Goal: Task Accomplishment & Management: Use online tool/utility

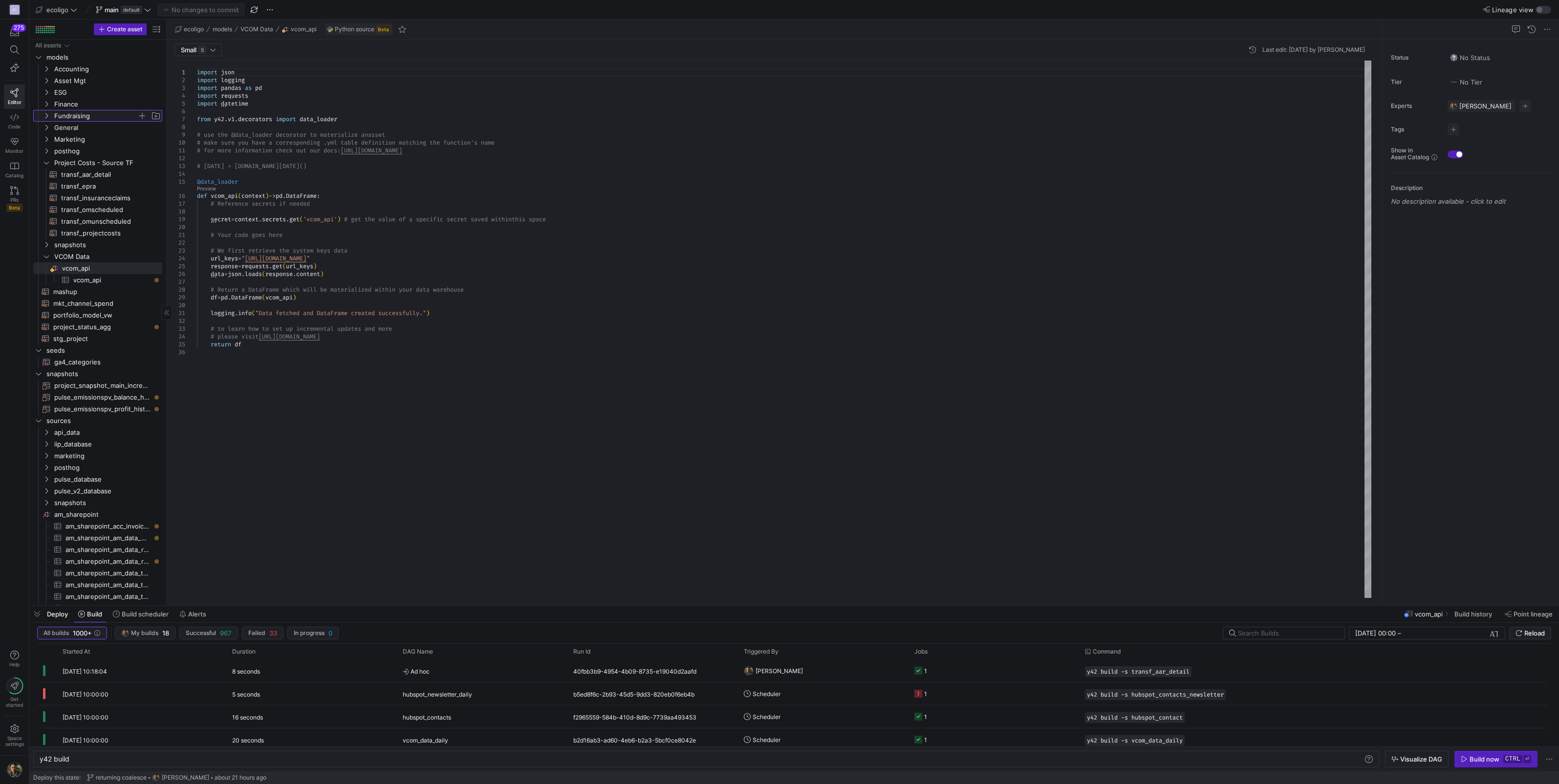
click at [49, 117] on icon "Press SPACE to select this row." at bounding box center [46, 116] width 7 height 6
click at [47, 233] on icon "Press SPACE to select this row." at bounding box center [46, 233] width 7 height 6
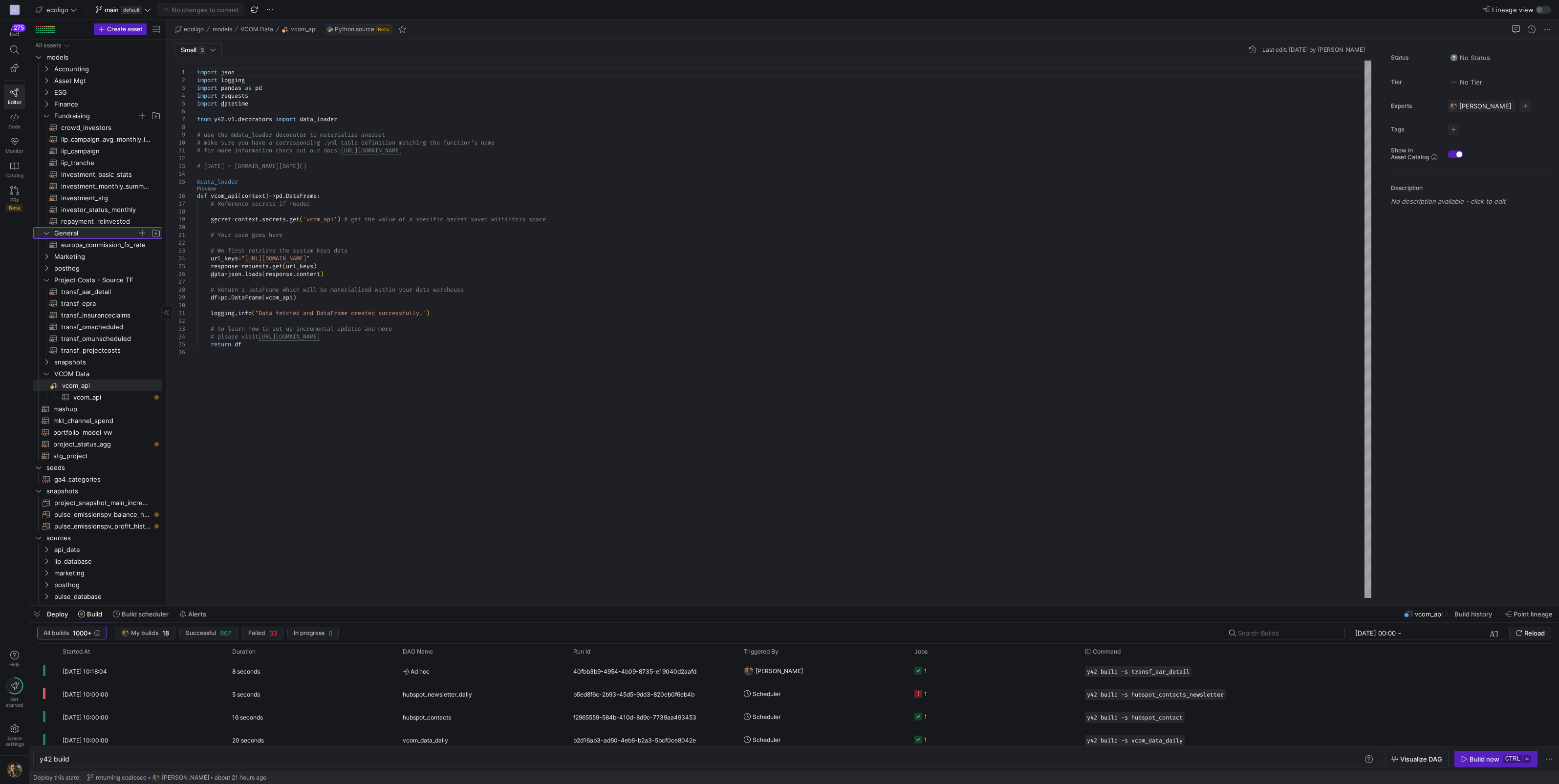
click at [47, 233] on icon at bounding box center [46, 233] width 7 height 6
click at [47, 256] on icon "Press SPACE to select this row." at bounding box center [46, 256] width 7 height 6
click at [47, 256] on icon at bounding box center [46, 256] width 7 height 6
click at [47, 90] on icon "Press SPACE to select this row." at bounding box center [46, 93] width 7 height 6
click at [47, 90] on icon at bounding box center [46, 93] width 7 height 6
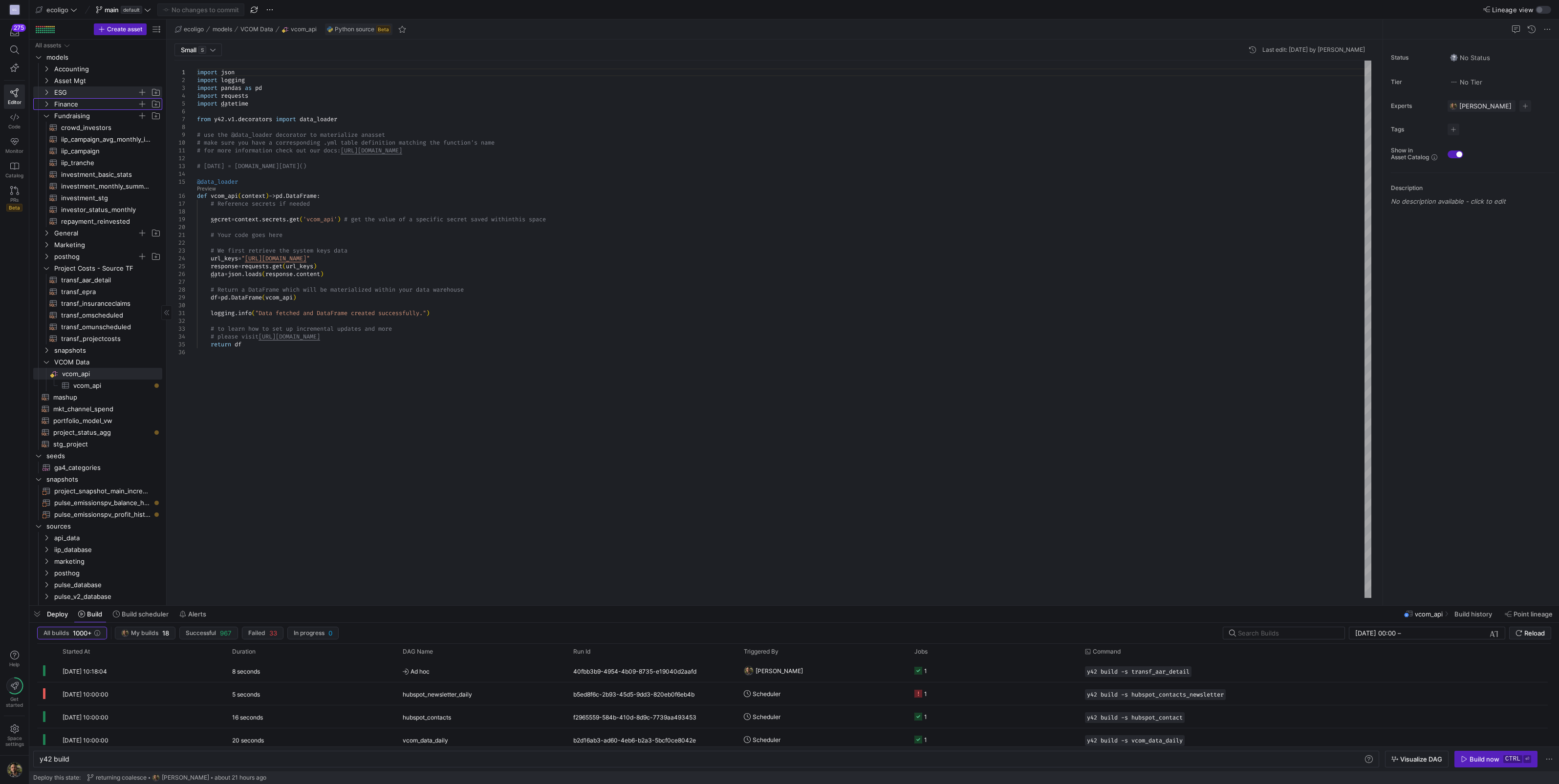
click at [51, 105] on span "Finance" at bounding box center [102, 104] width 120 height 11
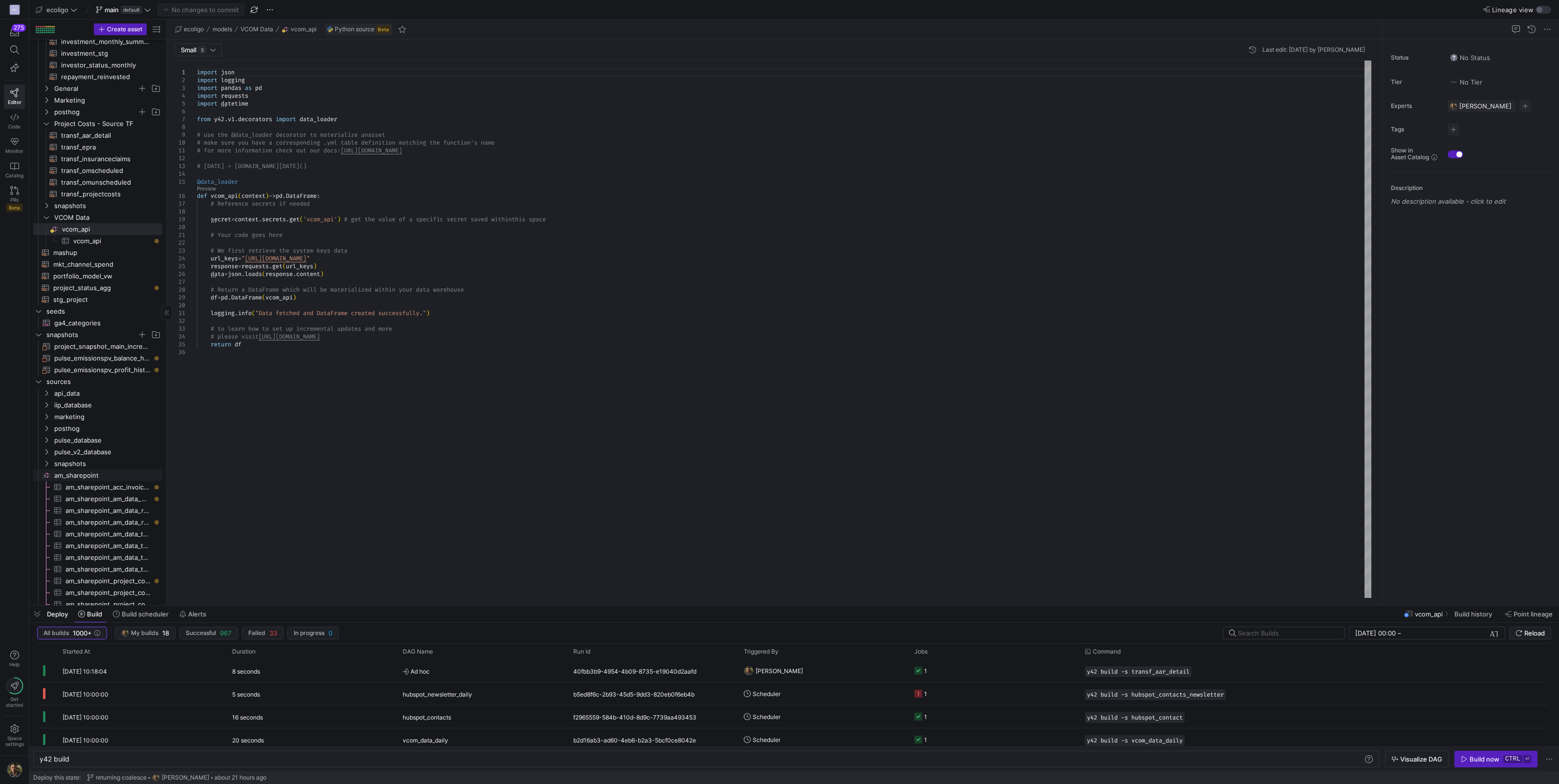
scroll to position [143, 0]
click at [47, 429] on icon "Press SPACE to select this row." at bounding box center [46, 431] width 7 height 6
click at [47, 429] on icon at bounding box center [46, 431] width 7 height 6
click at [46, 205] on icon "Press SPACE to select this row." at bounding box center [47, 207] width 2 height 5
click at [46, 205] on icon at bounding box center [46, 207] width 7 height 6
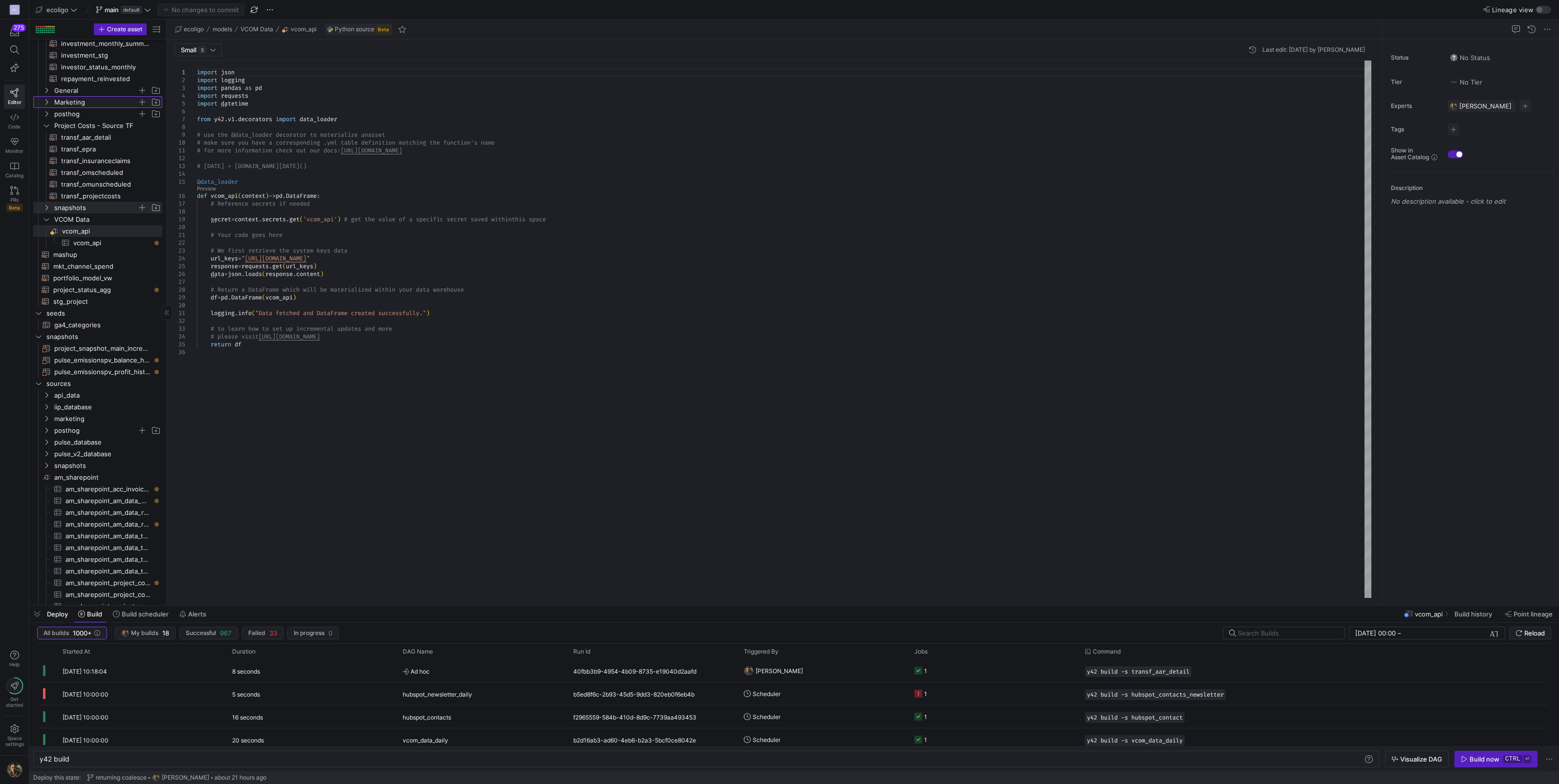
click at [45, 100] on icon "Press SPACE to select this row." at bounding box center [46, 102] width 7 height 6
click at [45, 100] on icon at bounding box center [46, 102] width 7 height 6
click at [51, 86] on span "General" at bounding box center [102, 91] width 120 height 11
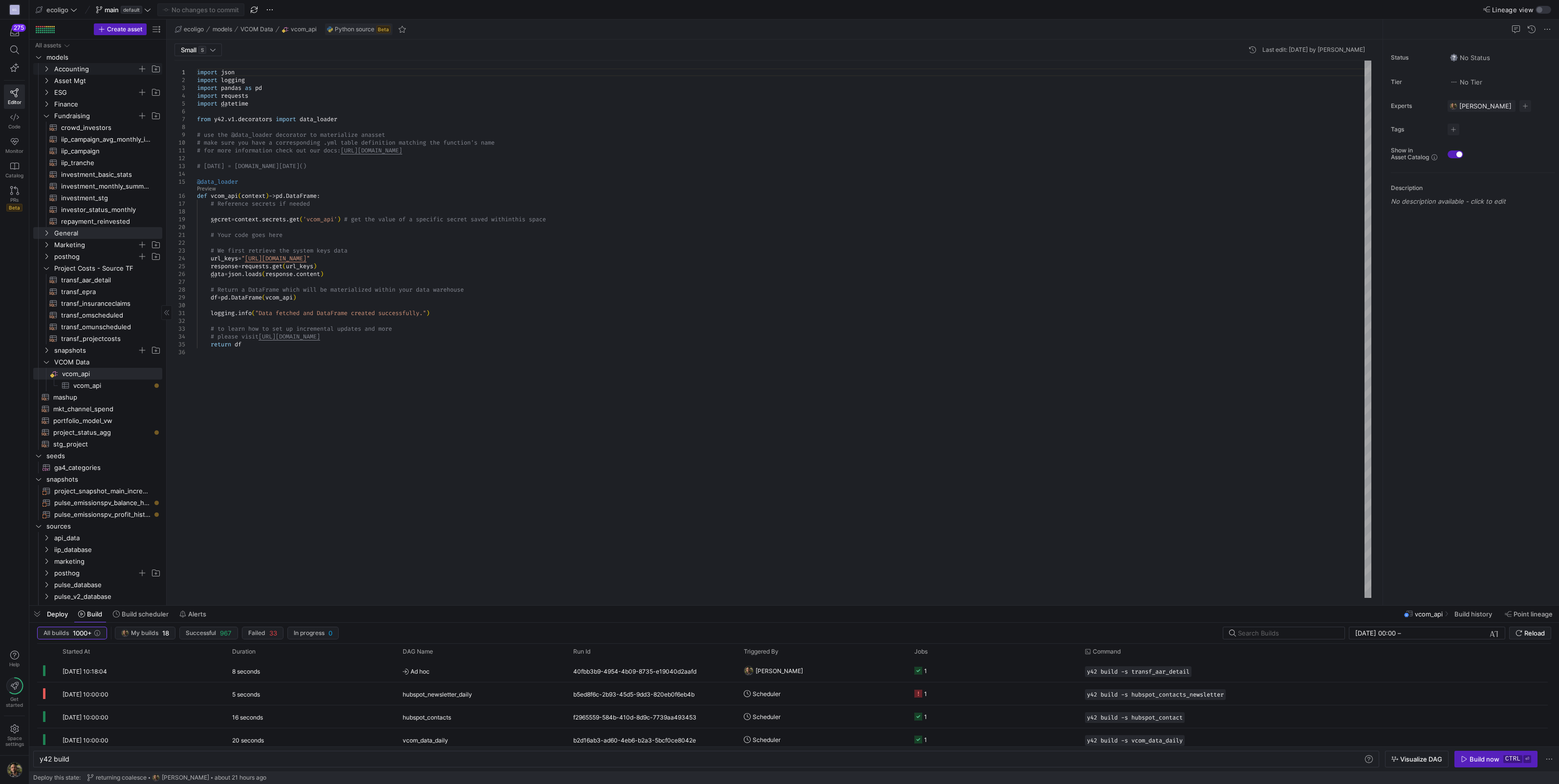
click at [47, 67] on icon "Press SPACE to select this row." at bounding box center [46, 69] width 7 height 6
click at [47, 67] on icon at bounding box center [46, 69] width 7 height 6
click at [47, 80] on icon "Press SPACE to select this row." at bounding box center [46, 80] width 7 height 6
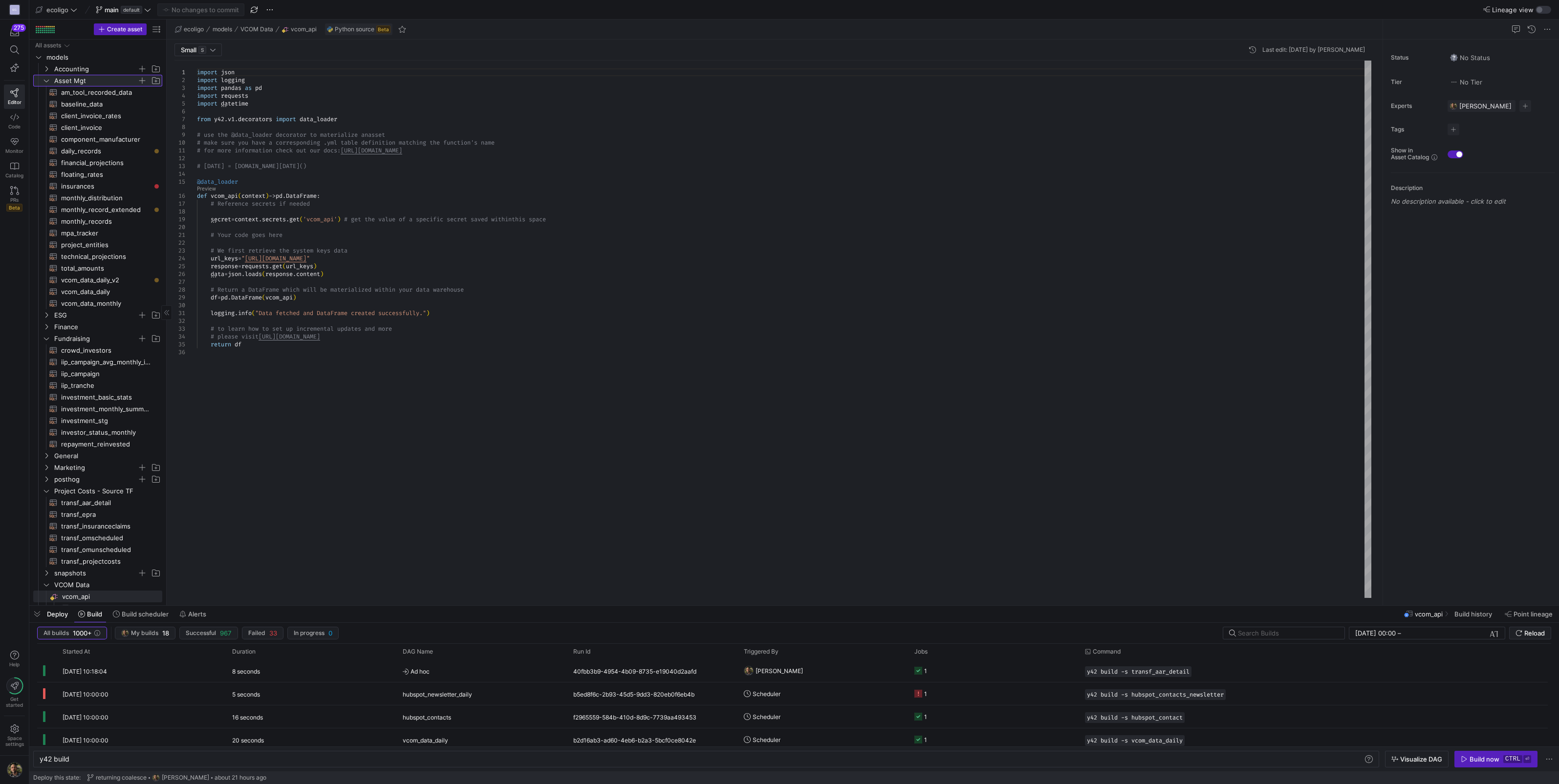
click at [47, 80] on icon at bounding box center [46, 80] width 7 height 6
click at [47, 93] on icon "Press SPACE to select this row." at bounding box center [46, 93] width 7 height 6
click at [47, 93] on icon at bounding box center [46, 93] width 7 height 6
click at [48, 102] on icon "Press SPACE to select this row." at bounding box center [46, 104] width 7 height 6
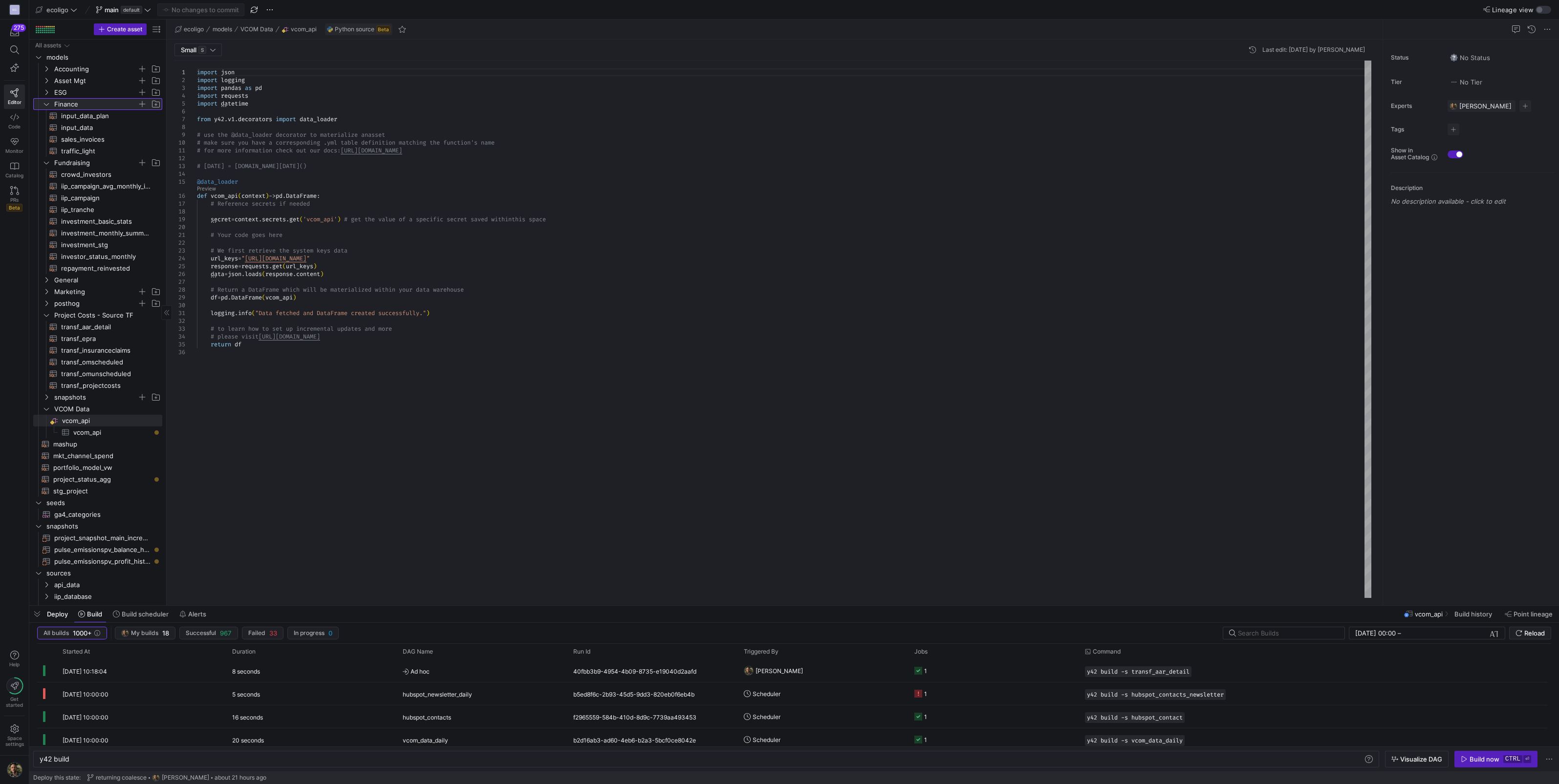
click at [48, 102] on icon at bounding box center [46, 104] width 7 height 6
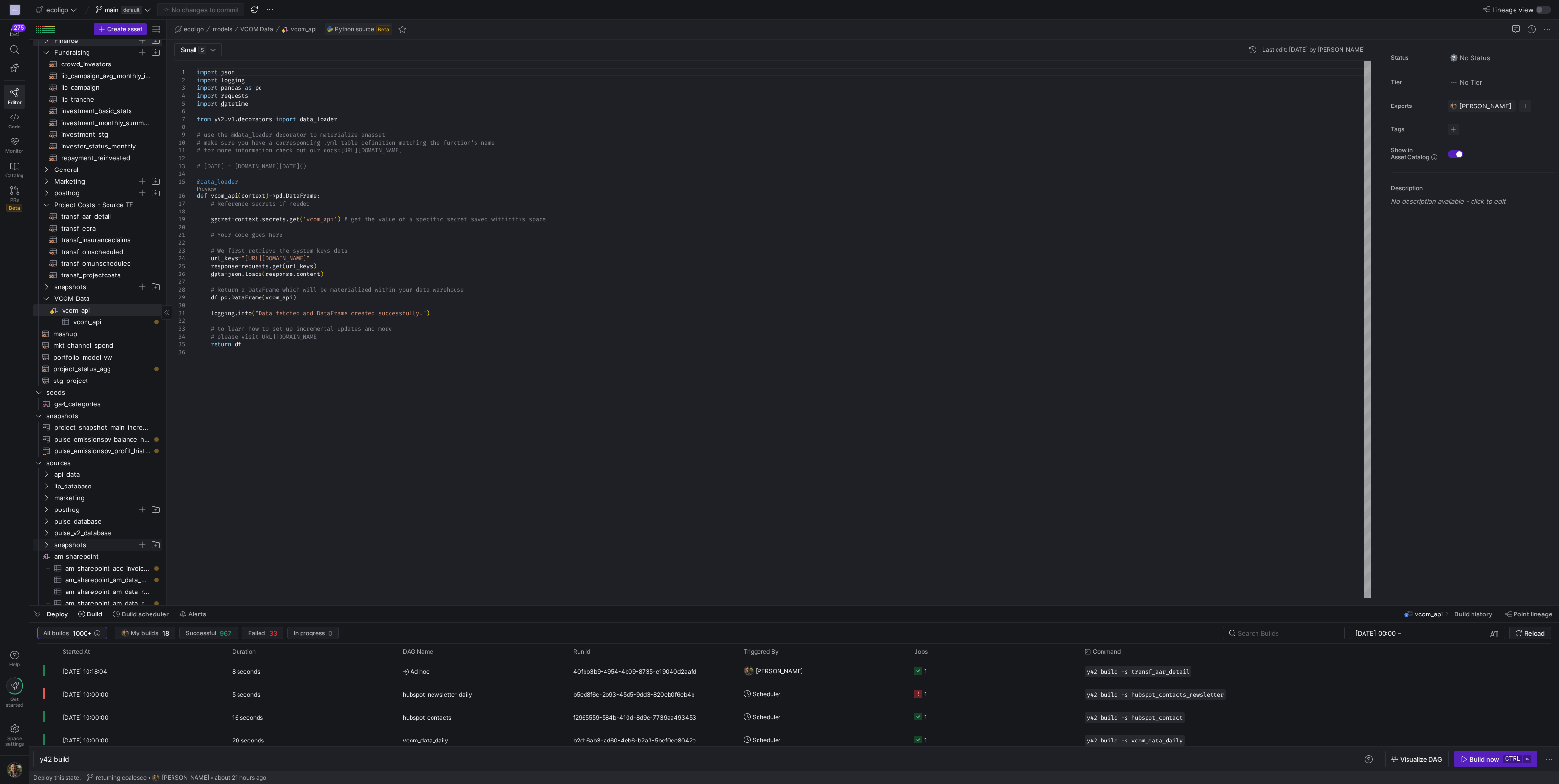
click at [45, 546] on icon "Press SPACE to select this row." at bounding box center [46, 545] width 7 height 6
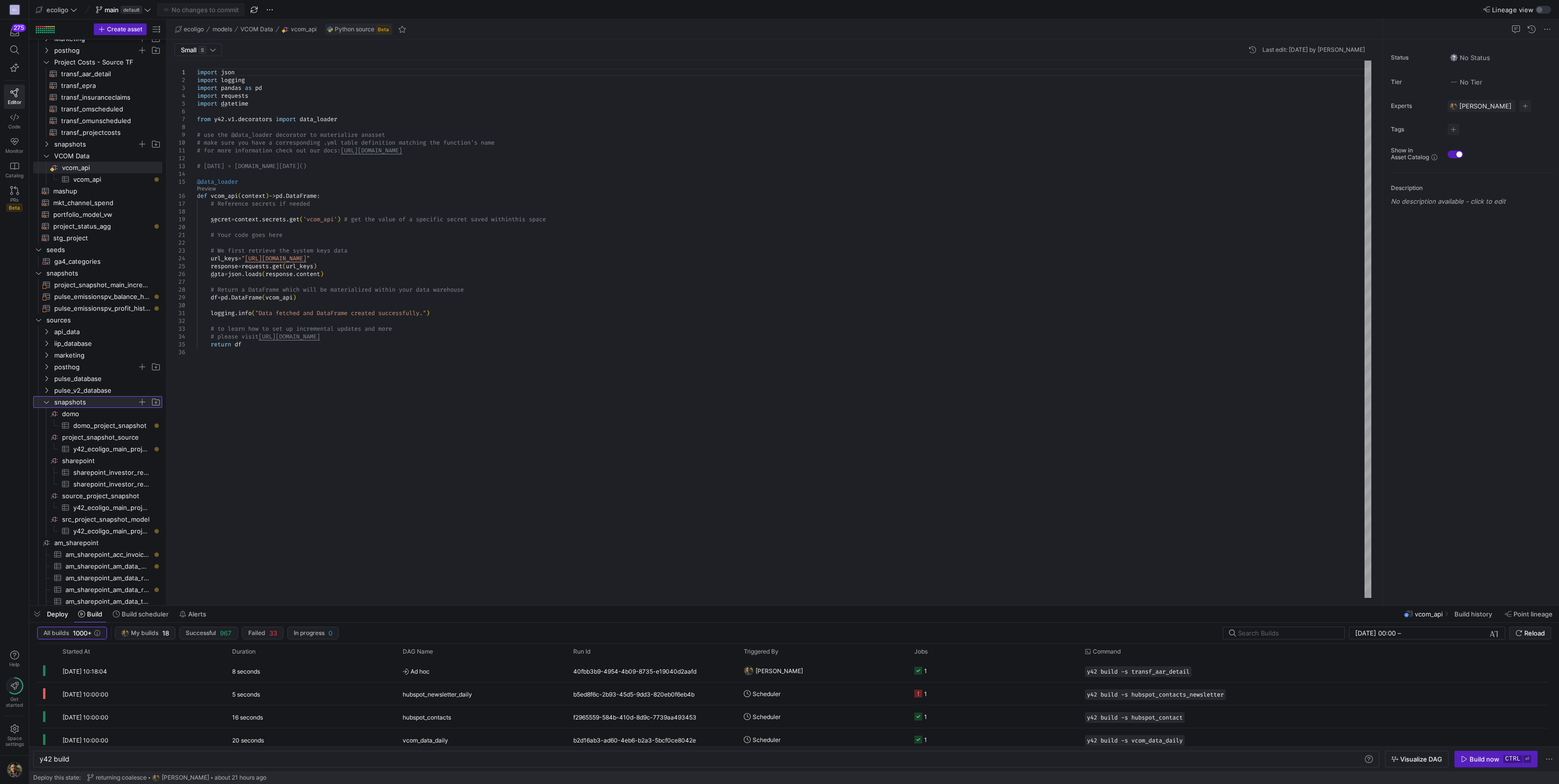
click at [47, 400] on icon at bounding box center [46, 402] width 7 height 6
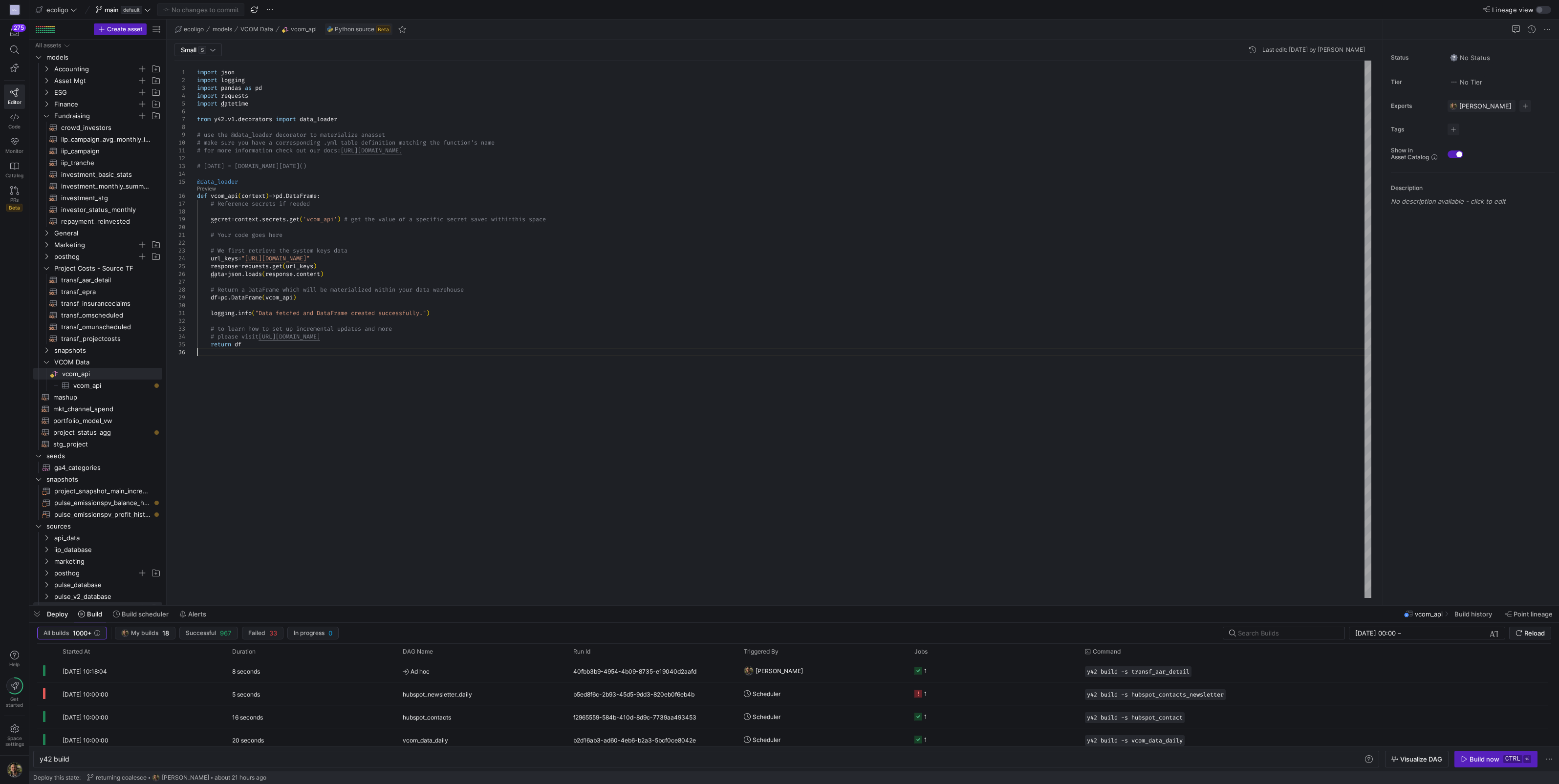
click at [901, 462] on div "import json import logging import pandas as pd import requests import datetime …" at bounding box center [784, 329] width 1174 height 537
type textarea "import json import logging import pandas as pd import requests import datetime …"
type textarea "[DEMOGRAPHIC_DATA]"
click at [1351, 68] on div "Close (Escape)" at bounding box center [1351, 68] width 8 height 8
click at [148, 13] on span "main default" at bounding box center [123, 10] width 55 height 8
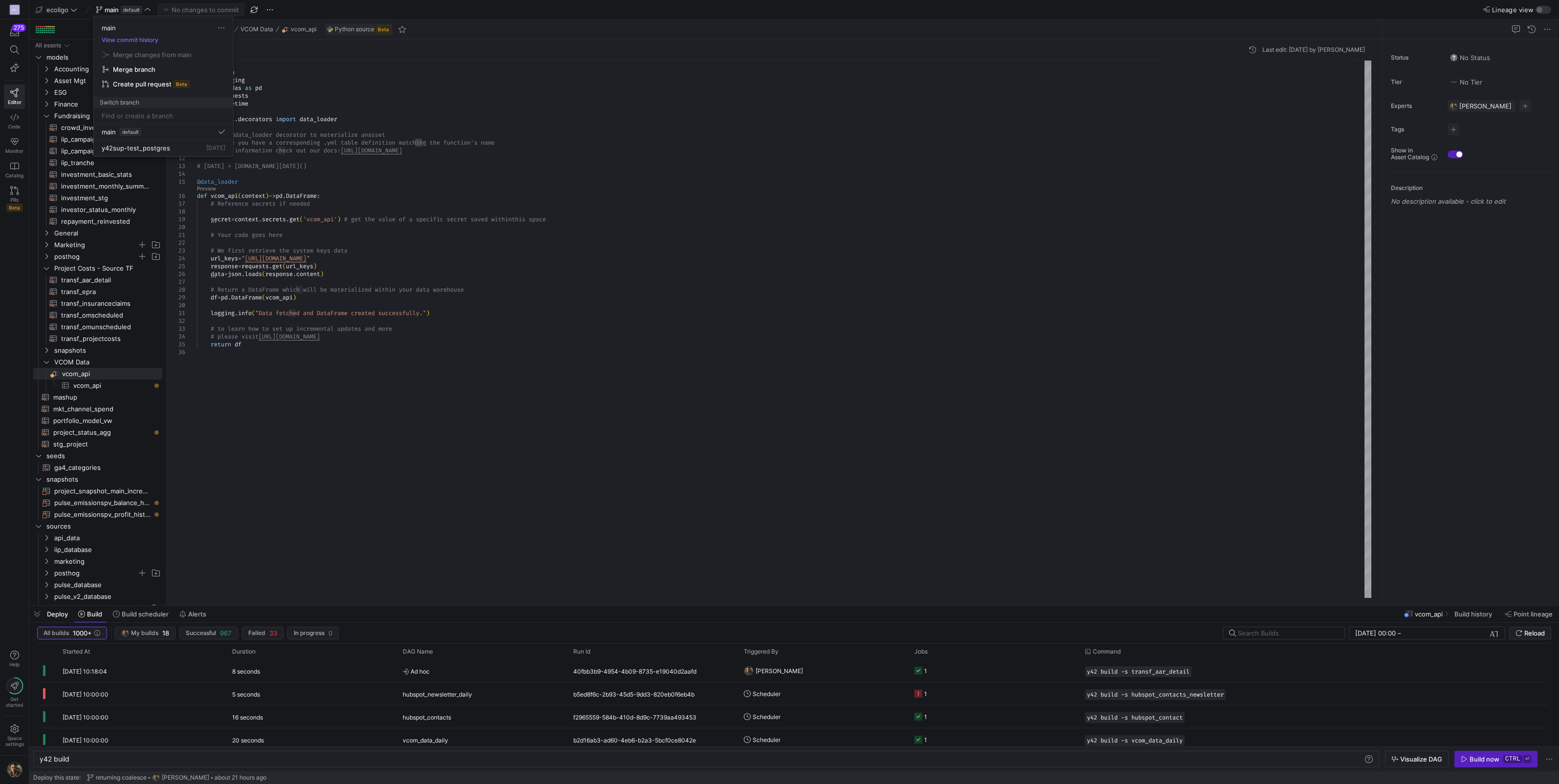
click at [455, 376] on div at bounding box center [780, 392] width 1559 height 784
click at [146, 11] on icon at bounding box center [147, 9] width 7 height 7
click at [405, 406] on div at bounding box center [780, 392] width 1559 height 784
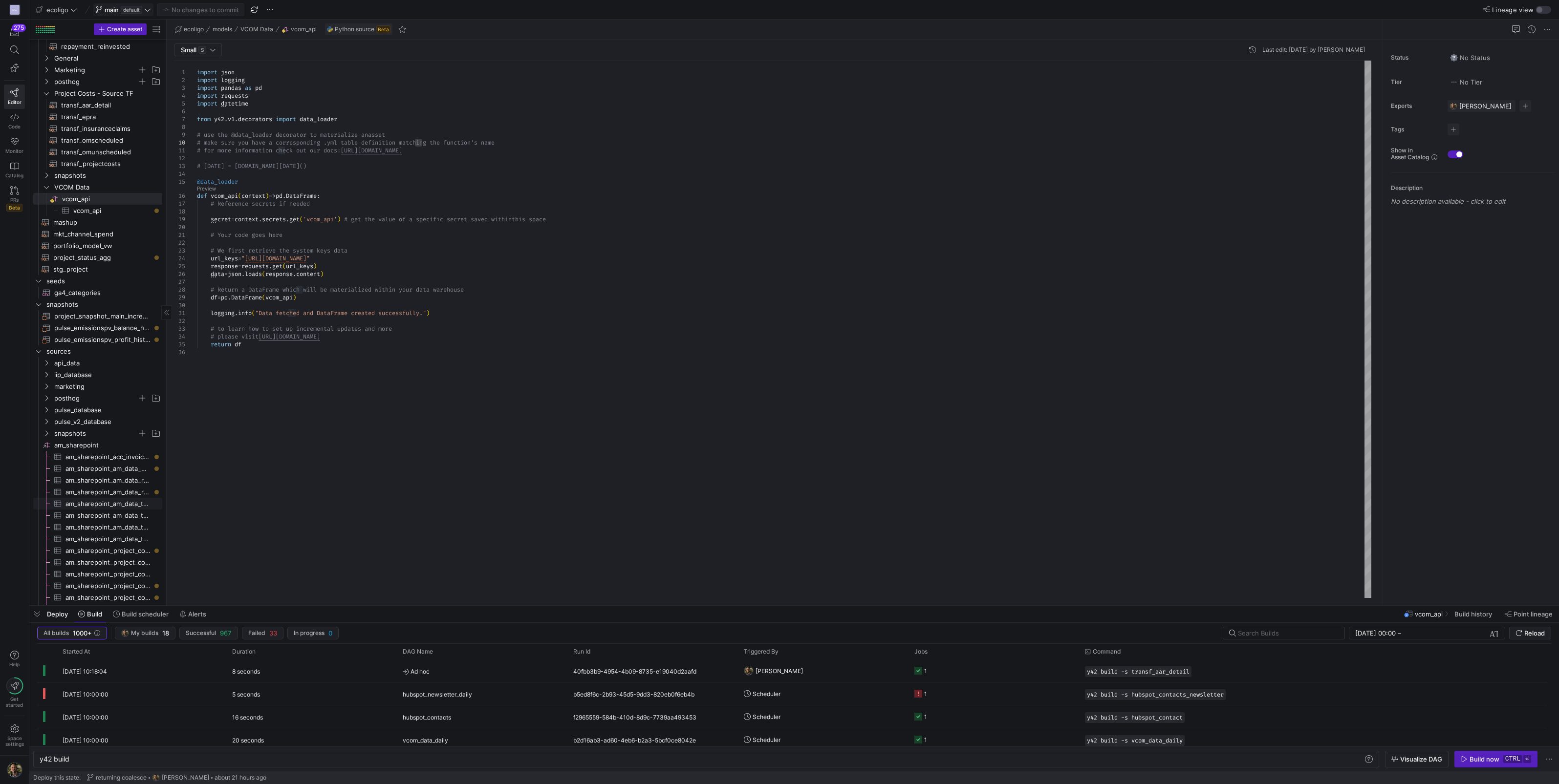
scroll to position [174, 0]
click at [47, 373] on icon "Press SPACE to select this row." at bounding box center [46, 375] width 7 height 6
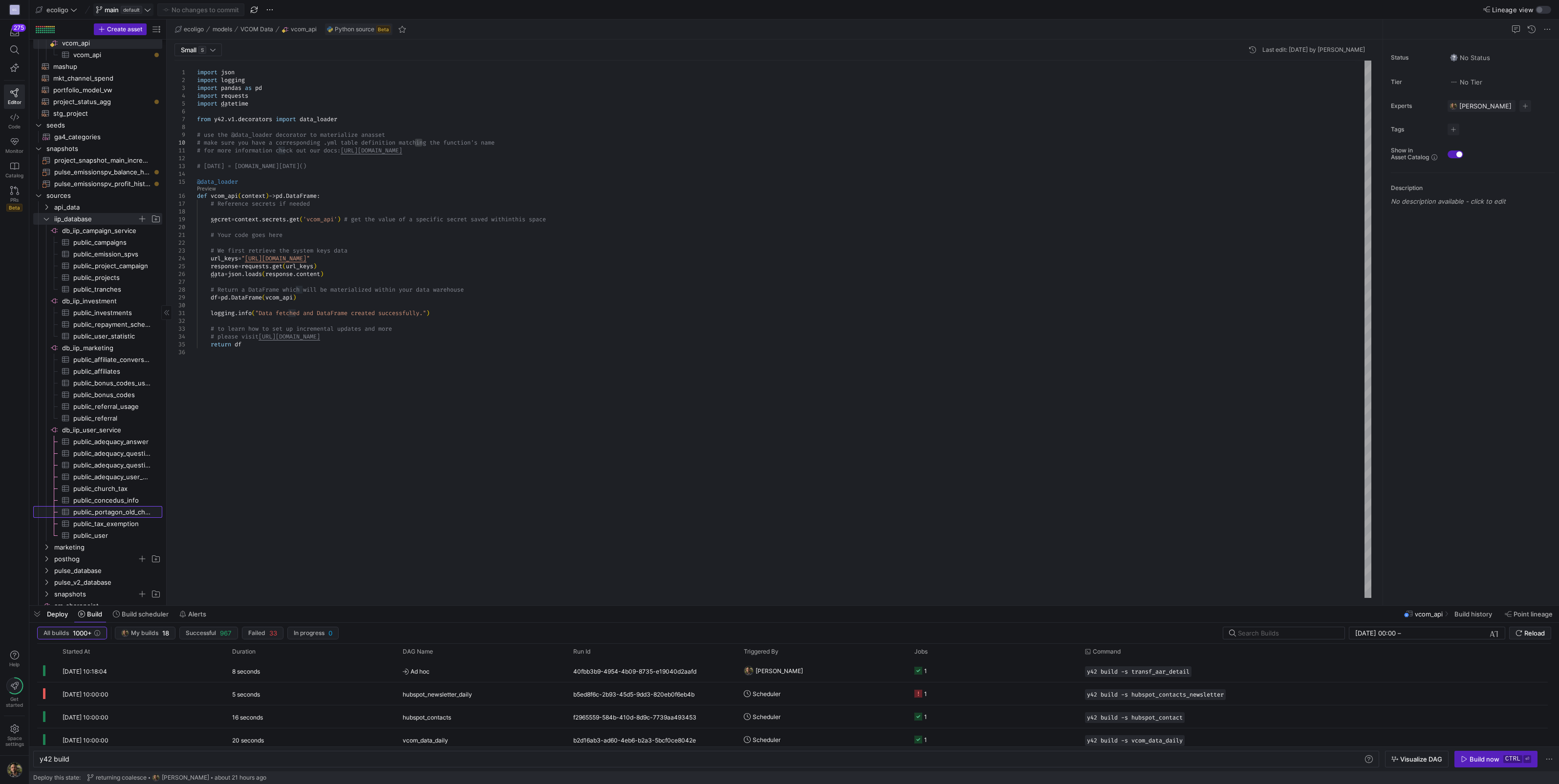
click at [114, 510] on span "public_portagon_old_church_tax​​​​​​​​​" at bounding box center [112, 512] width 77 height 11
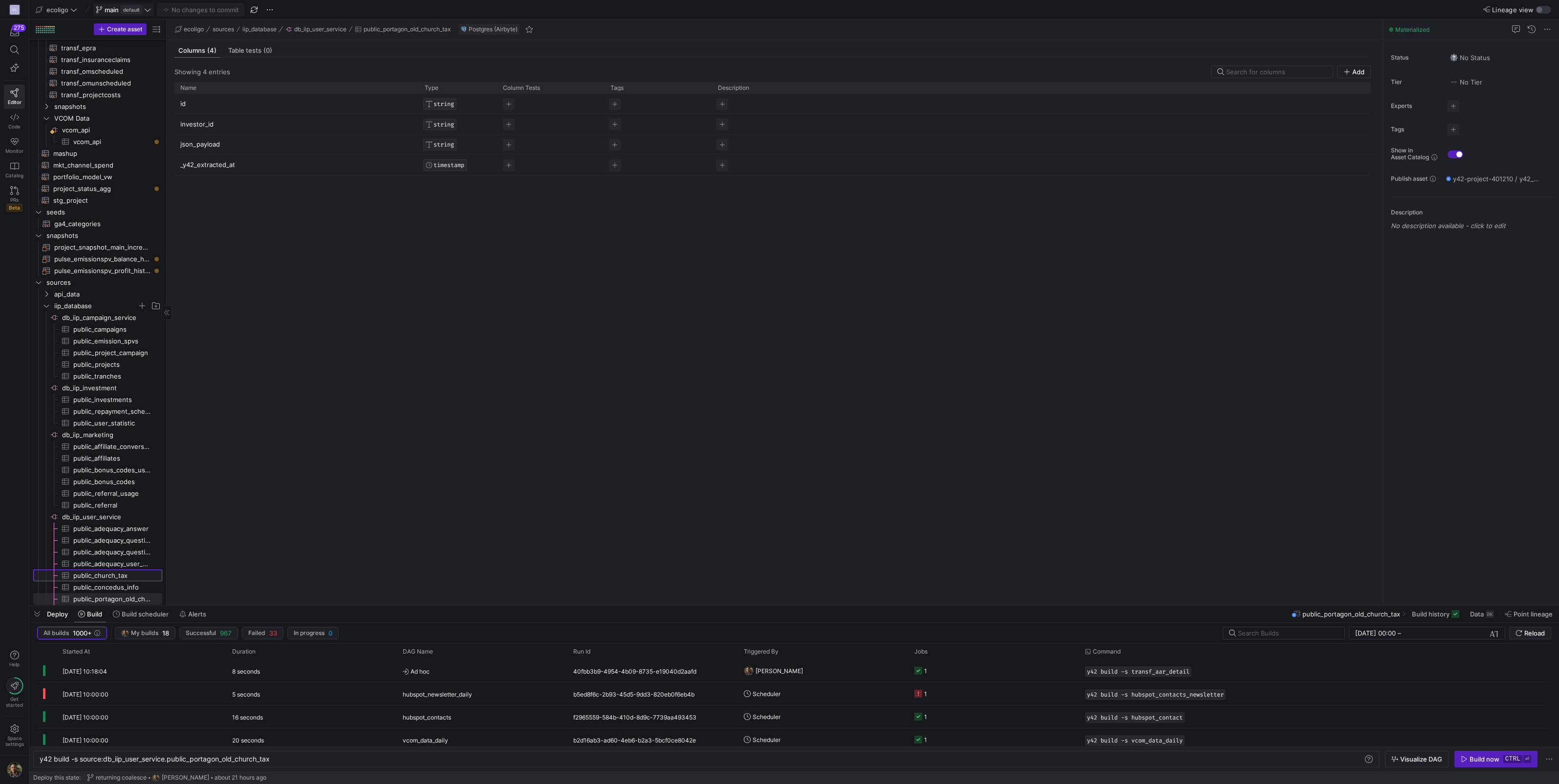
click at [110, 573] on span "public_church_tax​​​​​​​​​" at bounding box center [112, 575] width 77 height 11
click at [74, 131] on span "vcom_api​​​​​​​​" at bounding box center [111, 130] width 99 height 11
type textarea "y42 build"
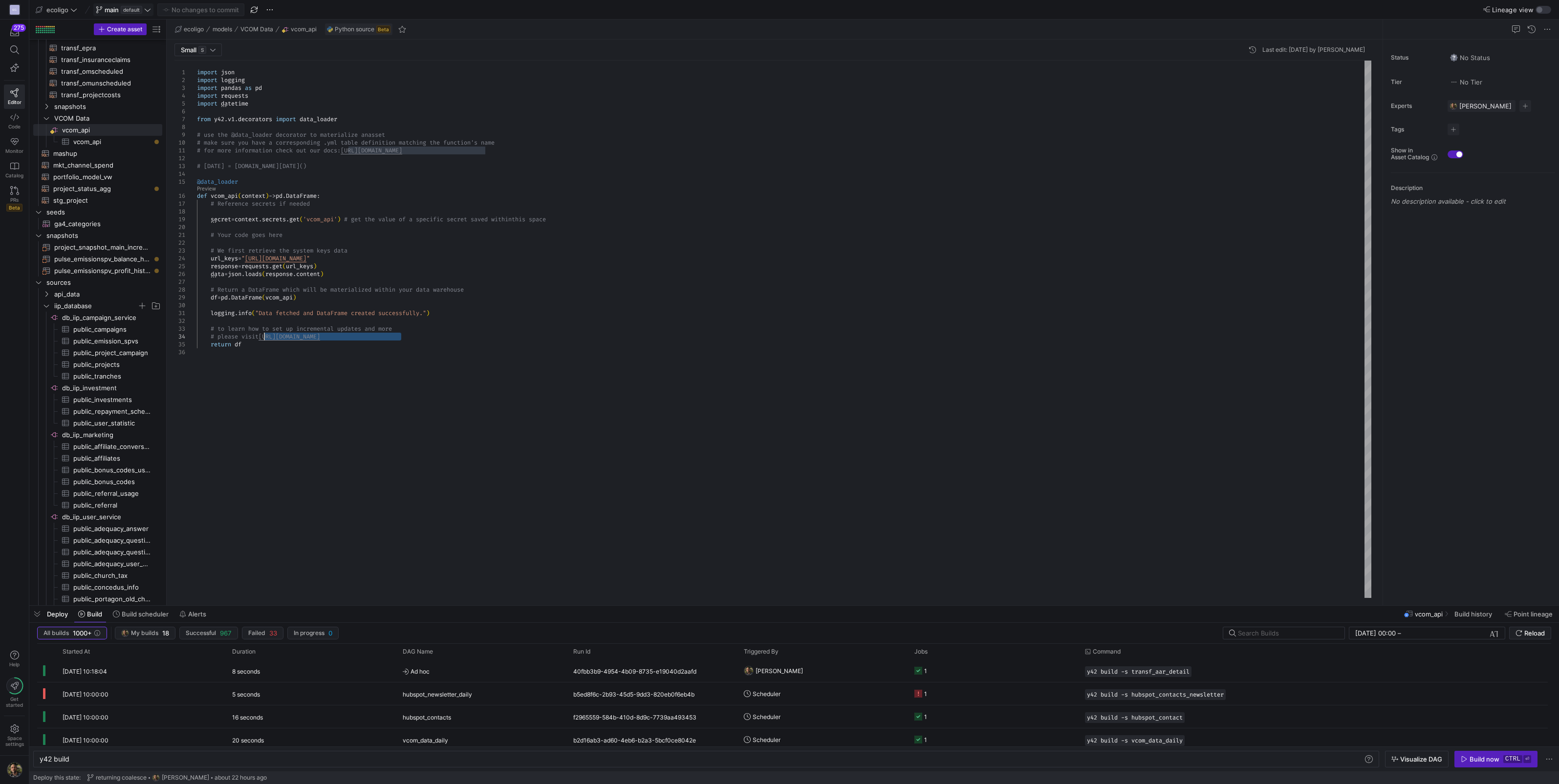
drag, startPoint x: 405, startPoint y: 334, endPoint x: 264, endPoint y: 335, distance: 141.0
click at [264, 335] on div "import json import logging import pandas as pd import requests import datetime …" at bounding box center [784, 329] width 1174 height 537
click at [267, 212] on div "import json import logging import pandas as pd import requests import datetime …" at bounding box center [784, 329] width 1174 height 537
click at [367, 232] on div "import json import logging import pandas as pd import requests import datetime …" at bounding box center [784, 329] width 1174 height 537
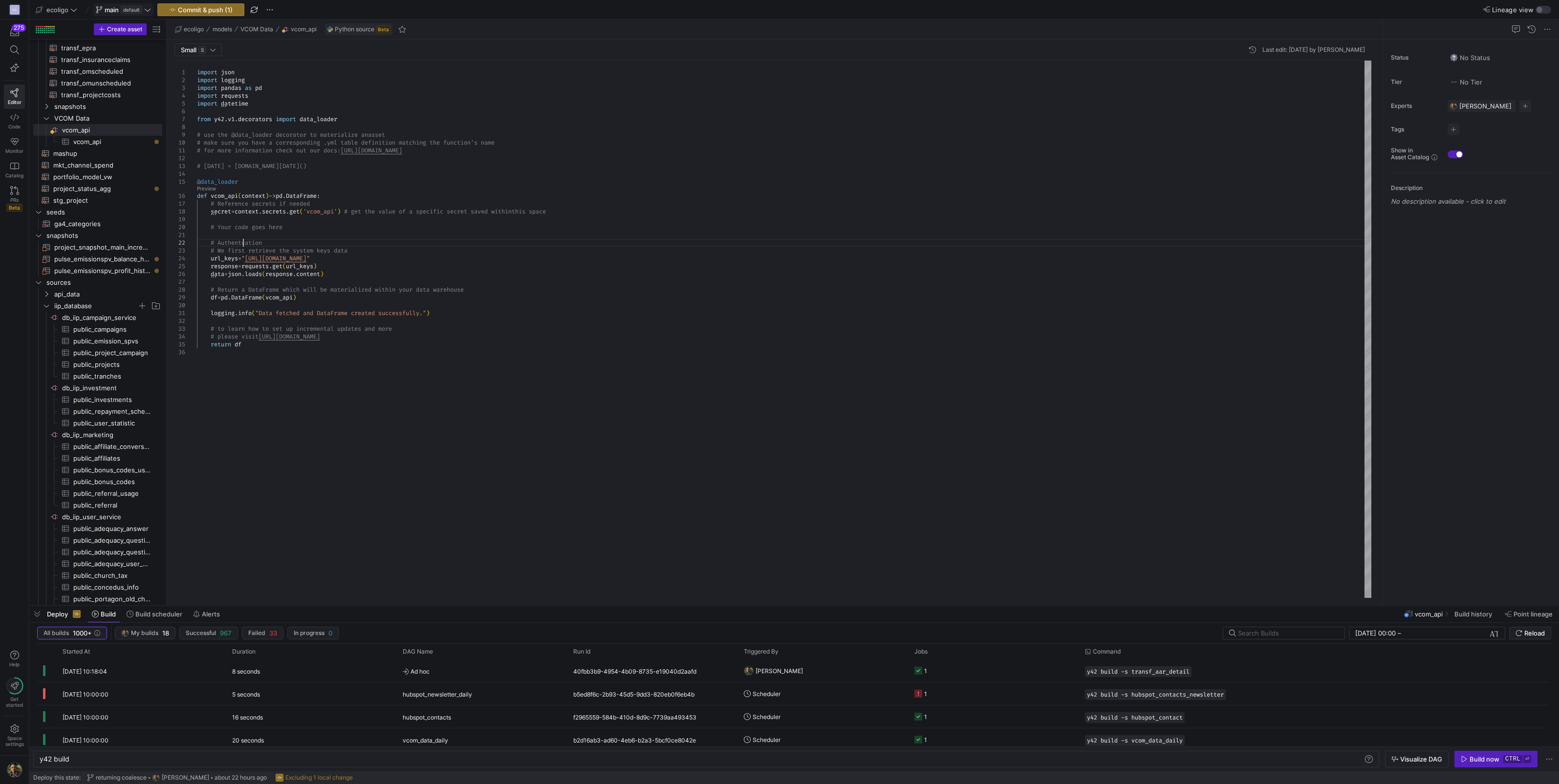
click at [243, 243] on div "import json import logging import pandas as pd import requests import datetime …" at bounding box center [784, 329] width 1174 height 537
click at [285, 243] on div "import json import logging import pandas as pd import requests import datetime …" at bounding box center [784, 329] width 1174 height 537
click at [313, 250] on div "import json import logging import pandas as pd import requests import datetime …" at bounding box center [784, 329] width 1174 height 537
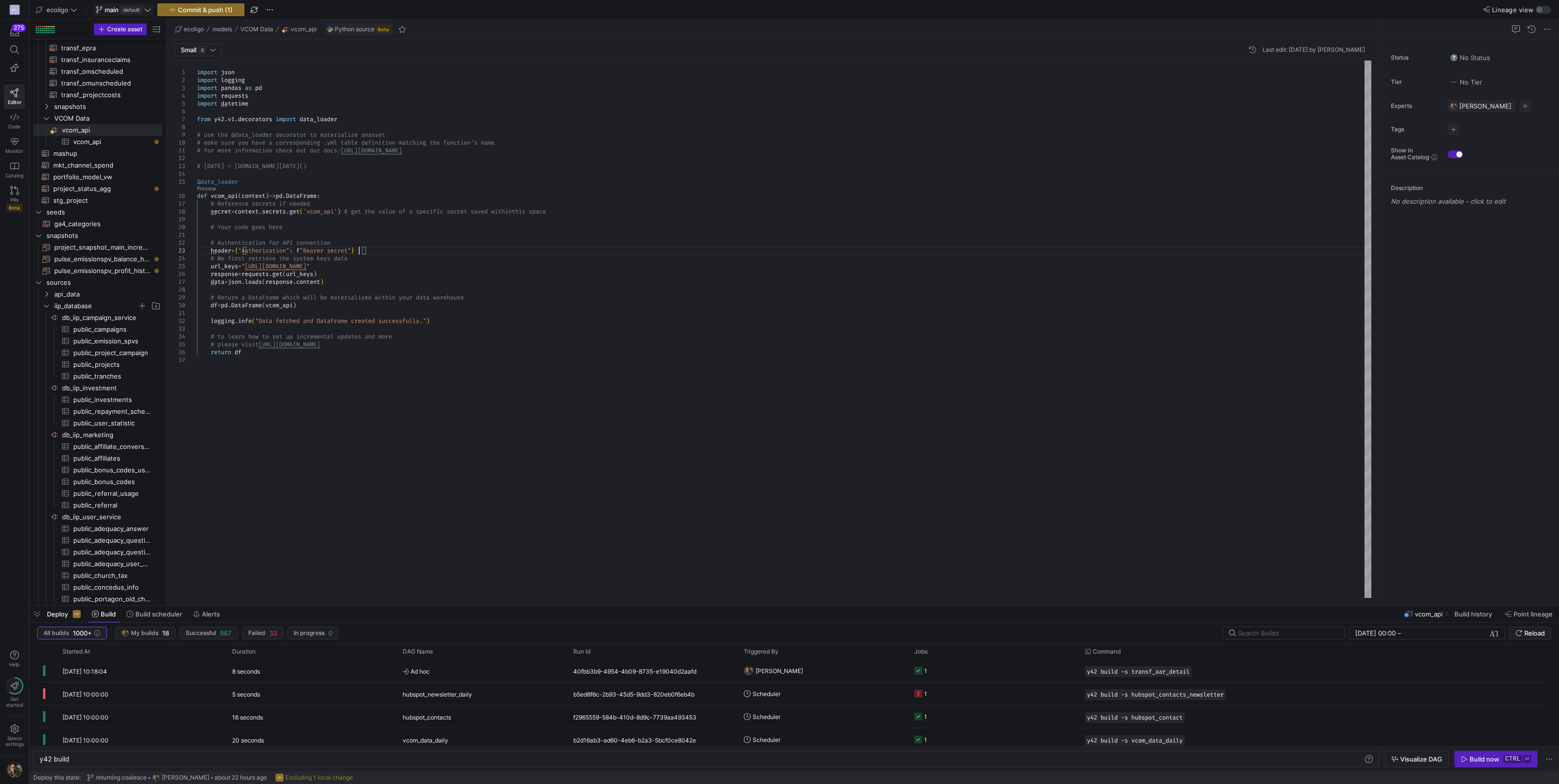
scroll to position [15, 161]
click at [339, 250] on div "import json import logging import pandas as pd import requests import datetime …" at bounding box center [784, 329] width 1174 height 537
click at [363, 249] on div "import json import logging import pandas as pd import requests import datetime …" at bounding box center [784, 329] width 1174 height 537
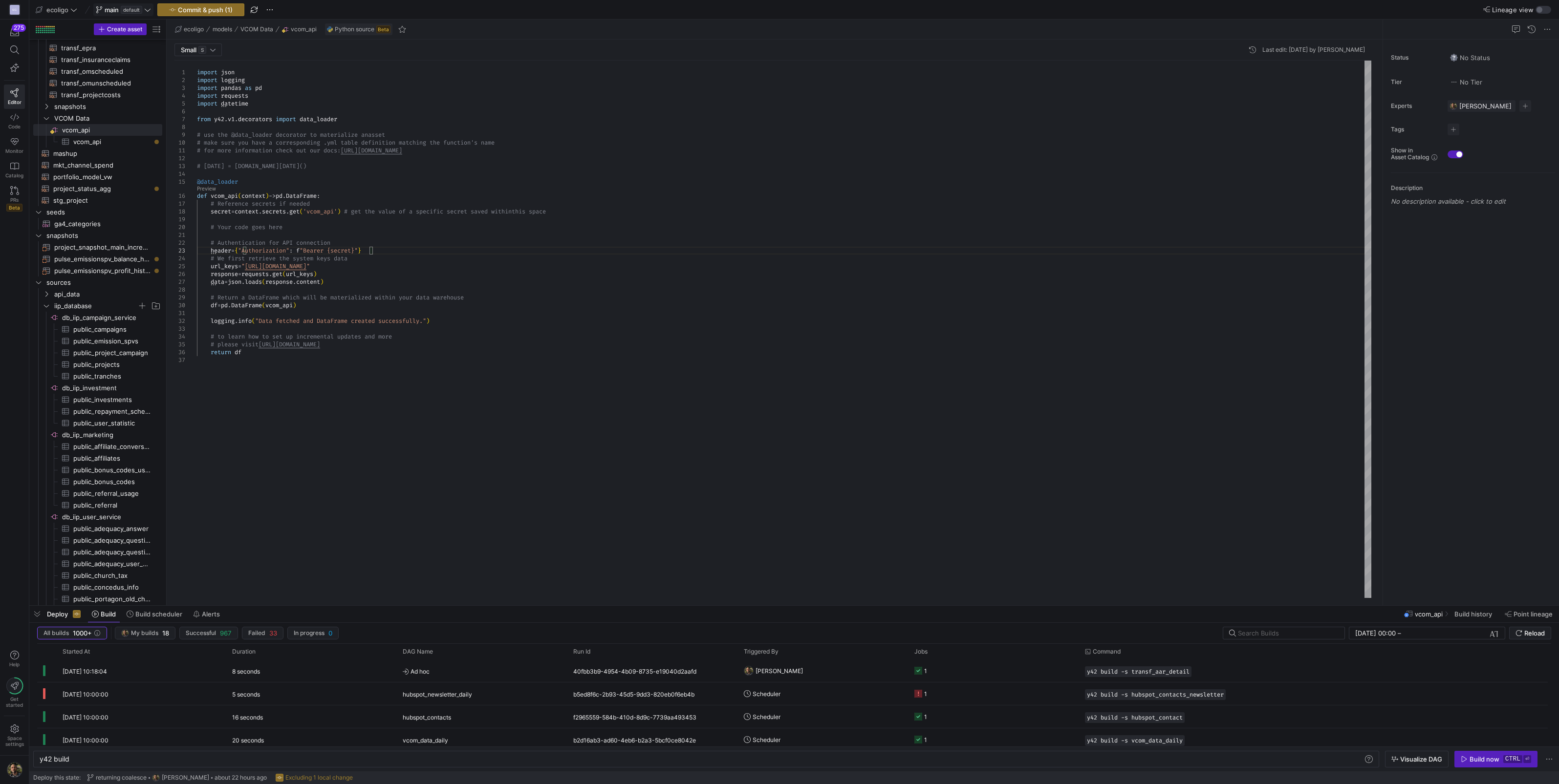
click at [393, 247] on div "import json import logging import pandas as pd import requests import datetime …" at bounding box center [784, 329] width 1174 height 537
click at [341, 254] on div "import json import logging import pandas as pd import requests import datetime …" at bounding box center [784, 329] width 1174 height 537
drag, startPoint x: 413, startPoint y: 351, endPoint x: 264, endPoint y: 353, distance: 149.0
click at [264, 353] on div "import json import logging import pandas as pd import requests import datetime …" at bounding box center [784, 329] width 1174 height 537
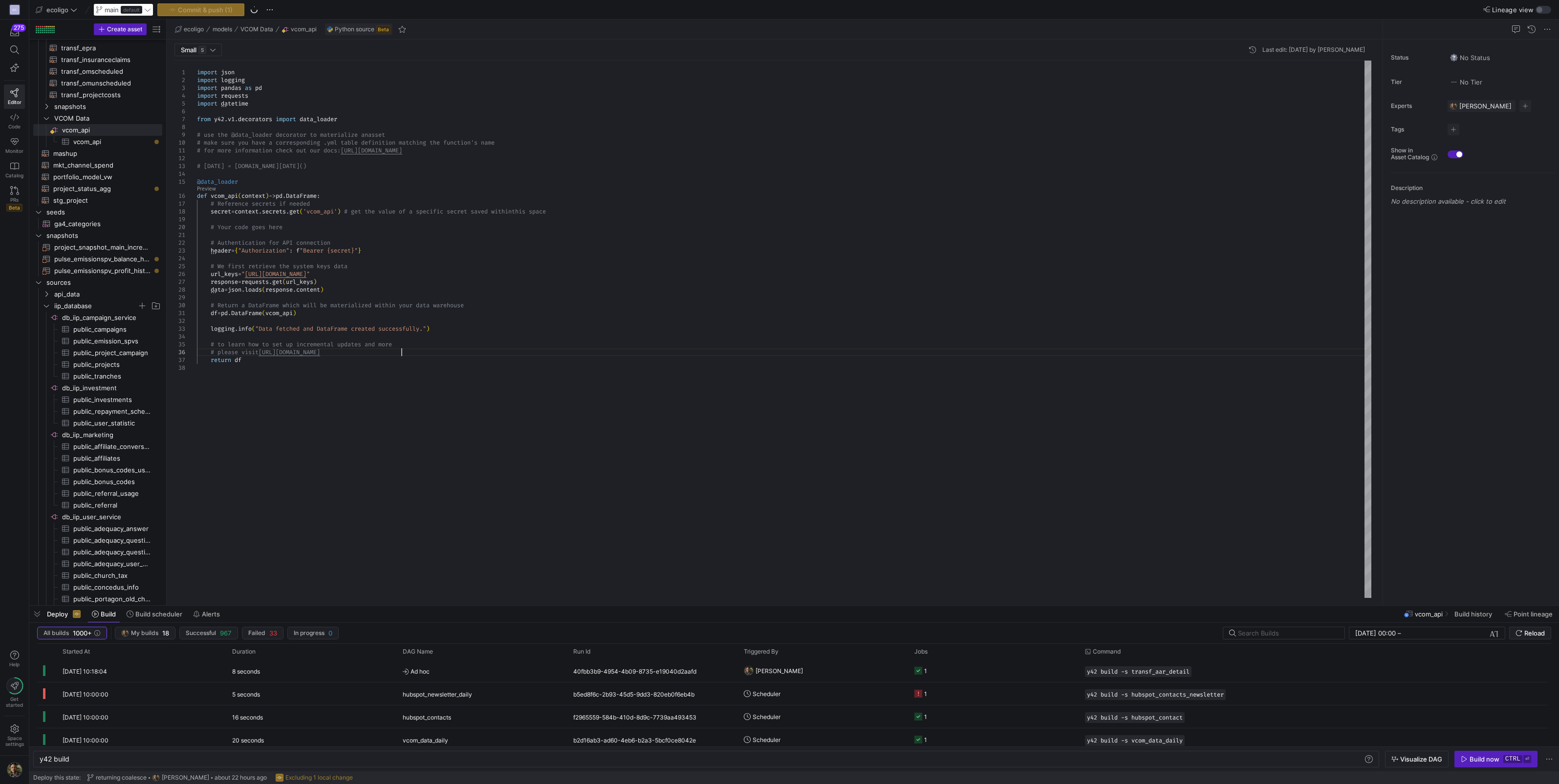
click at [421, 348] on div "import json import logging import pandas as pd import requests import datetime …" at bounding box center [784, 329] width 1174 height 537
click at [367, 252] on div "import json import logging import pandas as pd import requests import datetime …" at bounding box center [784, 329] width 1174 height 537
drag, startPoint x: 386, startPoint y: 252, endPoint x: 242, endPoint y: 238, distance: 144.7
click at [242, 238] on div "import json import logging import pandas as pd import requests import datetime …" at bounding box center [784, 329] width 1174 height 537
click at [326, 279] on div "import json import logging import pandas as pd import requests import datetime …" at bounding box center [784, 329] width 1174 height 537
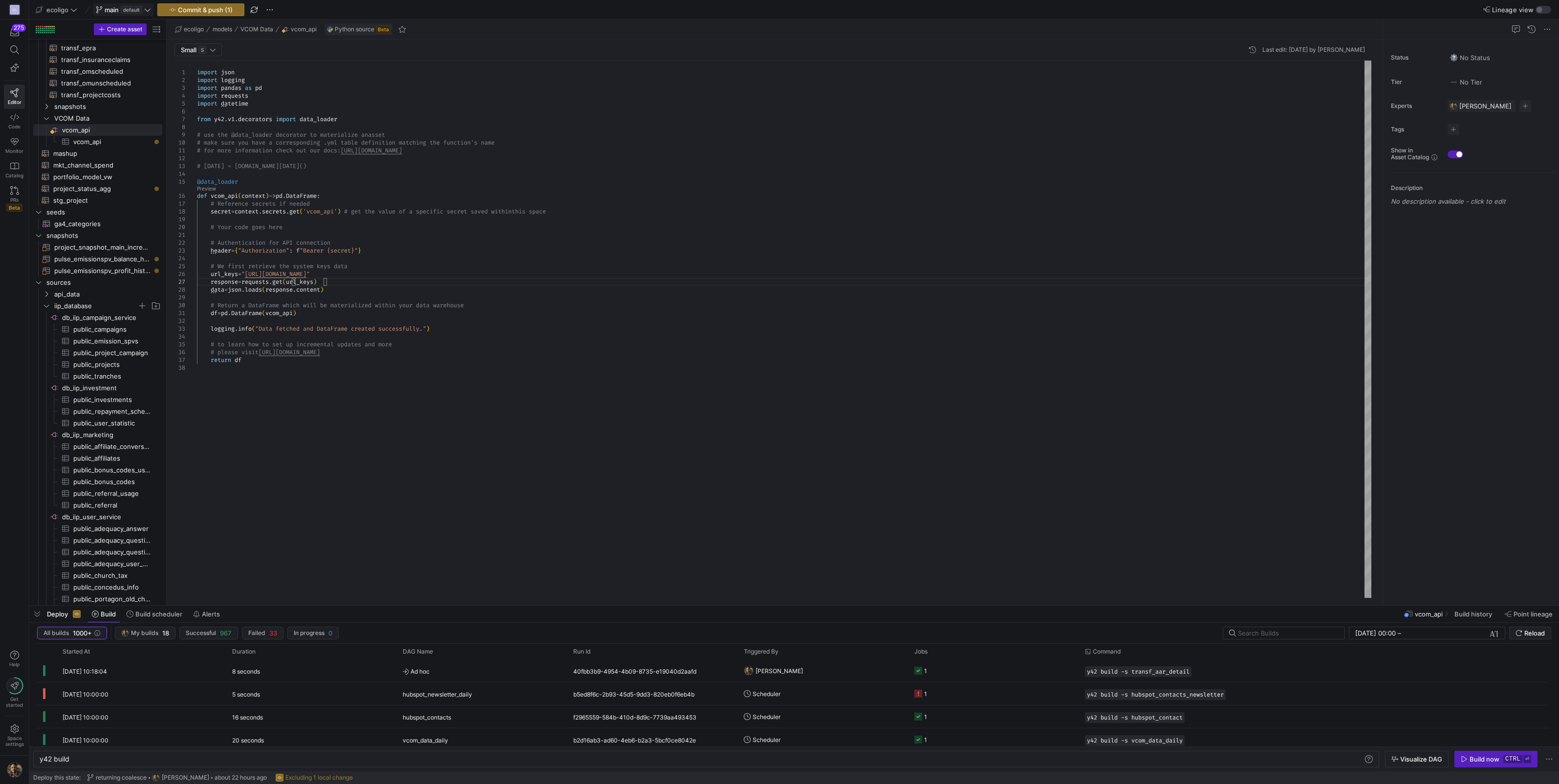
click at [330, 281] on div "import json import logging import pandas as pd import requests import datetime …" at bounding box center [784, 329] width 1174 height 537
click at [324, 283] on div "import json import logging import pandas as pd import requests import datetime …" at bounding box center [784, 329] width 1174 height 537
click at [396, 281] on div "import json import logging import pandas as pd import requests import datetime …" at bounding box center [784, 329] width 1174 height 537
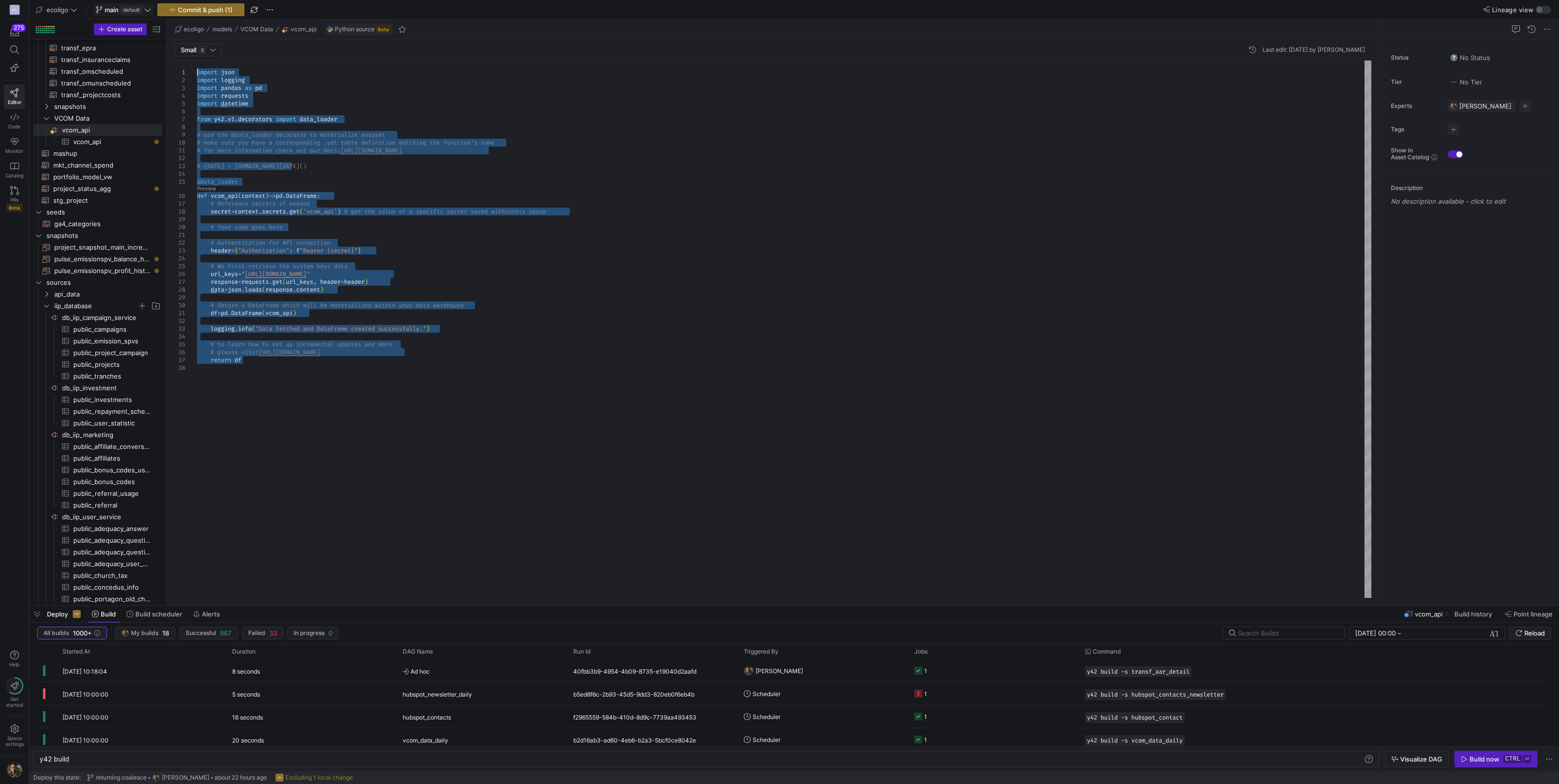
drag, startPoint x: 247, startPoint y: 361, endPoint x: 127, endPoint y: -64, distance: 441.6
click at [197, 60] on div "import json import logging import pandas as pd import requests import datetime …" at bounding box center [784, 329] width 1174 height 537
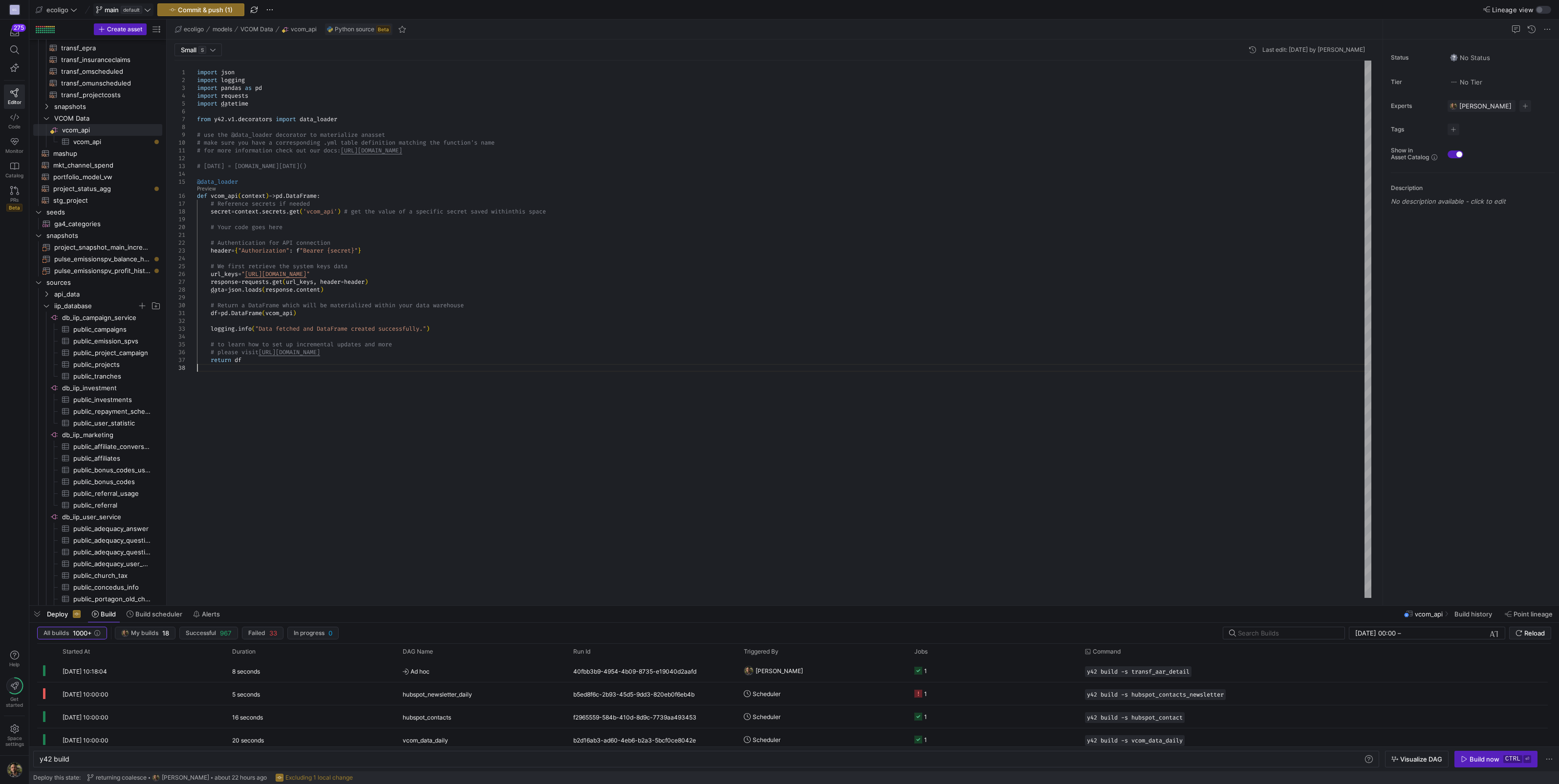
click at [407, 433] on div "import json import logging import pandas as pd import requests import datetime …" at bounding box center [784, 329] width 1174 height 537
click at [256, 365] on div "import json import logging import pandas as pd import requests import datetime …" at bounding box center [784, 329] width 1174 height 537
click at [280, 384] on div "import json import logging import pandas as pd import requests import datetime …" at bounding box center [784, 329] width 1174 height 537
click at [352, 284] on div "import json import logging import pandas as pd import requests import datetime …" at bounding box center [784, 329] width 1174 height 537
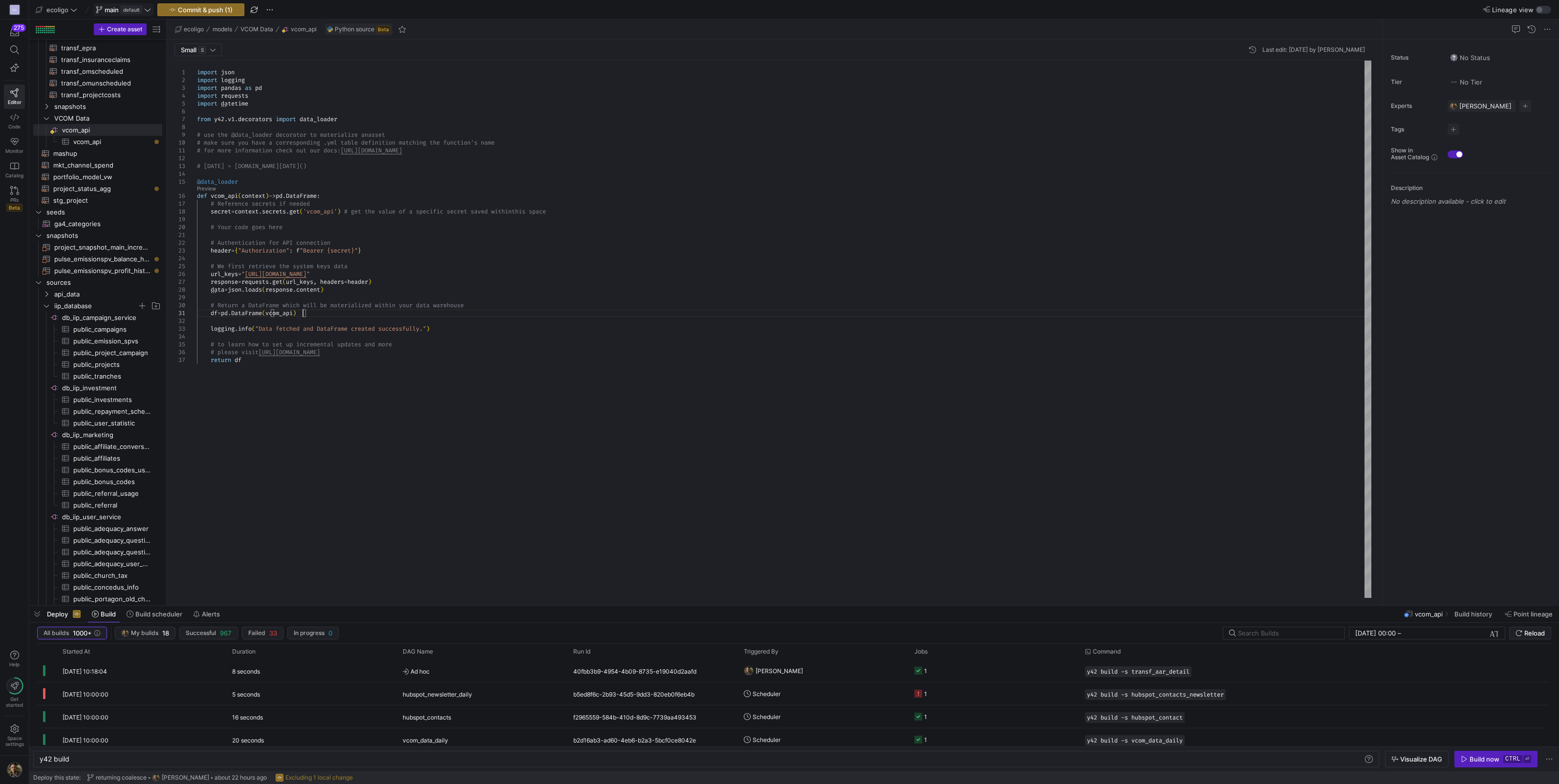
click at [303, 312] on div "import json import logging import pandas as pd import requests import datetime …" at bounding box center [784, 329] width 1174 height 537
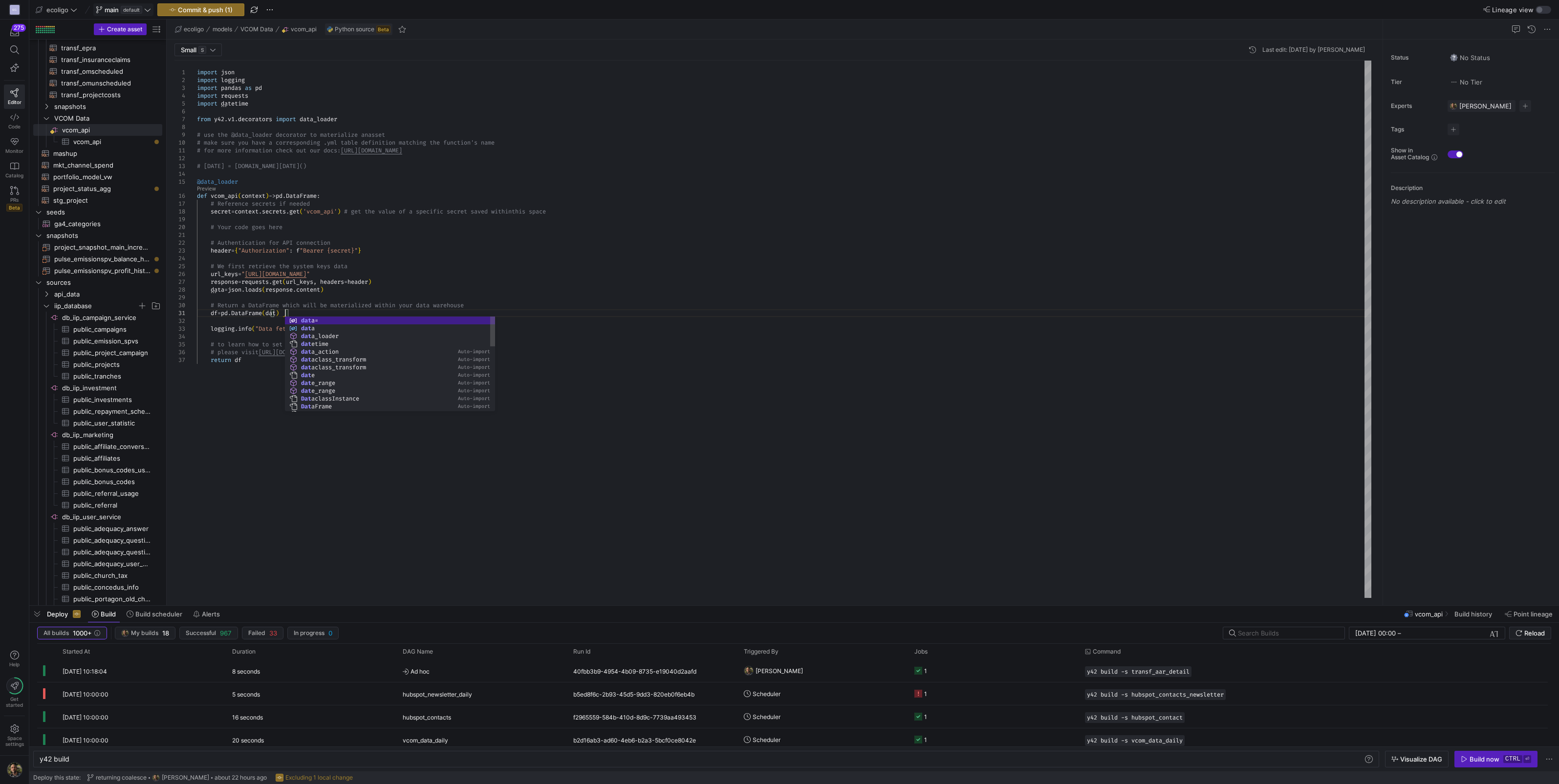
scroll to position [7, 90]
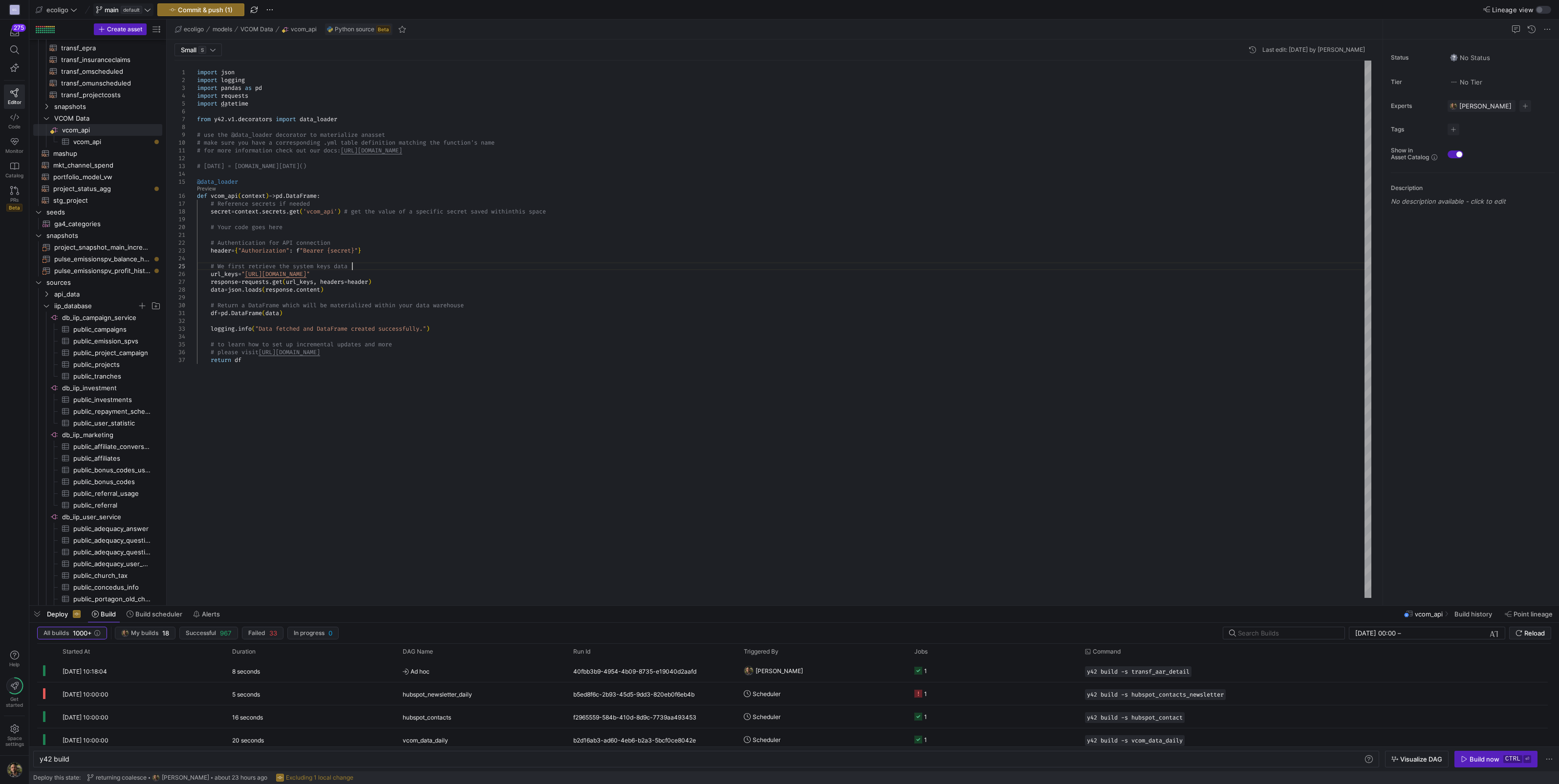
type textarea "# Authentication for API connection header = {"Authorization": f"Bearer {secret…"
click at [359, 263] on div "import json import logging import pandas as pd import requests import datetime …" at bounding box center [784, 329] width 1174 height 537
click at [204, 12] on span "Commit & push (1)" at bounding box center [205, 10] width 54 height 8
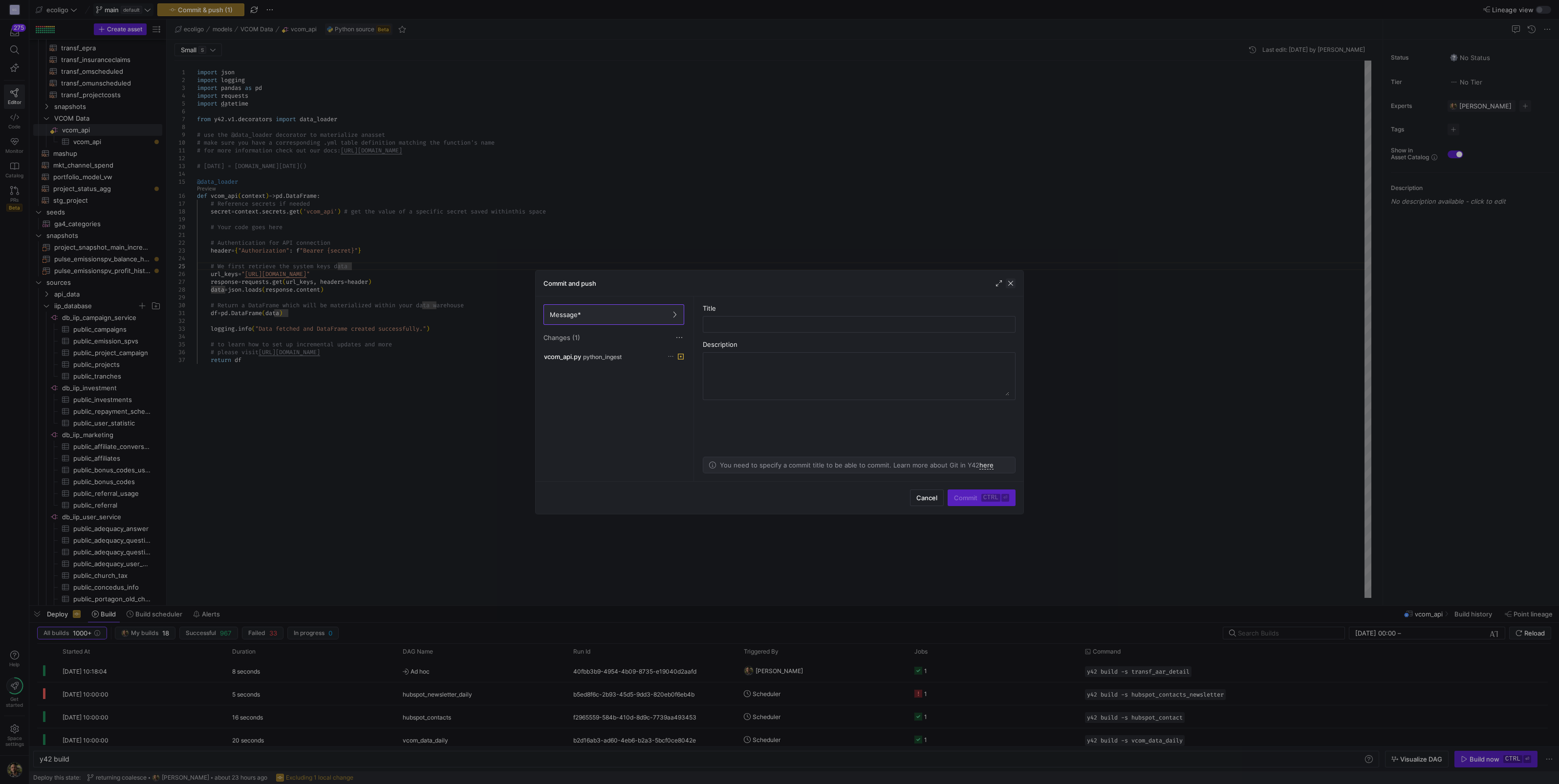
click at [1012, 288] on span "button" at bounding box center [1011, 283] width 10 height 10
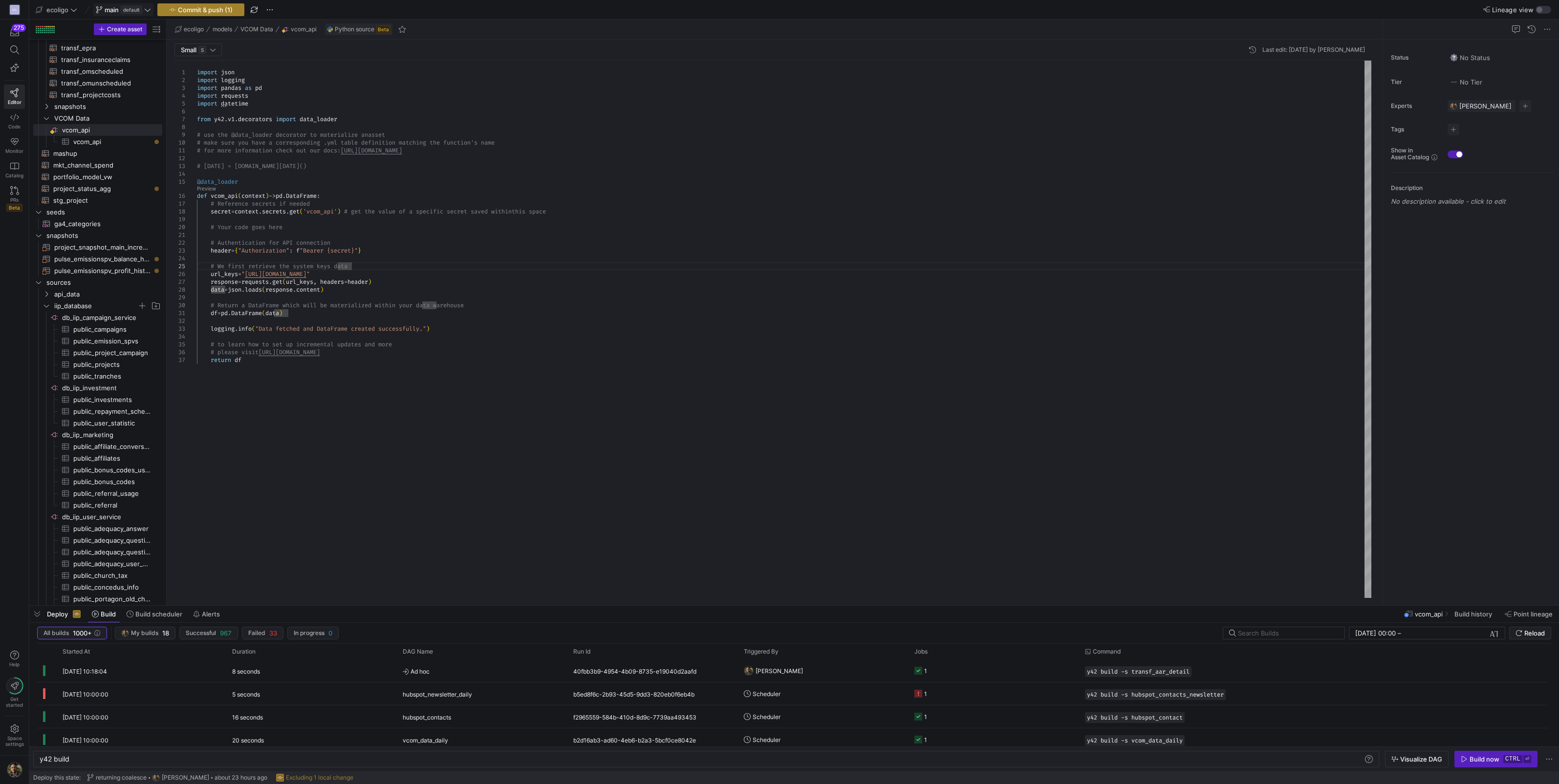
click at [211, 7] on span "Commit & push (1)" at bounding box center [205, 10] width 54 height 8
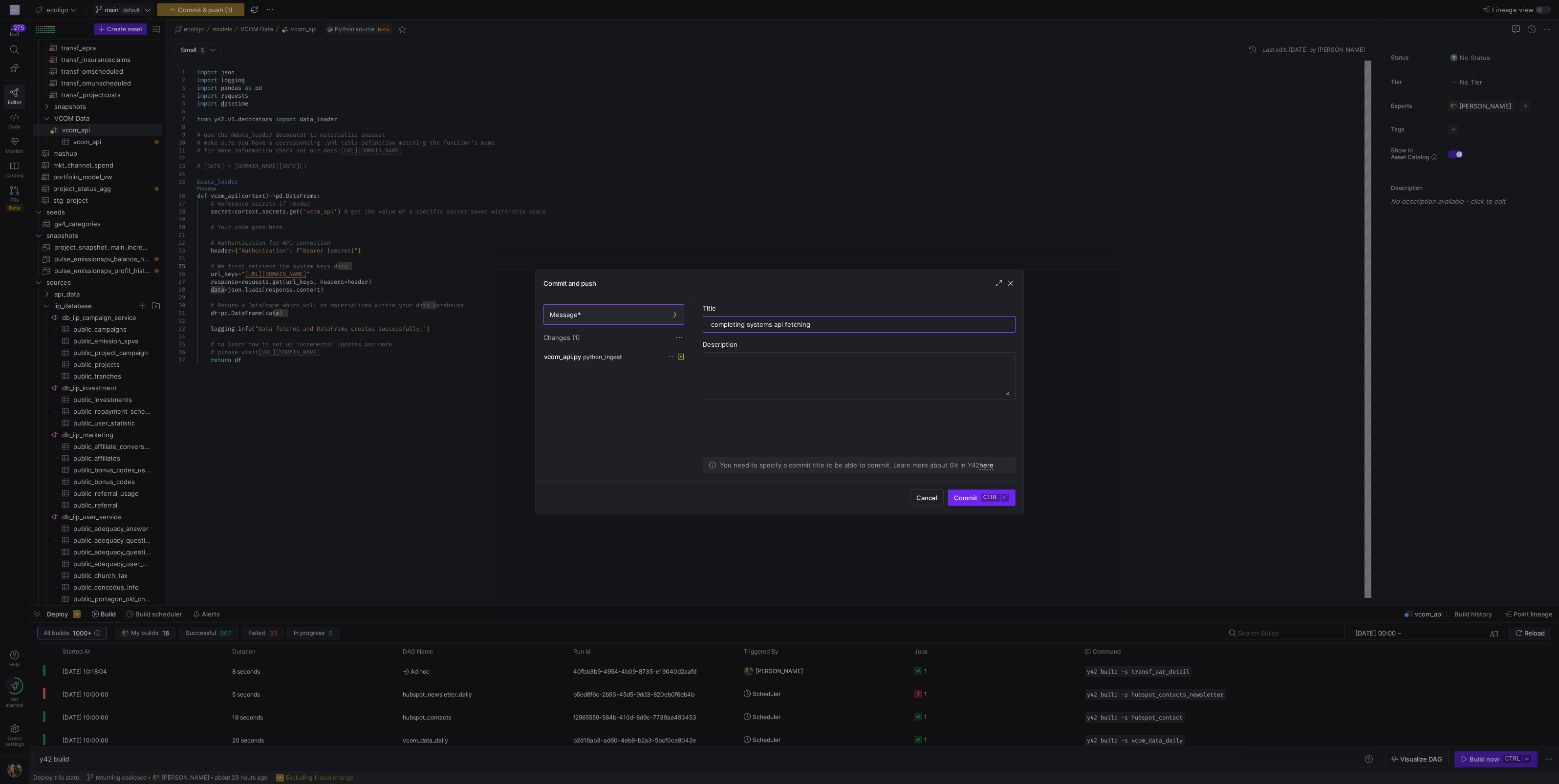
type input "completing systems api fetching"
click at [957, 503] on span "submit" at bounding box center [982, 498] width 67 height 16
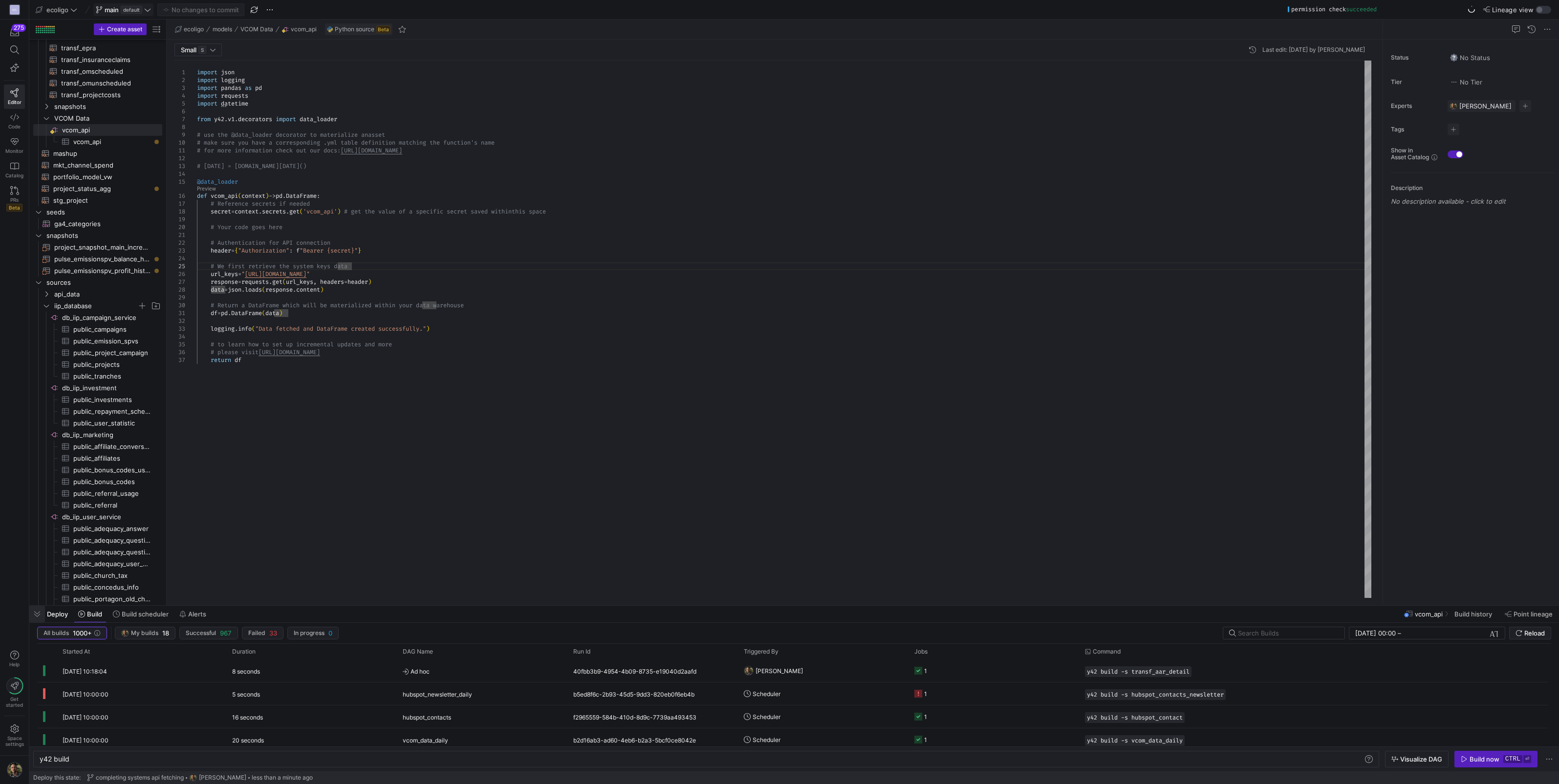
click at [35, 613] on span "button" at bounding box center [37, 613] width 16 height 16
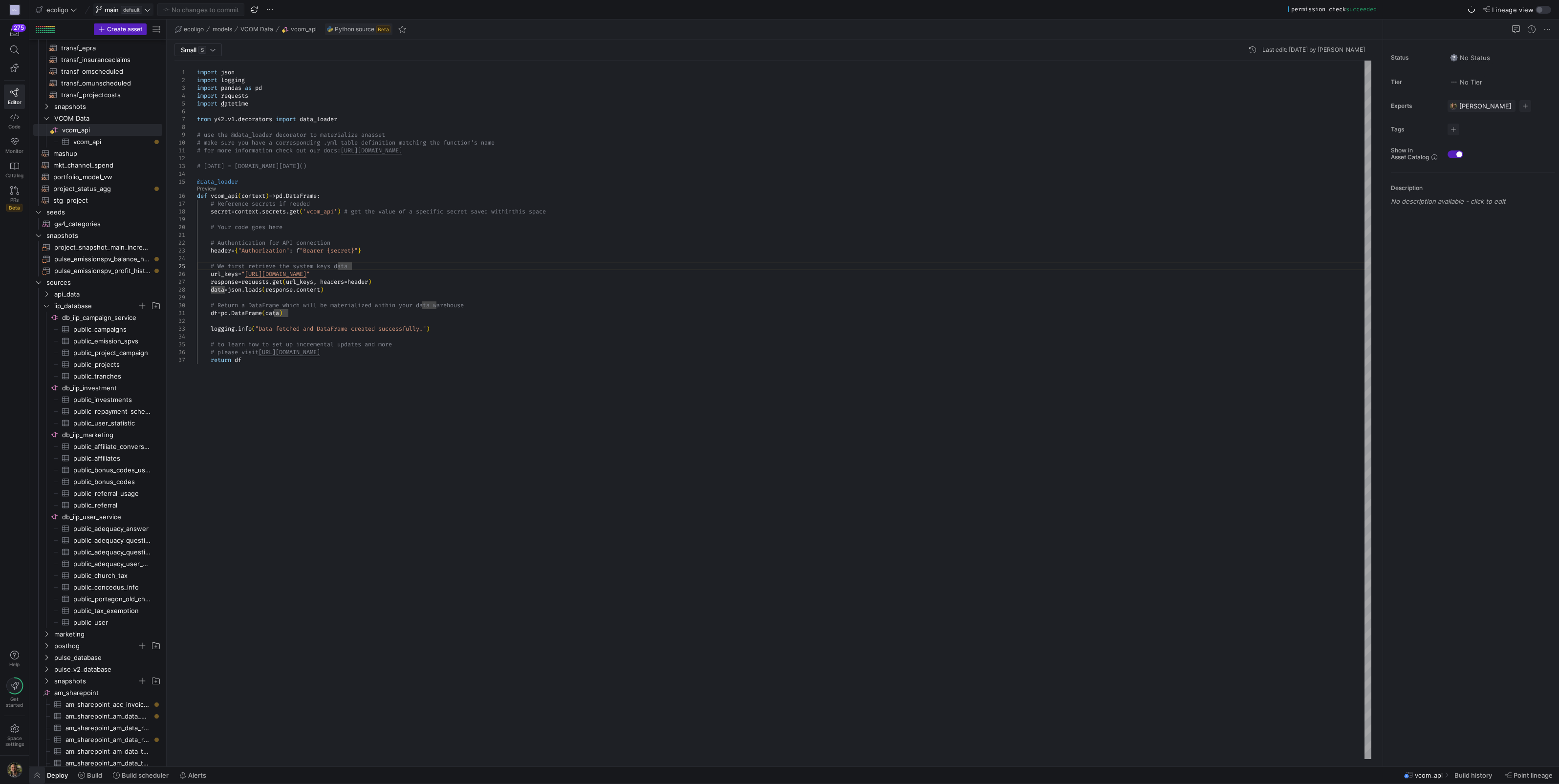
click at [31, 778] on span "button" at bounding box center [37, 775] width 16 height 16
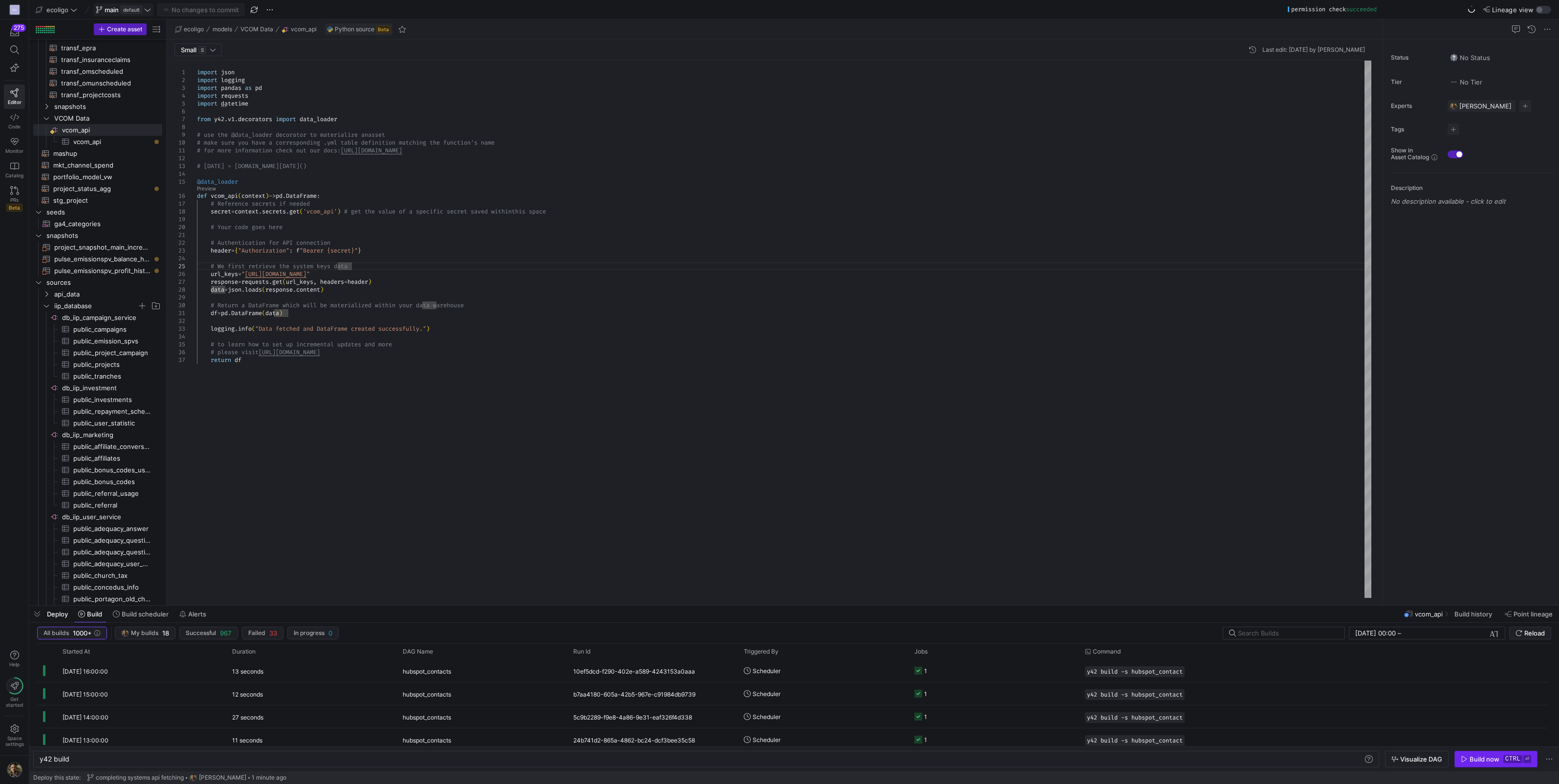
click at [1474, 753] on span "button" at bounding box center [1496, 759] width 82 height 16
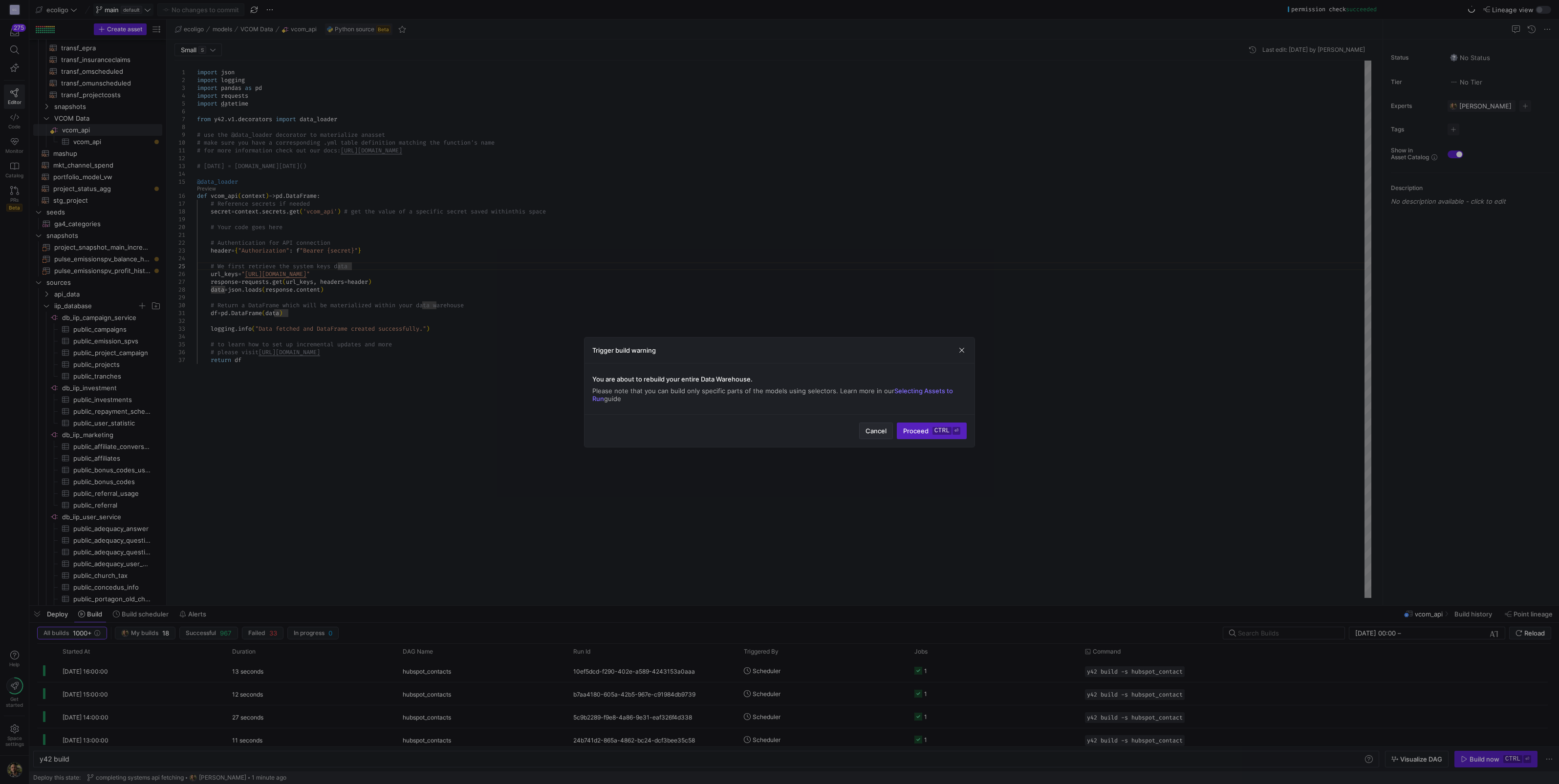
click at [872, 431] on span "Cancel" at bounding box center [876, 431] width 21 height 8
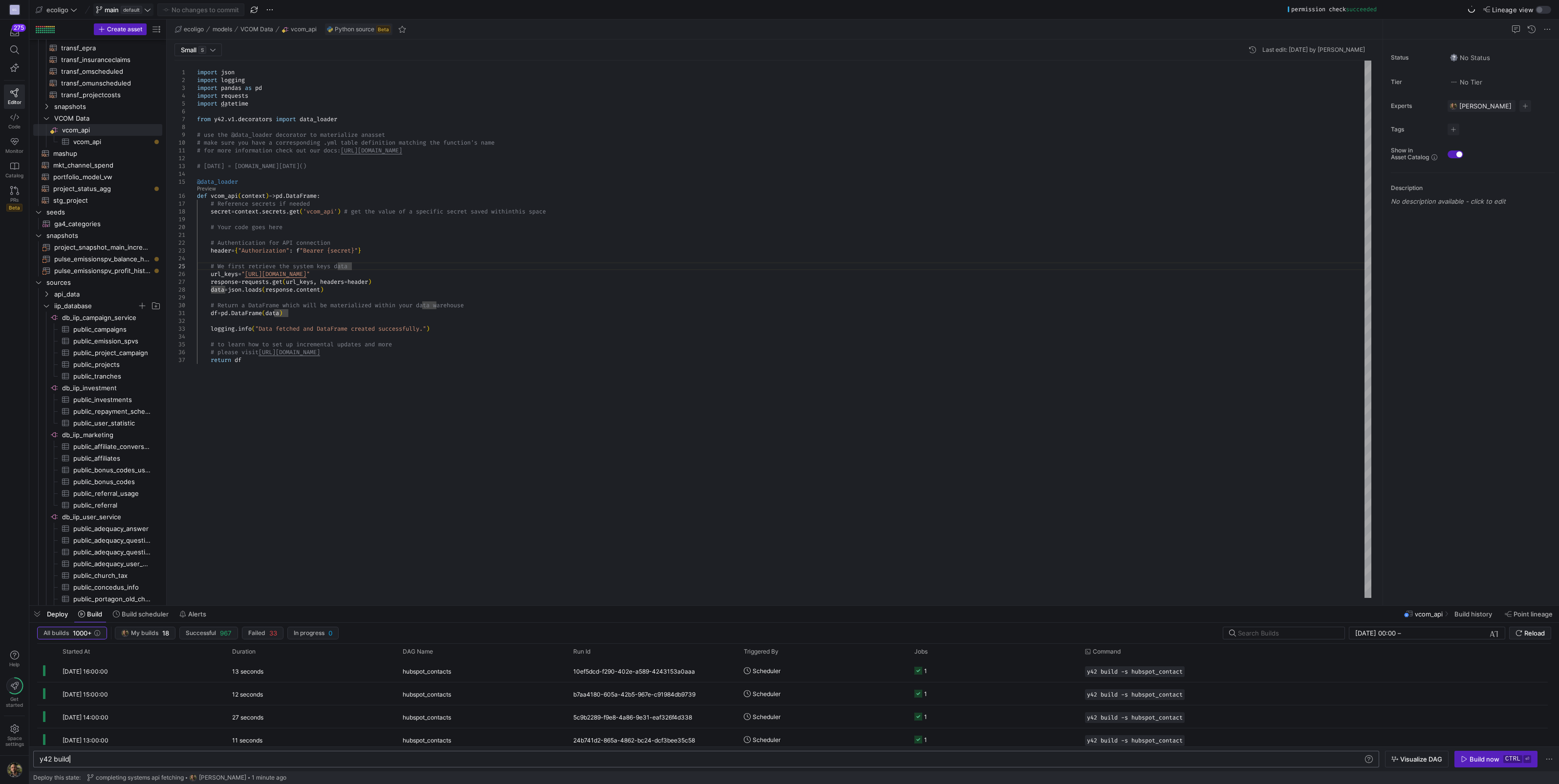
click at [143, 757] on div "y42 build" at bounding box center [701, 759] width 1324 height 8
click at [83, 127] on span "vcom_api​​​​​​​​" at bounding box center [111, 130] width 99 height 11
click at [97, 139] on span "vcom_api​​​​​​​​​" at bounding box center [112, 142] width 77 height 11
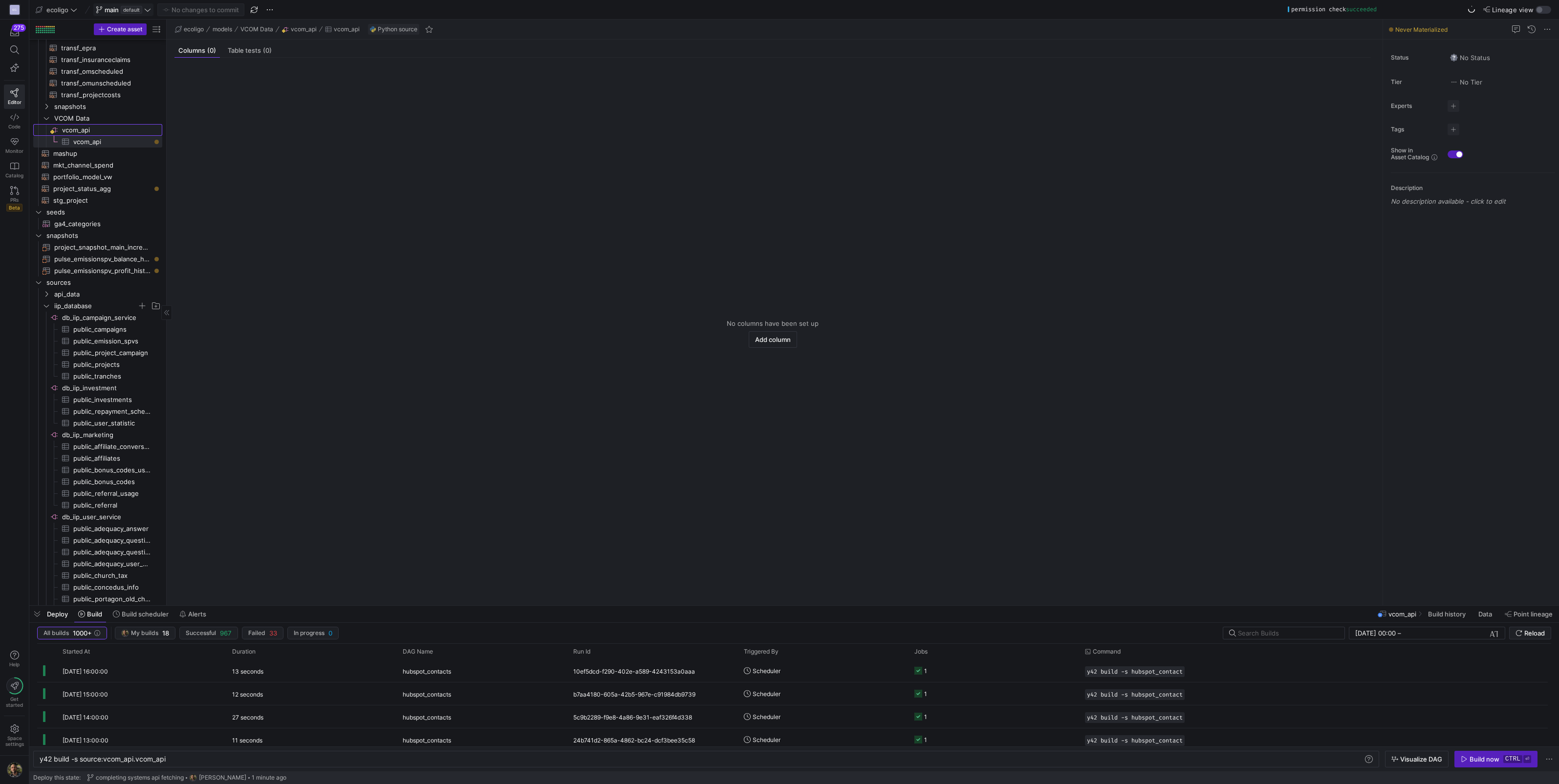
click at [82, 129] on span "vcom_api​​​​​​​​" at bounding box center [111, 130] width 99 height 11
type textarea "y42 build"
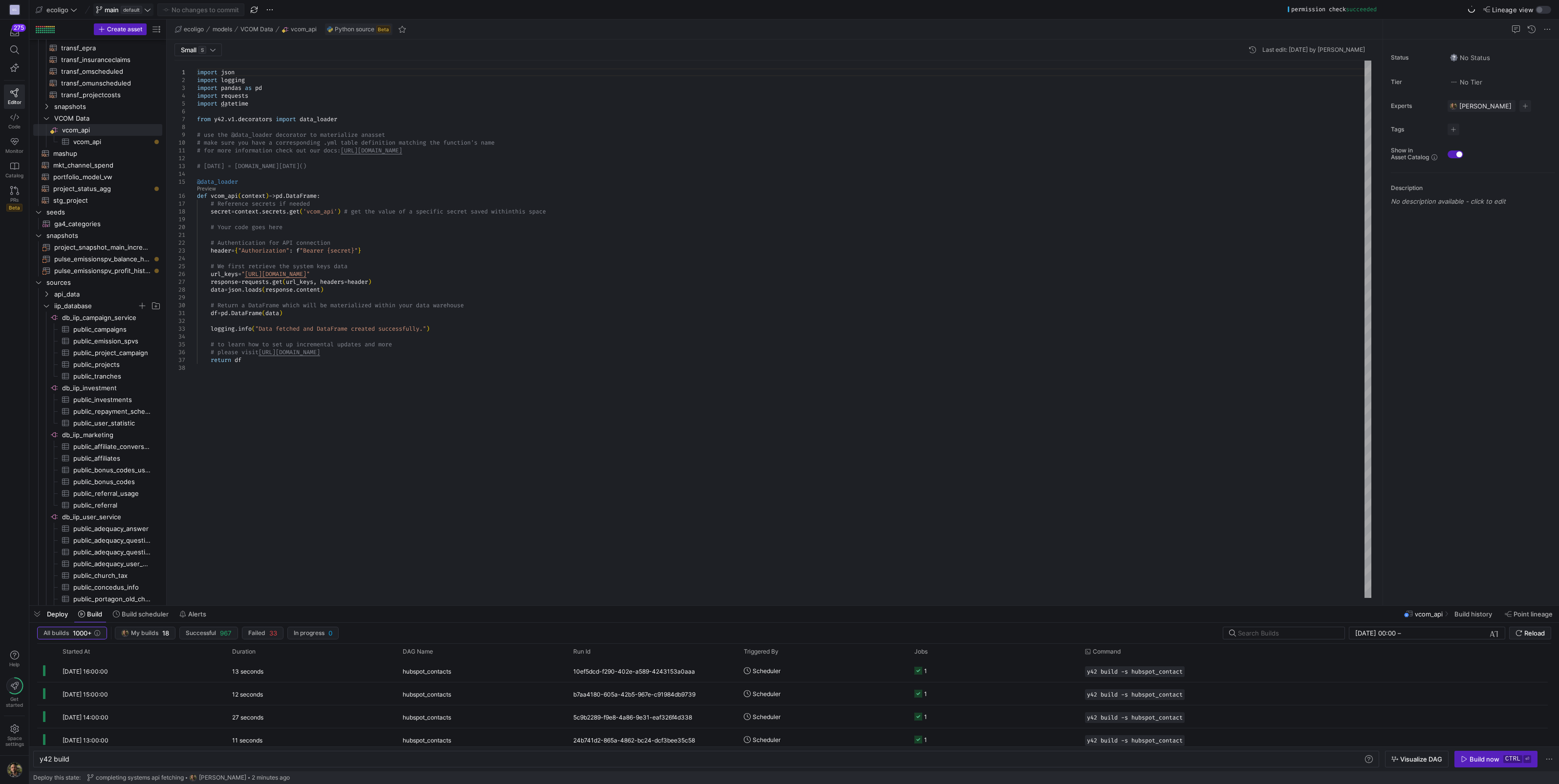
click at [60, 612] on span "Deploy" at bounding box center [57, 614] width 21 height 8
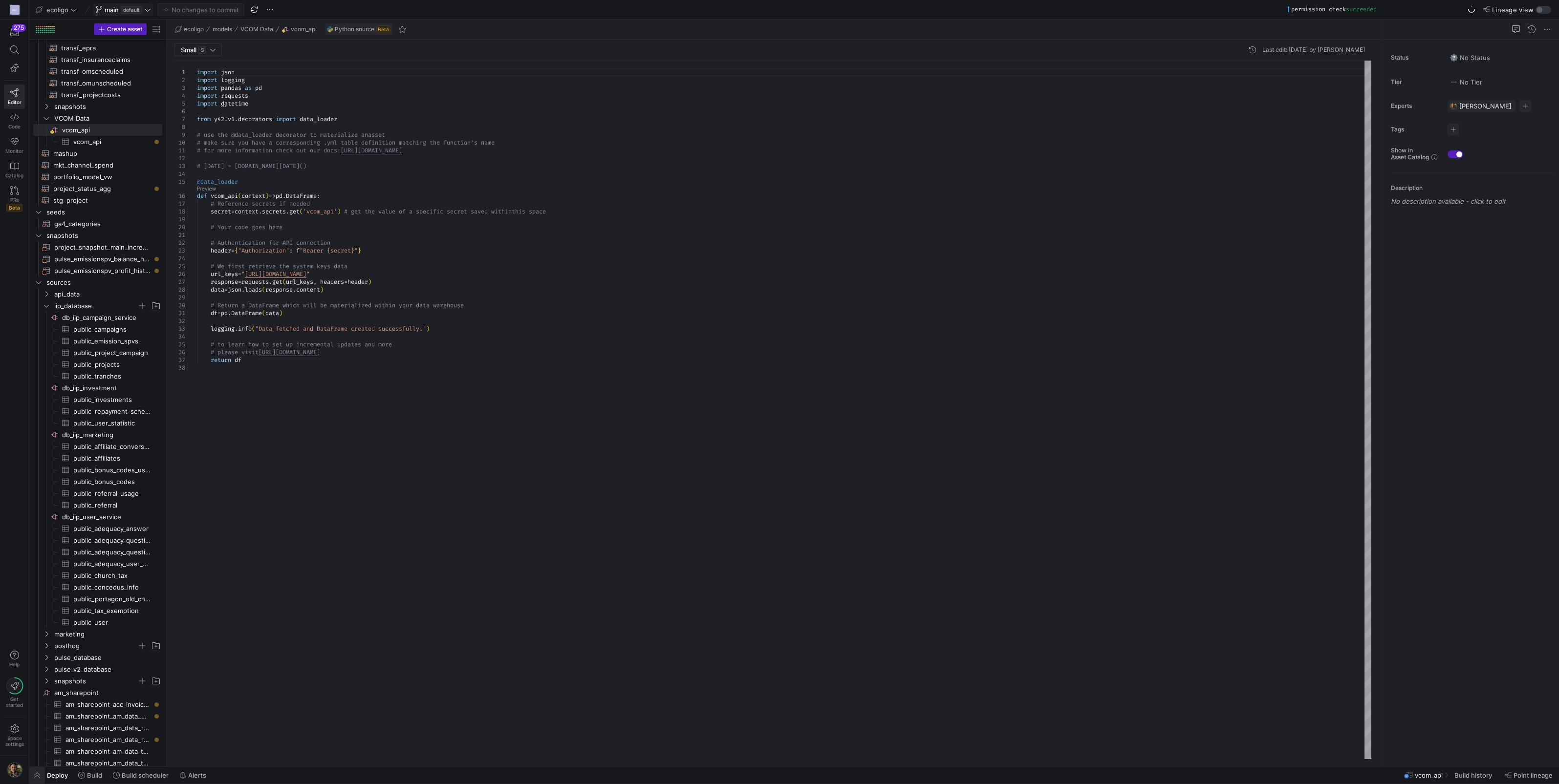
click at [38, 777] on span "button" at bounding box center [37, 775] width 16 height 16
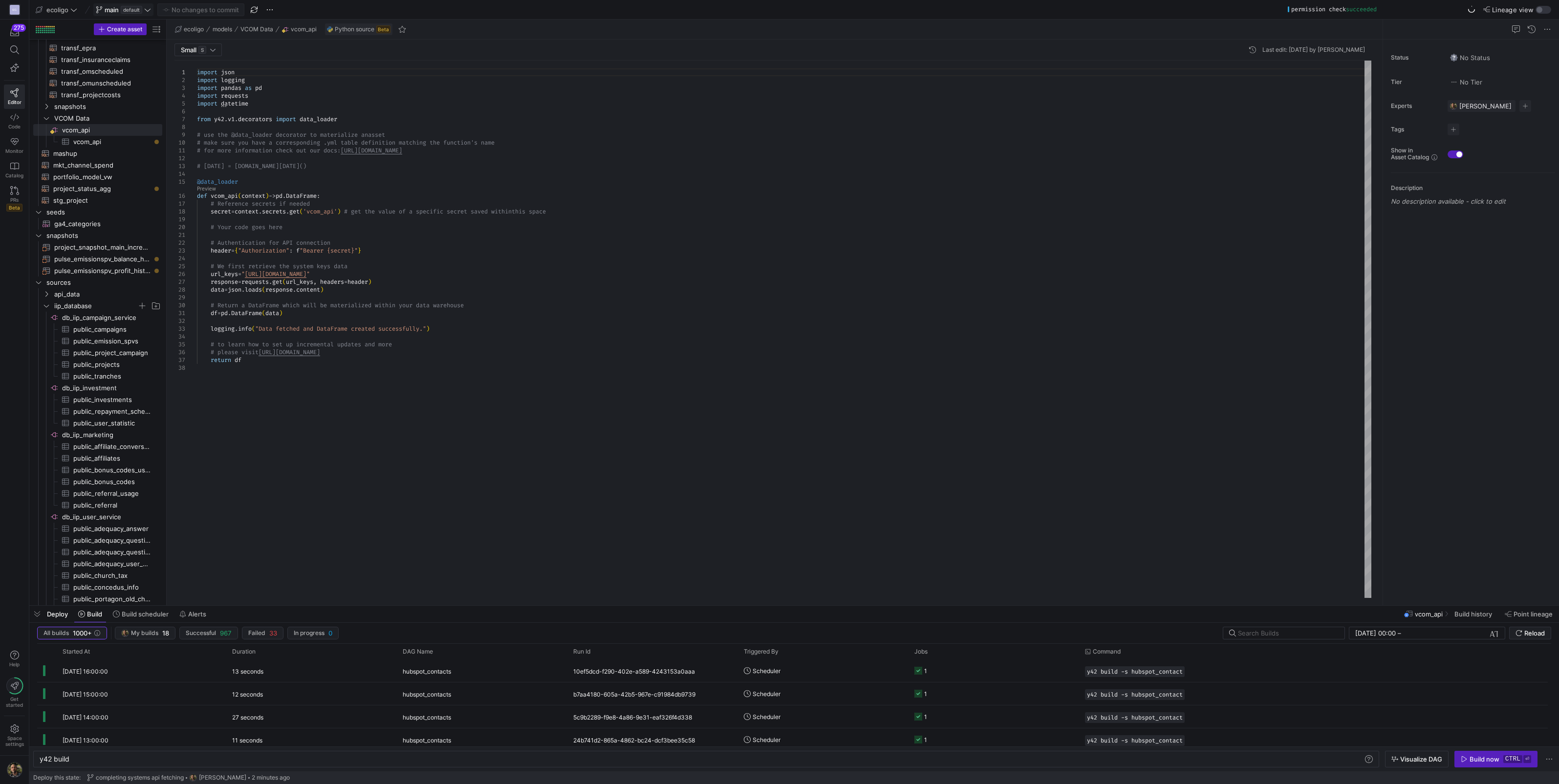
type textarea "df = pd.DataFrame(data) [DOMAIN_NAME]("Data fetched and DataFrame created succe…"
click at [269, 364] on div "import json import logging import pandas as pd import requests import datetime …" at bounding box center [784, 329] width 1174 height 537
click at [252, 357] on div "import json import logging import pandas as pd import requests import datetime …" at bounding box center [784, 329] width 1174 height 537
click at [96, 760] on div "y42 build" at bounding box center [701, 759] width 1324 height 8
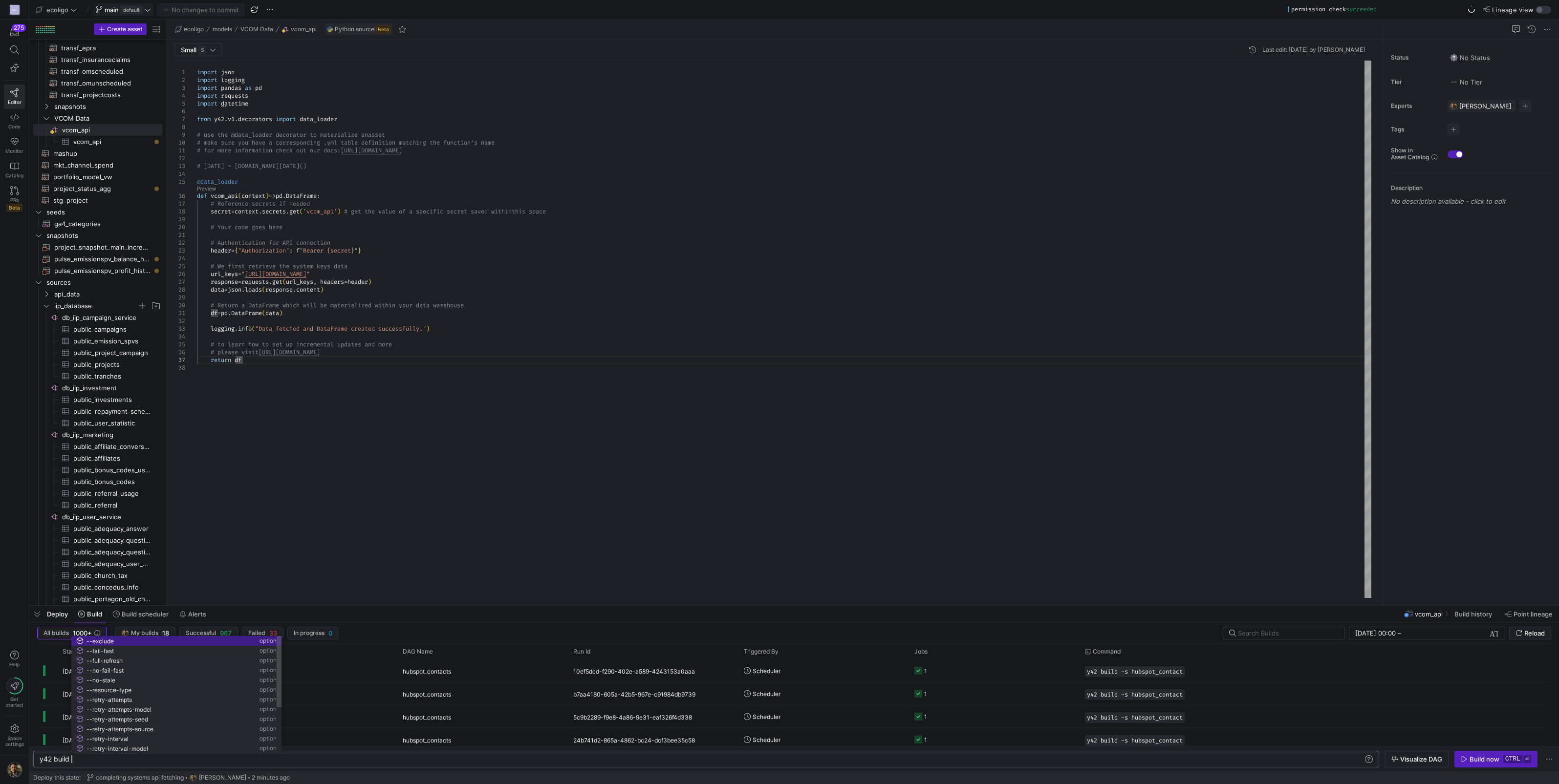
scroll to position [0, 31]
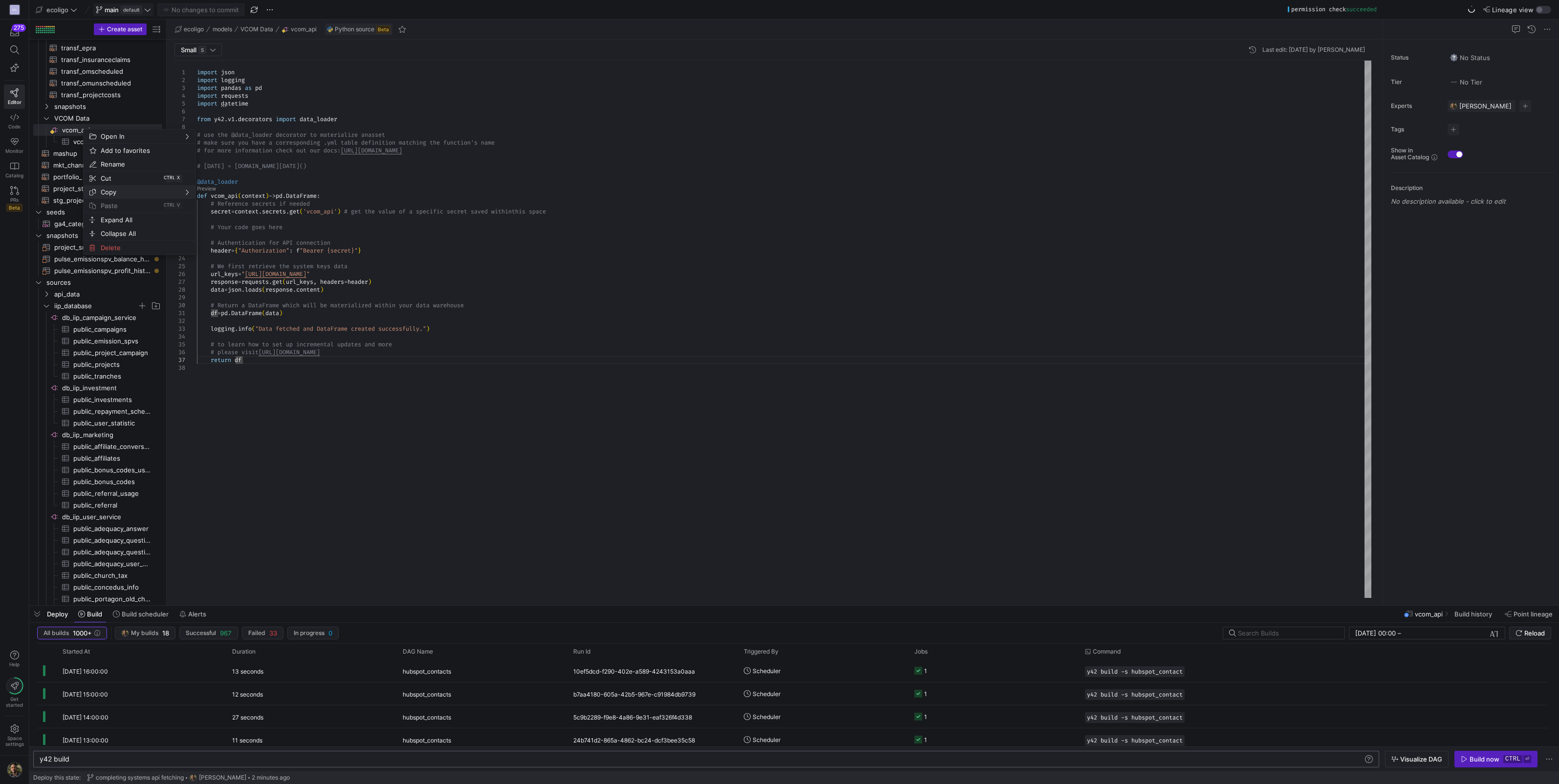
click at [107, 189] on span "Copy" at bounding box center [131, 192] width 69 height 14
click at [227, 222] on span "Relative path" at bounding box center [236, 220] width 59 height 14
click at [108, 752] on div "y42 build y42 build" at bounding box center [706, 759] width 1346 height 16
click at [101, 763] on div "y42 build" at bounding box center [701, 759] width 1324 height 8
drag, startPoint x: 207, startPoint y: 755, endPoint x: 185, endPoint y: 755, distance: 22.0
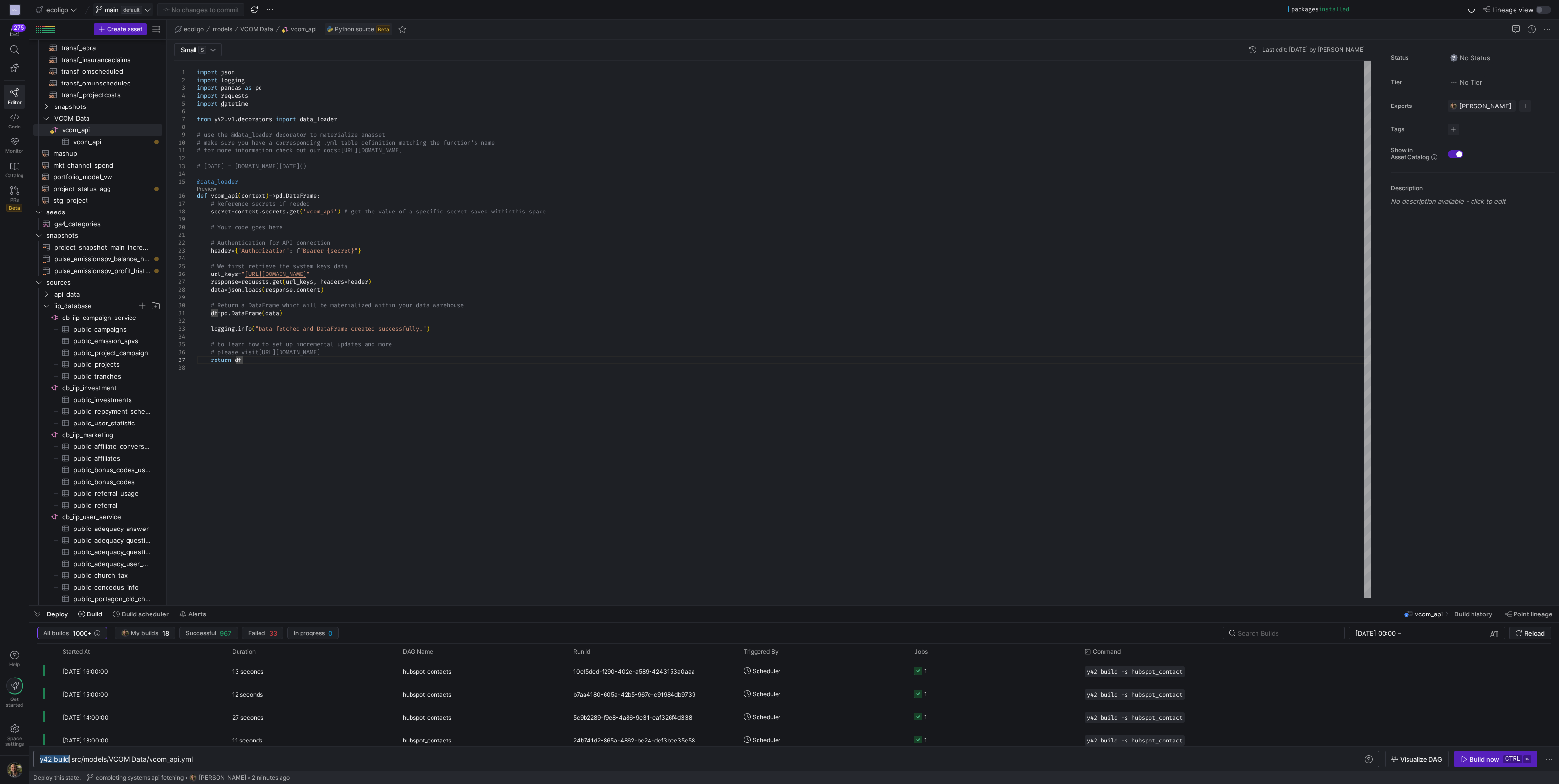
click at [185, 755] on div "y42 build src/models/VCOM Data/vcom_api.yml" at bounding box center [701, 759] width 1324 height 8
click at [212, 760] on div "y42 build src/models/VCOM Data/vcom_api.yml" at bounding box center [701, 759] width 1324 height 8
drag, startPoint x: 212, startPoint y: 760, endPoint x: 73, endPoint y: 757, distance: 139.0
click at [73, 757] on div "y42 build src/models/VCOM Data/vcom_api.yml" at bounding box center [701, 759] width 1324 height 8
click at [213, 195] on span "Asset name" at bounding box center [237, 193] width 59 height 14
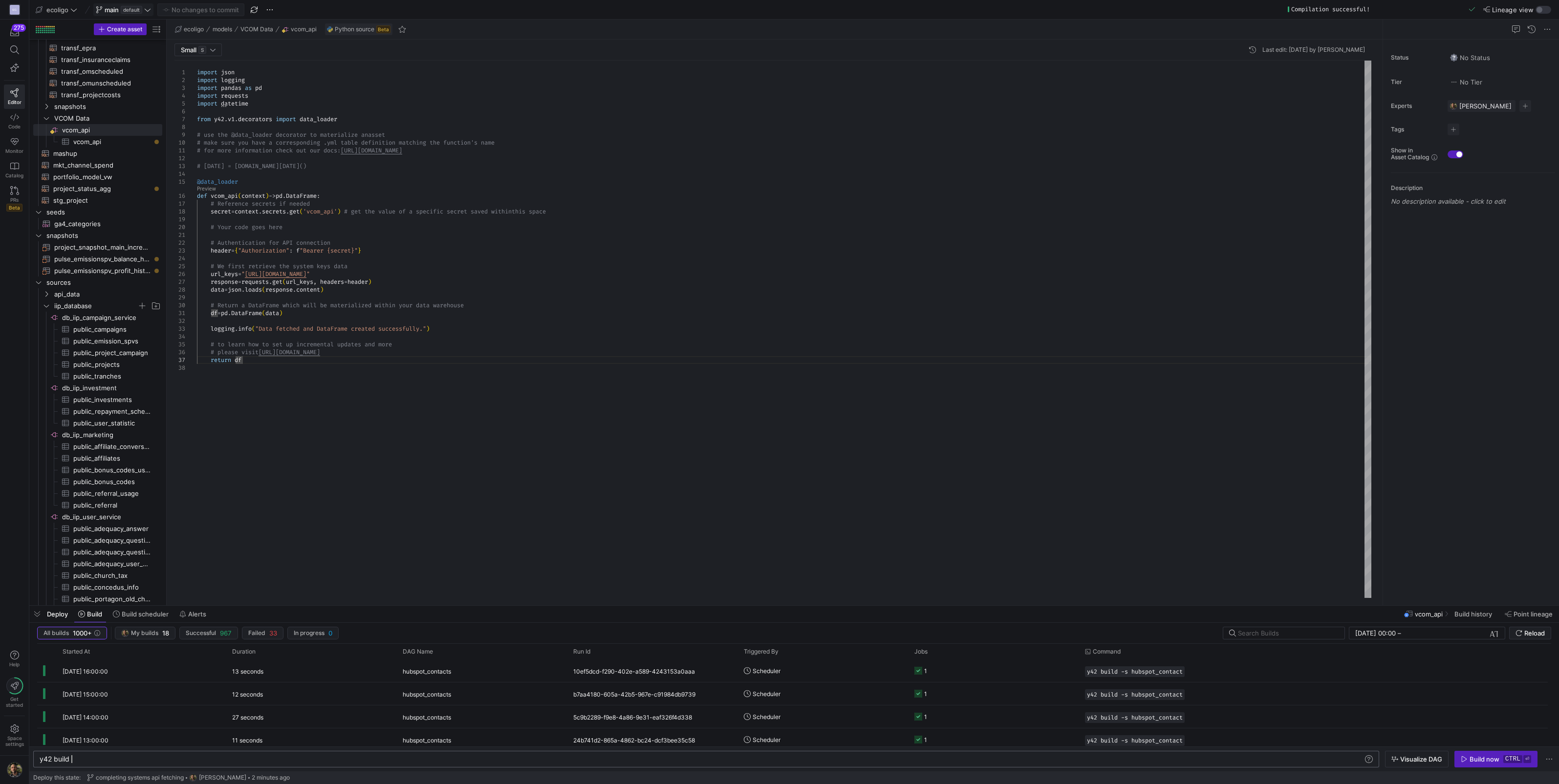
click at [103, 758] on div "y42 build" at bounding box center [701, 759] width 1324 height 8
type textarea "y42 build vcom_api"
click at [1471, 763] on div "Build now" at bounding box center [1484, 759] width 30 height 8
click at [416, 279] on div "import json import logging import pandas as pd import requests import datetime …" at bounding box center [784, 329] width 1174 height 537
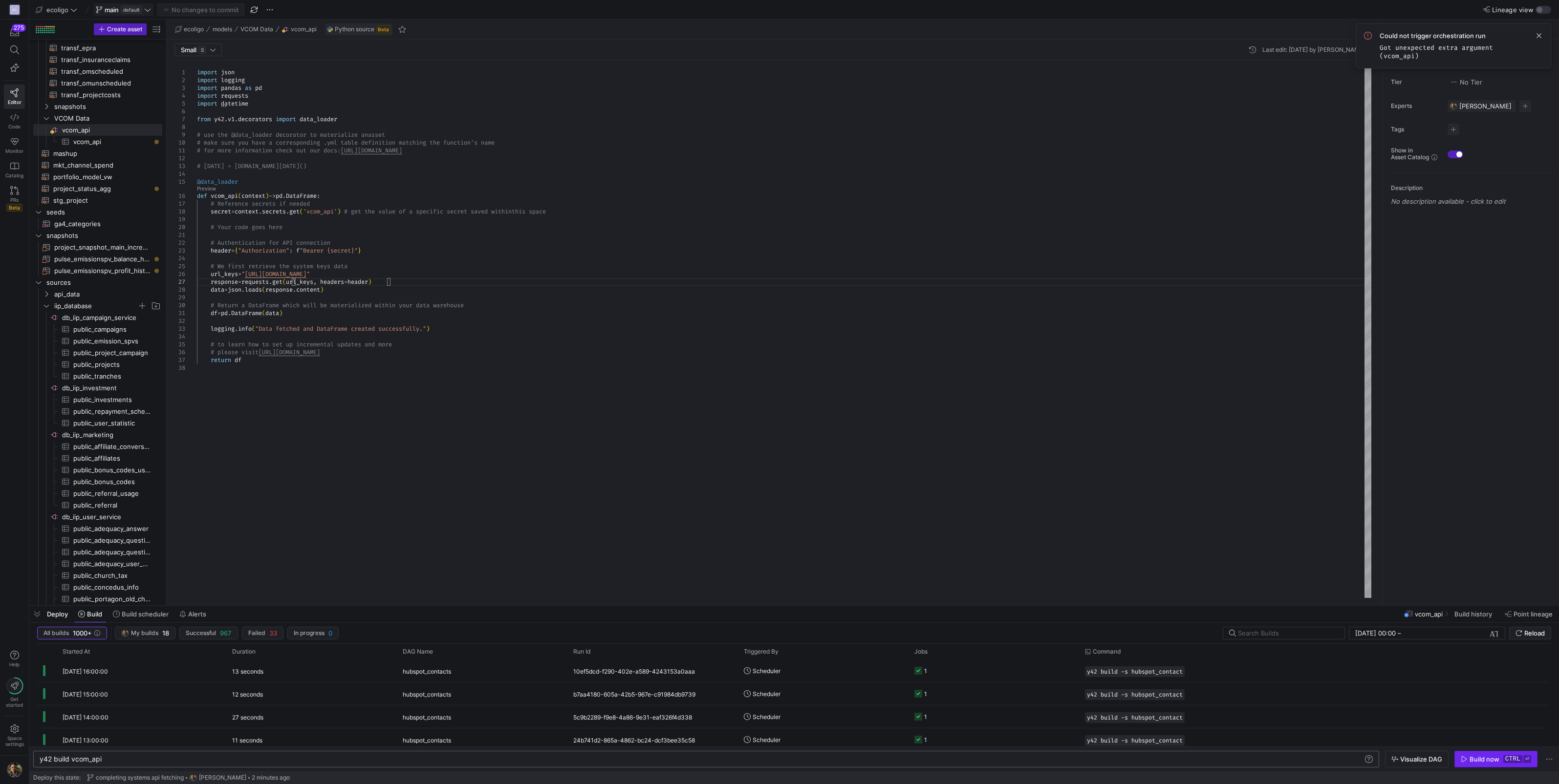
click at [1491, 760] on div "Build now" at bounding box center [1484, 759] width 30 height 8
click at [254, 361] on div "import json import logging import pandas as pd import requests import datetime …" at bounding box center [784, 329] width 1174 height 537
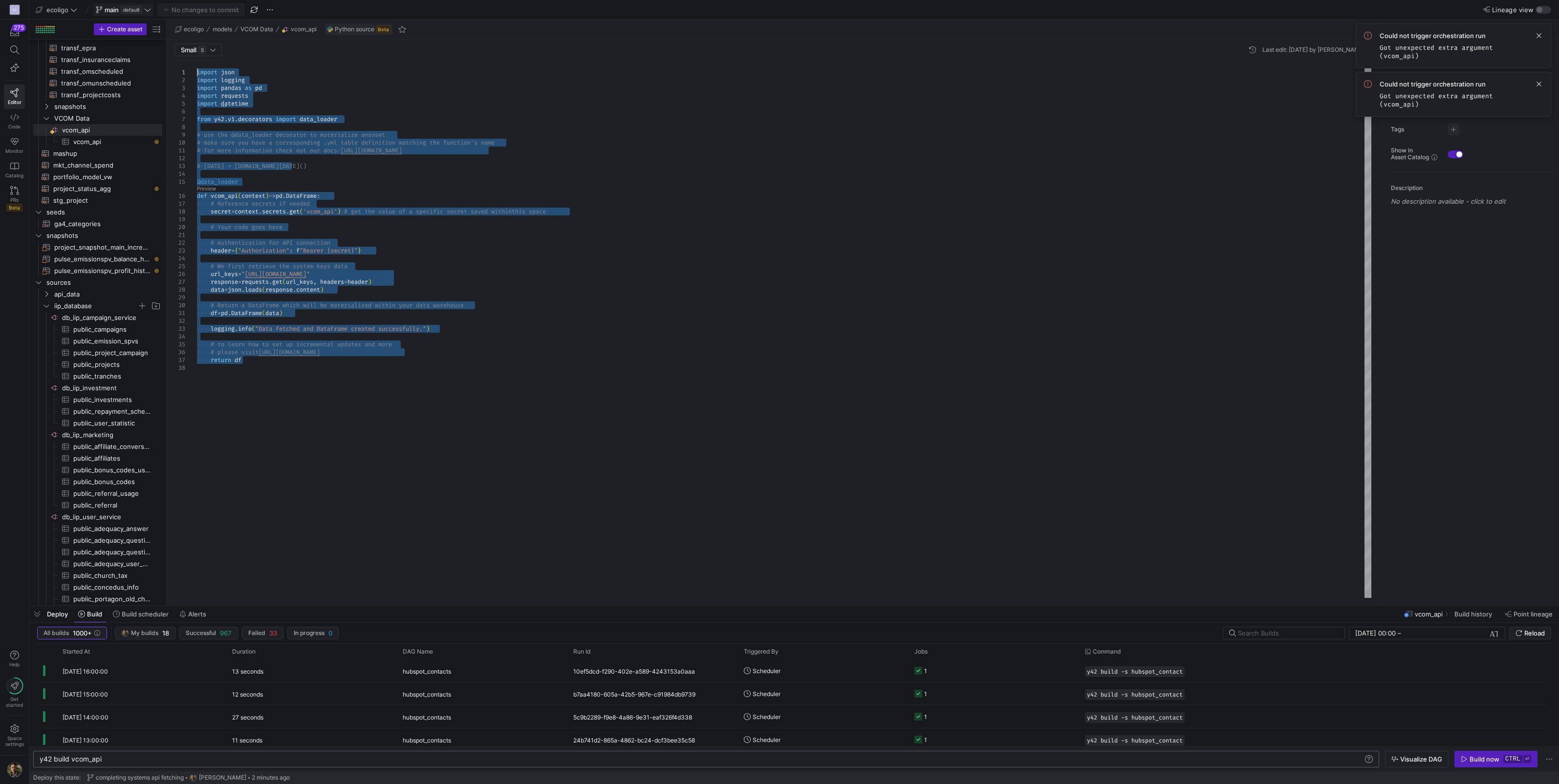
drag, startPoint x: 254, startPoint y: 361, endPoint x: 164, endPoint y: -42, distance: 412.9
click at [197, 60] on div "import json import logging import pandas as pd import requests import datetime …" at bounding box center [784, 329] width 1174 height 537
click at [287, 312] on div "import json import logging import pandas as pd import requests import datetime …" at bounding box center [784, 329] width 1174 height 537
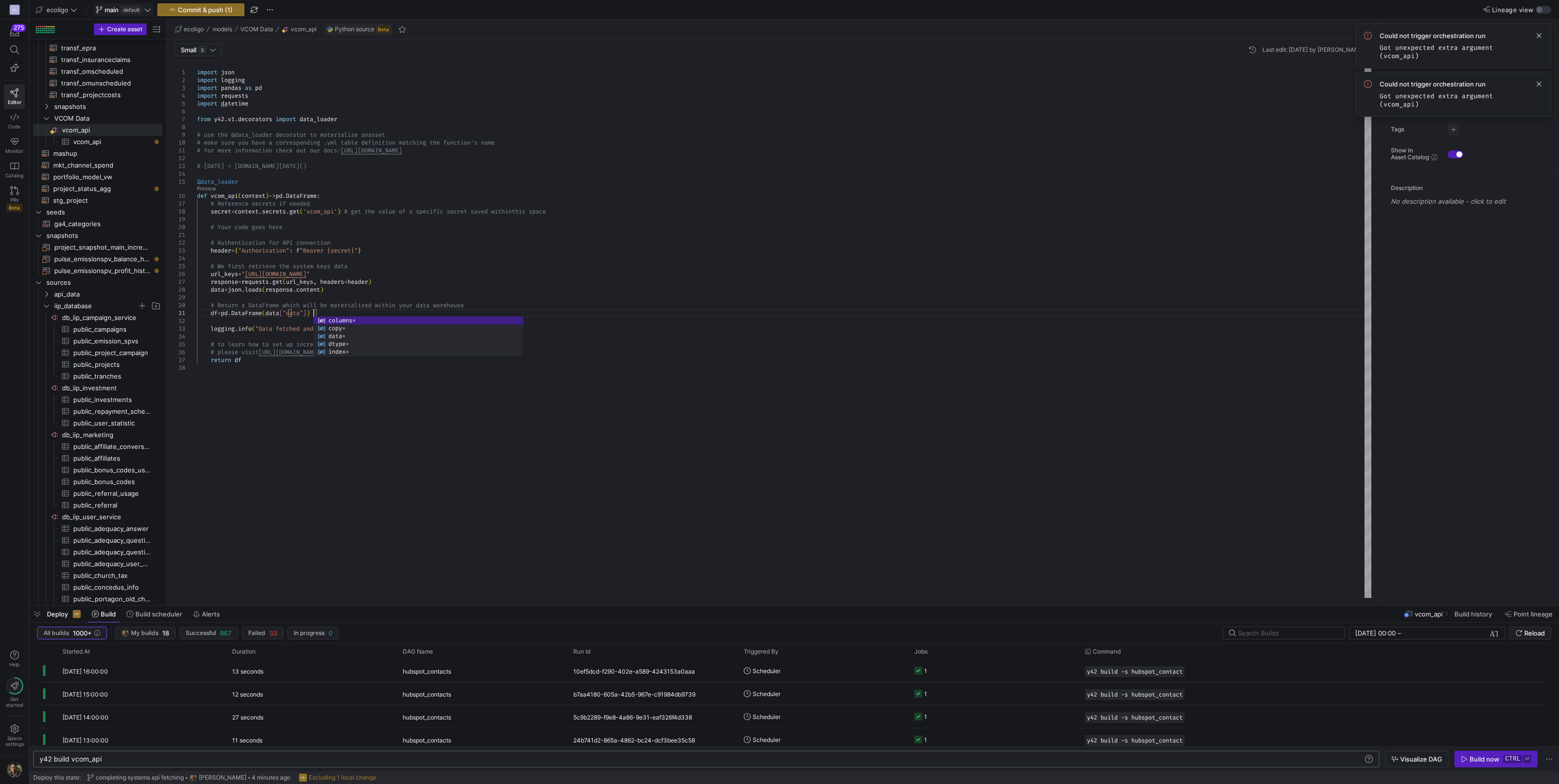
scroll to position [0, 119]
click at [348, 310] on div "import json import logging import pandas as pd import requests import datetime …" at bounding box center [784, 329] width 1174 height 537
type textarea "df = pd.DataFrame(data["data"]) [DOMAIN_NAME]("Data fetched and DataFrame creat…"
click at [208, 10] on span "Commit & push (1)" at bounding box center [205, 10] width 54 height 8
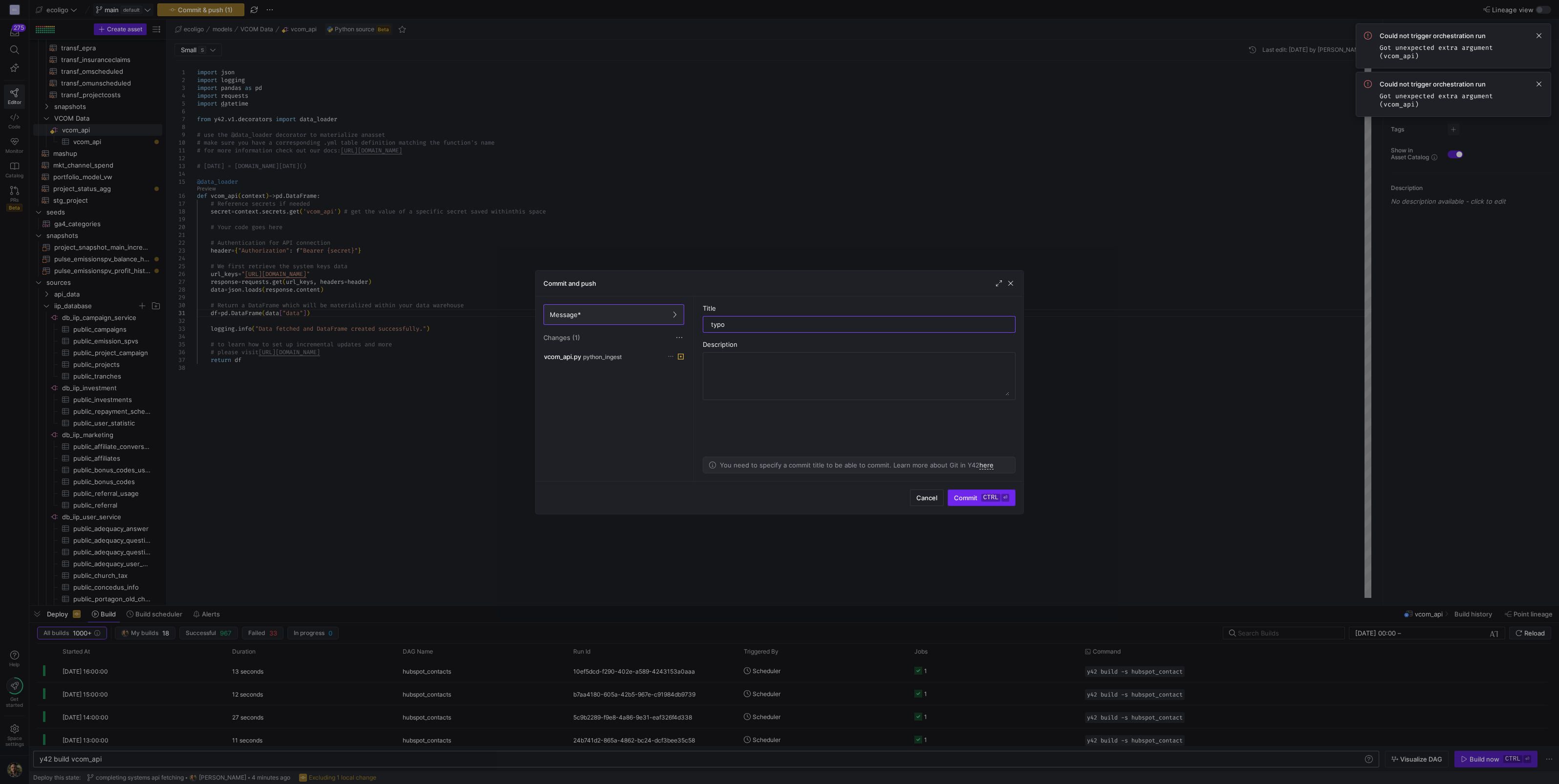
type input "typo"
click at [958, 504] on span "submit" at bounding box center [982, 498] width 67 height 16
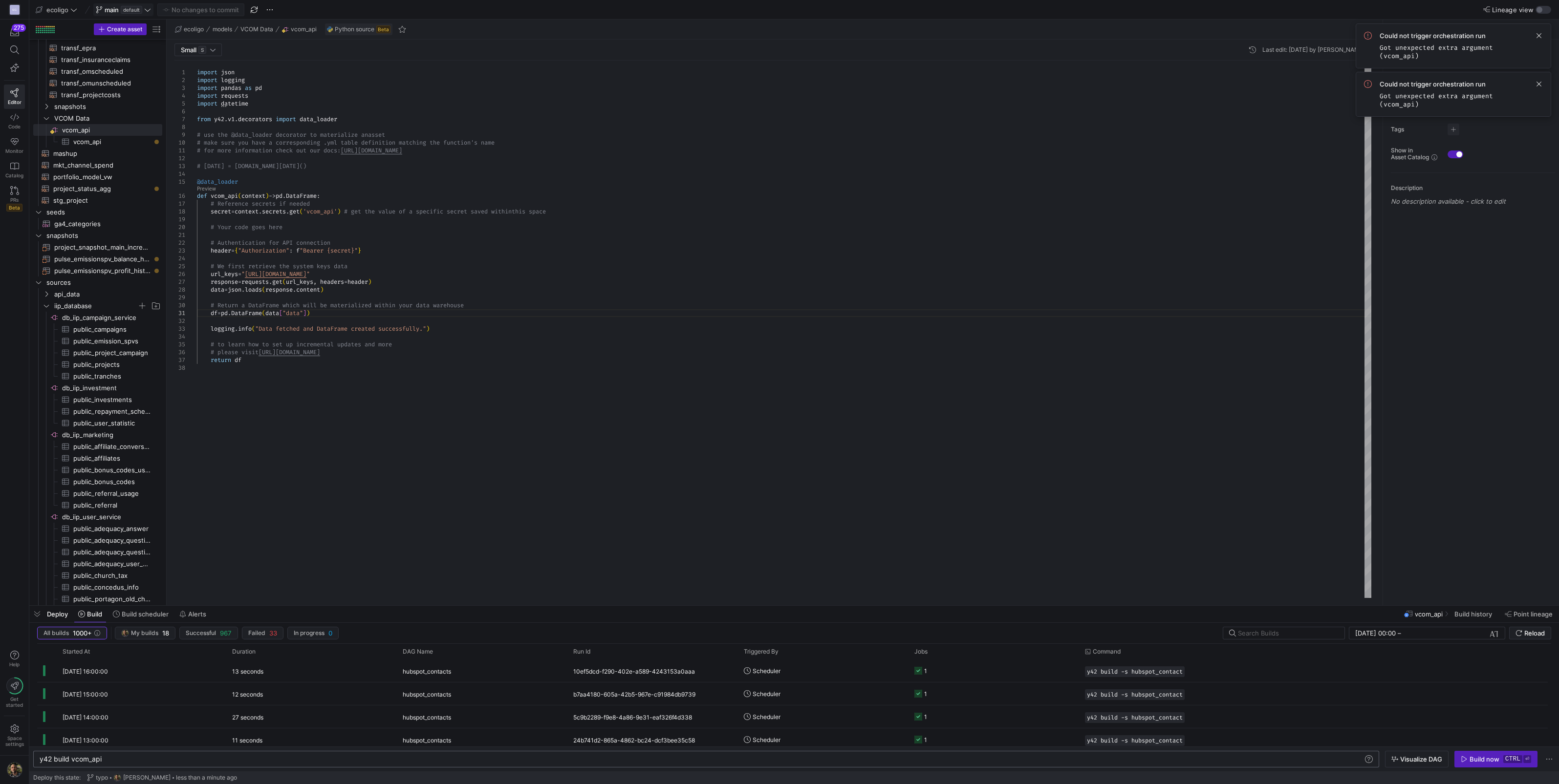
scroll to position [0, 122]
click at [375, 250] on div "import json import logging import pandas as pd import requests import datetime …" at bounding box center [784, 329] width 1174 height 537
click at [403, 249] on div "import json import logging import pandas as pd import requests import datetime …" at bounding box center [784, 329] width 1174 height 537
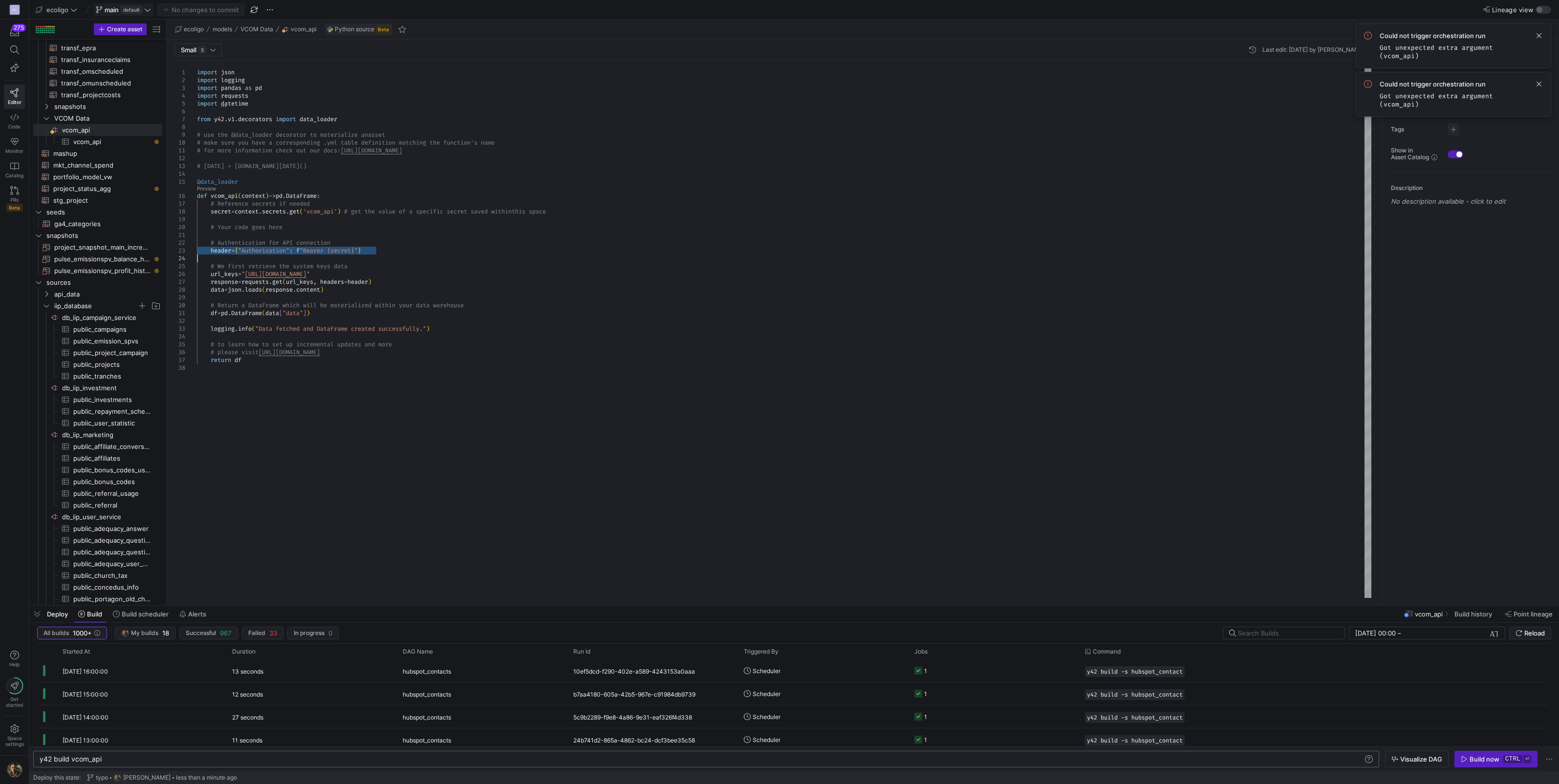
click at [403, 249] on div "import json import logging import pandas as pd import requests import datetime …" at bounding box center [784, 329] width 1174 height 537
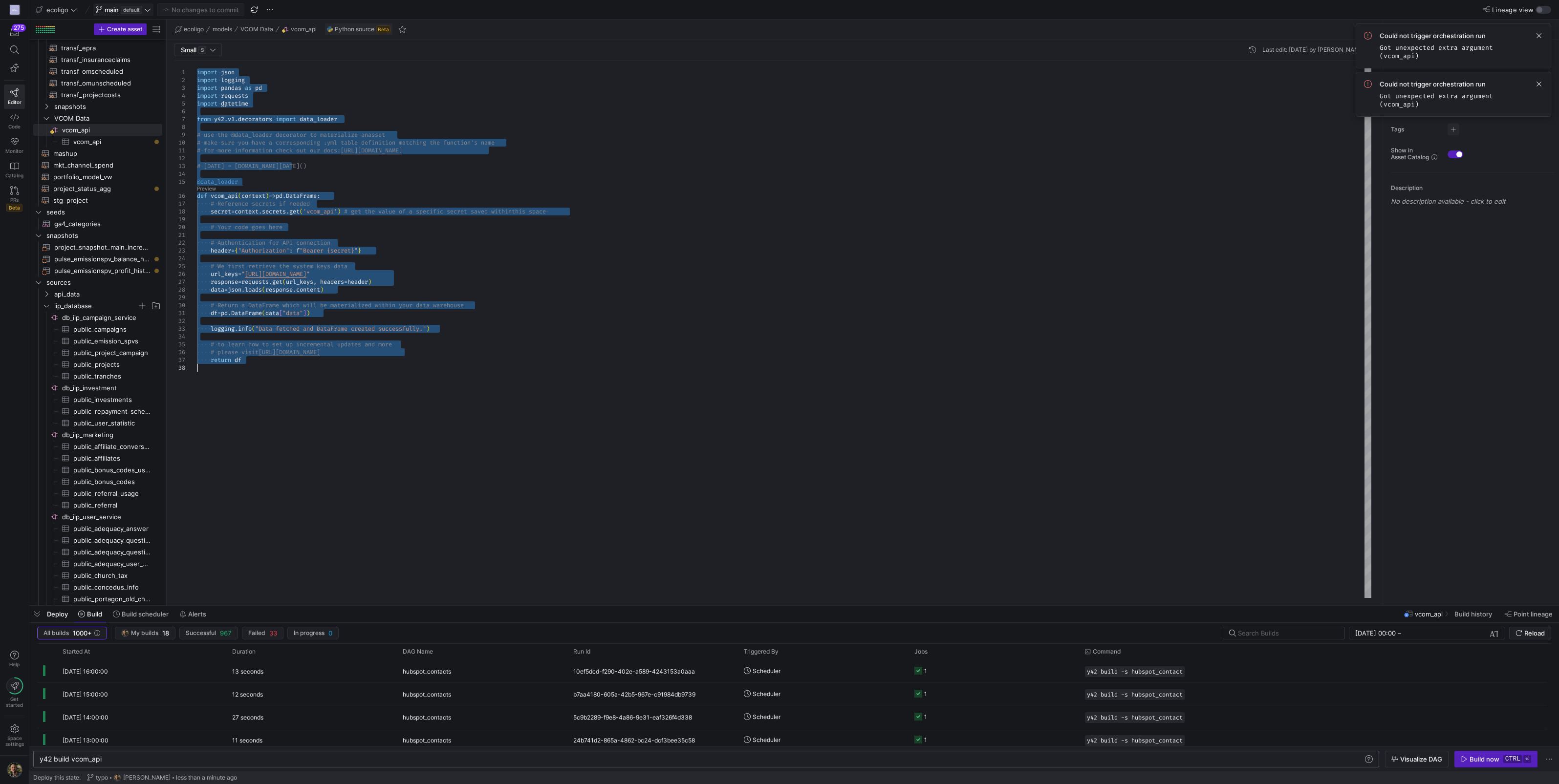
click at [403, 249] on div "import json import logging import pandas as pd import requests import datetime …" at bounding box center [784, 329] width 1174 height 537
type textarea "# Authentication for API connection header = {"Authorization": f"Bearer {secret…"
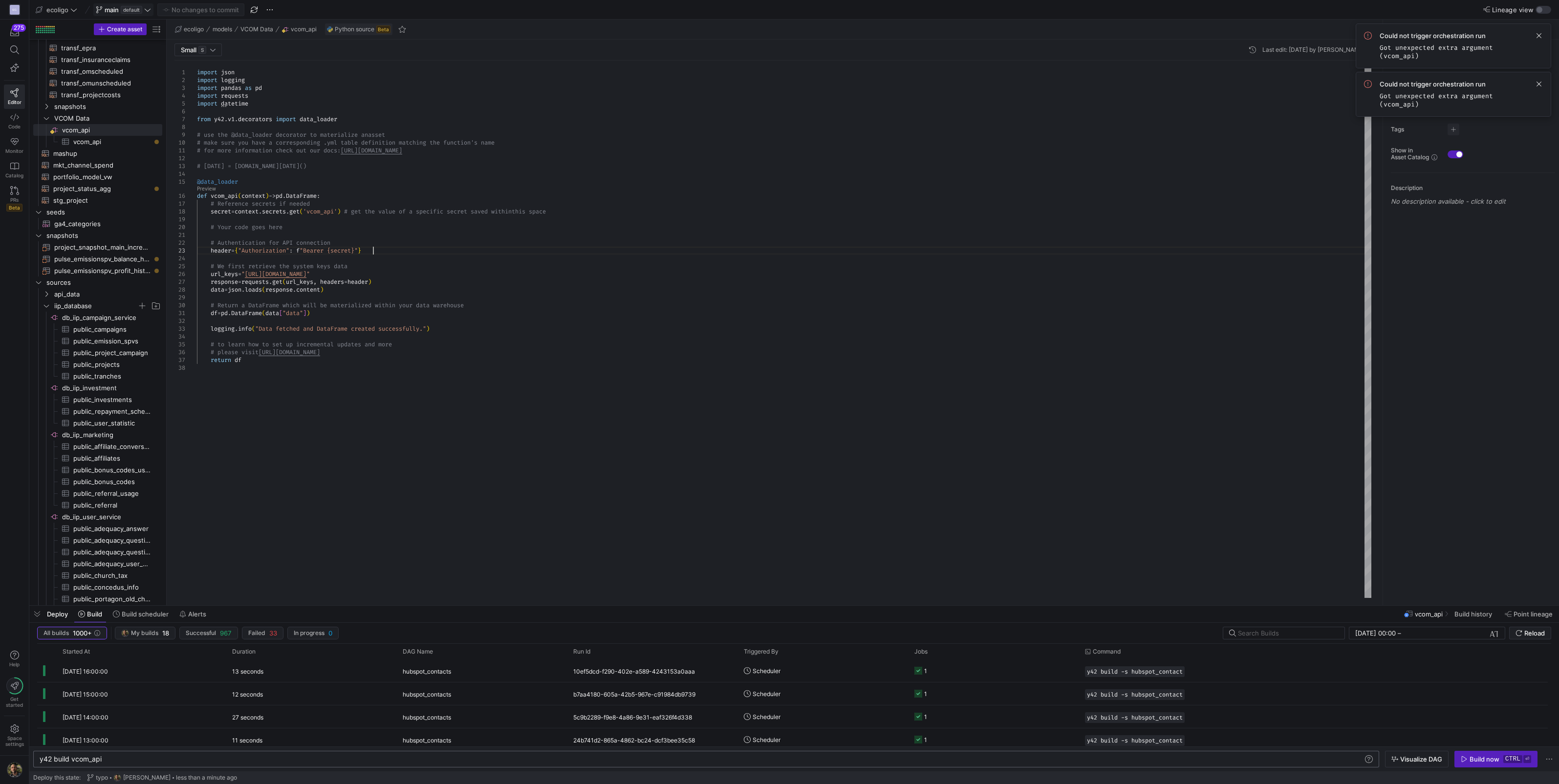
click at [403, 249] on div "import json import logging import pandas as pd import requests import datetime …" at bounding box center [784, 329] width 1174 height 537
click at [1479, 760] on div "Build now" at bounding box center [1484, 759] width 30 height 8
click at [15, 119] on icon at bounding box center [15, 117] width 9 height 9
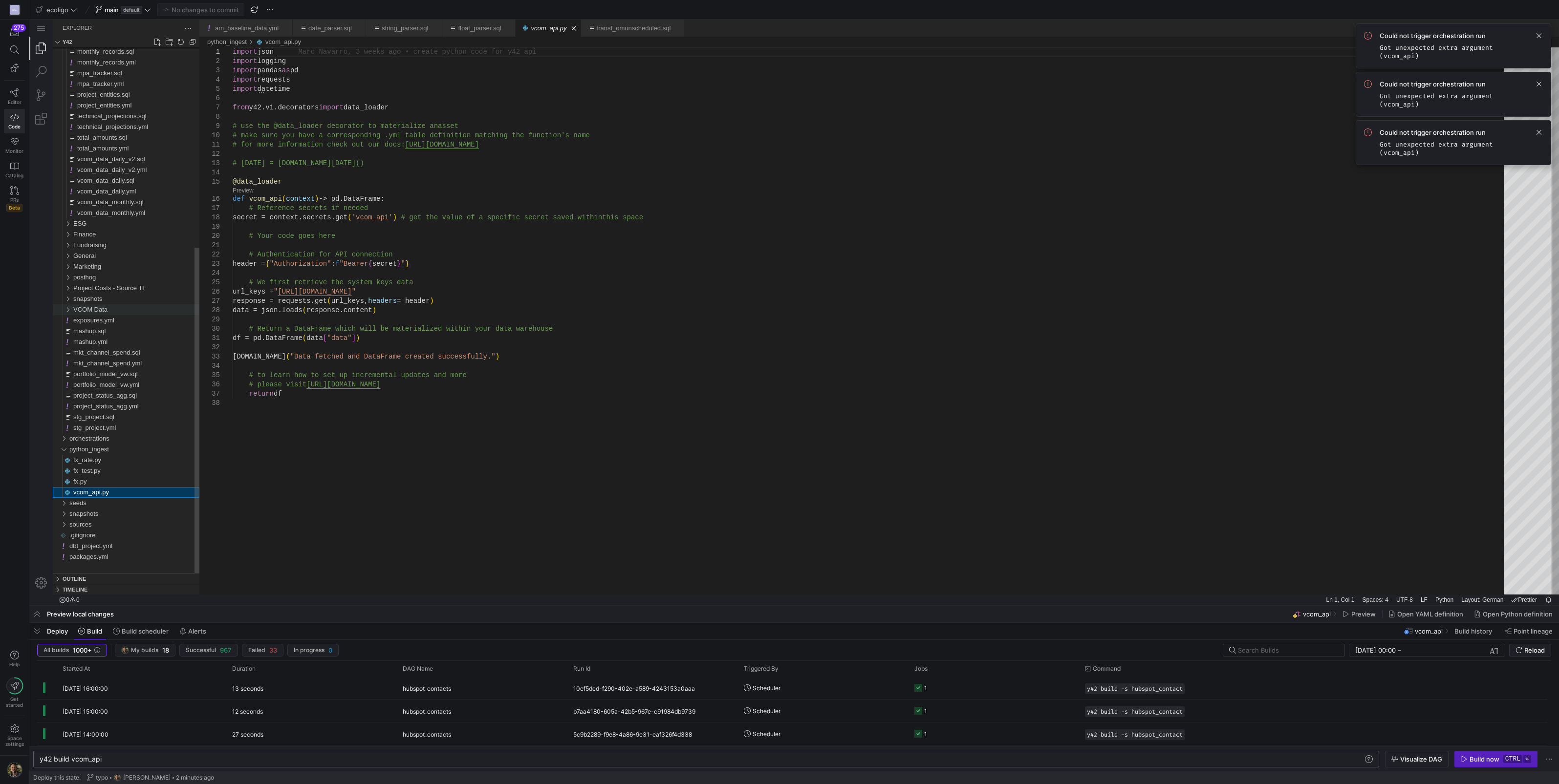
click at [70, 308] on div "VCOM Data" at bounding box center [65, 310] width 19 height 11
click at [111, 322] on span "vcom_api.yml" at bounding box center [97, 320] width 39 height 7
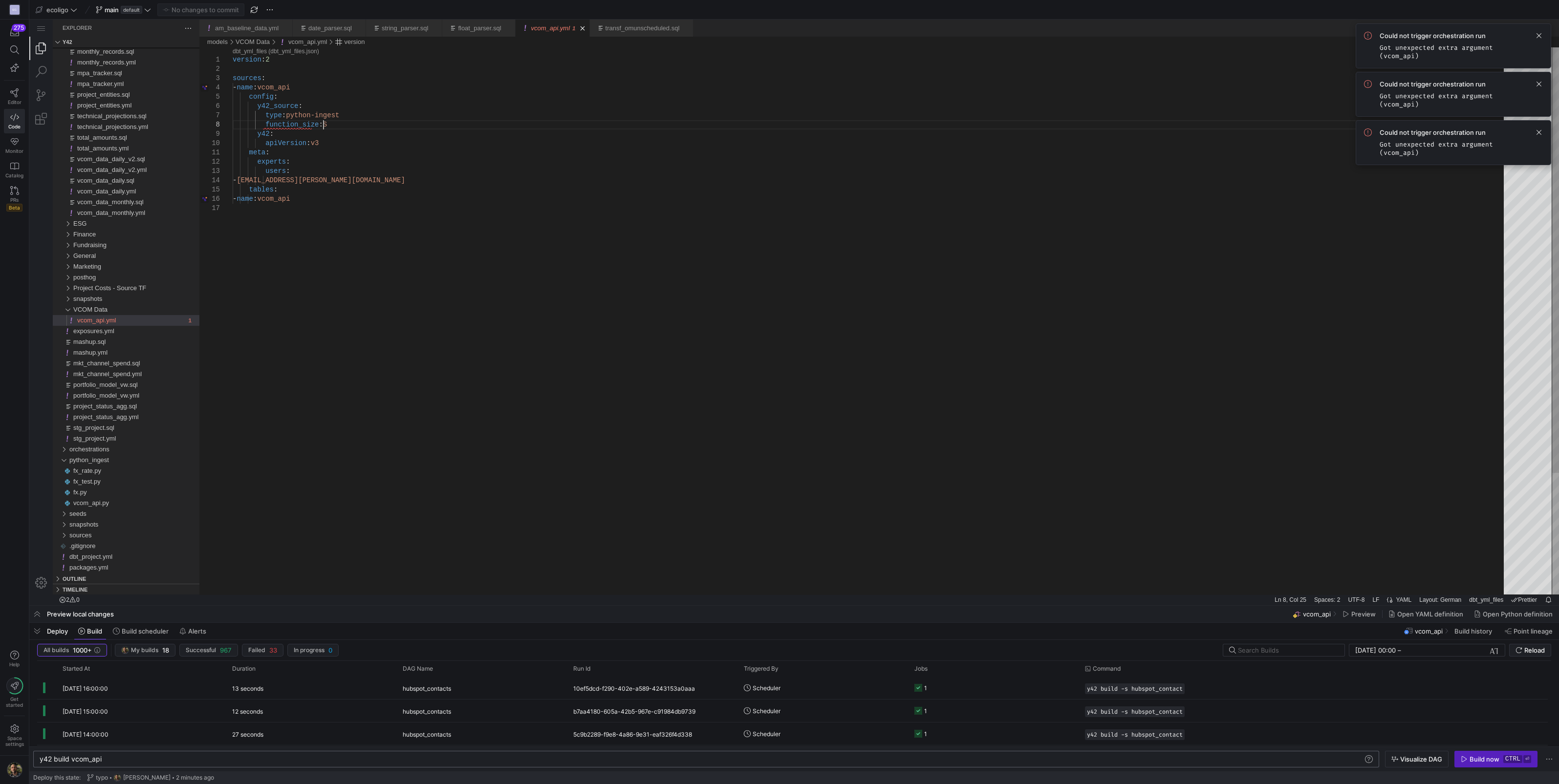
click at [337, 125] on div "version : 2 sources : - name : vcom_api config : y42_source : type : python-ing…" at bounding box center [871, 399] width 1278 height 704
drag, startPoint x: 321, startPoint y: 200, endPoint x: 223, endPoint y: 31, distance: 195.4
click at [331, 223] on div "version : 2 sources : - name : vcom_api_source config : y42_source : type : pyt…" at bounding box center [871, 399] width 1278 height 704
click at [341, 88] on div "version : 2 sources : - name : vcom_api_source config : y42_source : type : pyt…" at bounding box center [871, 399] width 1278 height 704
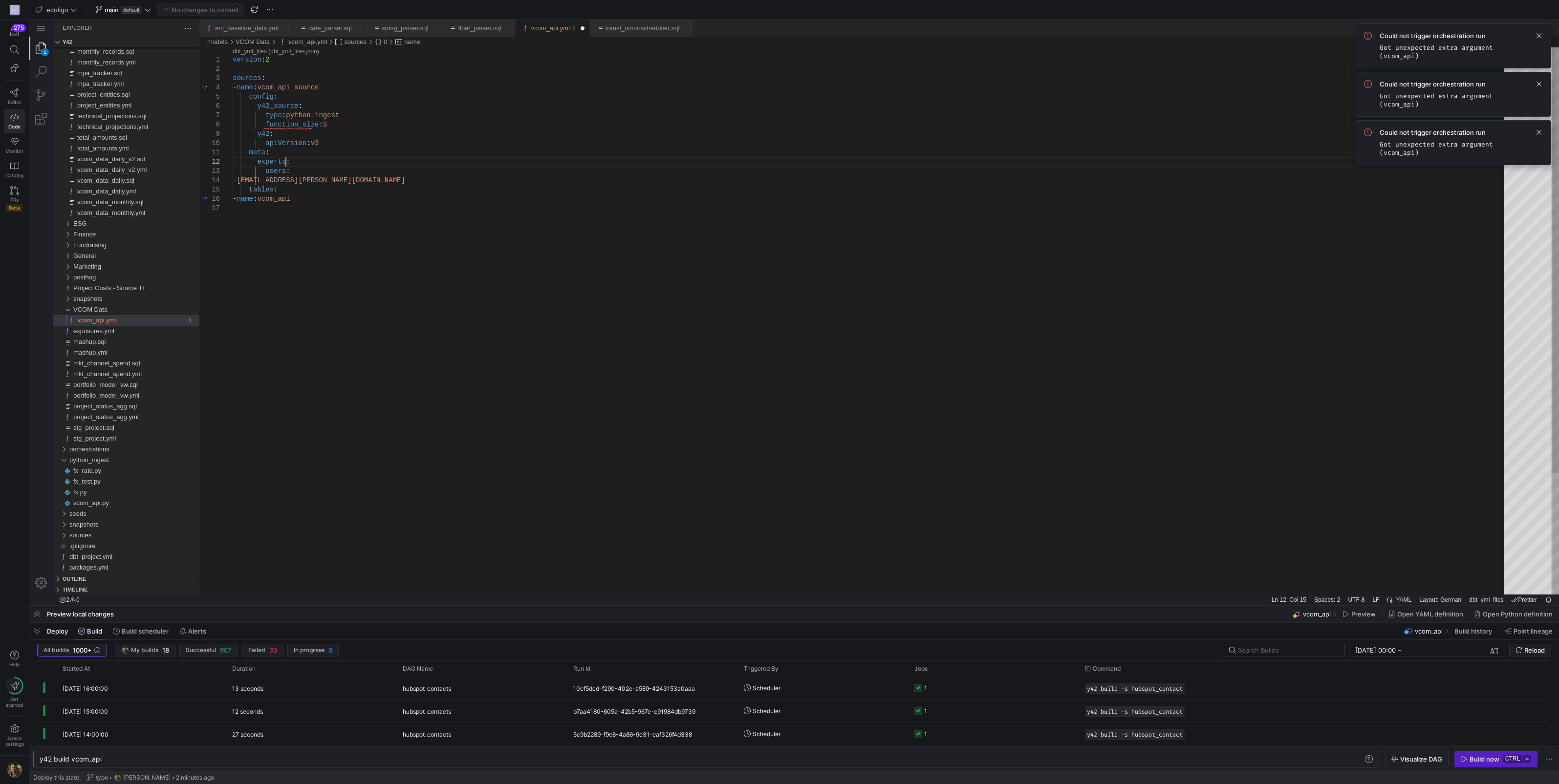
click at [378, 164] on div "version : 2 sources : - name : vcom_api_source config : y42_source : type : pyt…" at bounding box center [871, 399] width 1278 height 704
click at [325, 125] on div "version : 2 sources : - name : vcom_api_source config : y42_source : type : pyt…" at bounding box center [871, 399] width 1278 height 704
click at [315, 129] on div "version : 2 sources : - name : vcom_api_source config : y42_source : type : pyt…" at bounding box center [871, 399] width 1278 height 704
click at [309, 127] on div "version : 2 sources : - name : vcom_api_source config : y42_source : type : pyt…" at bounding box center [871, 399] width 1278 height 704
click at [236, 126] on div "1 2 3 4 5 6 7 8 9 10 11 12 13 14 15 16 17 version : 2 sources : - name : vcom_a…" at bounding box center [879, 321] width 1360 height 547
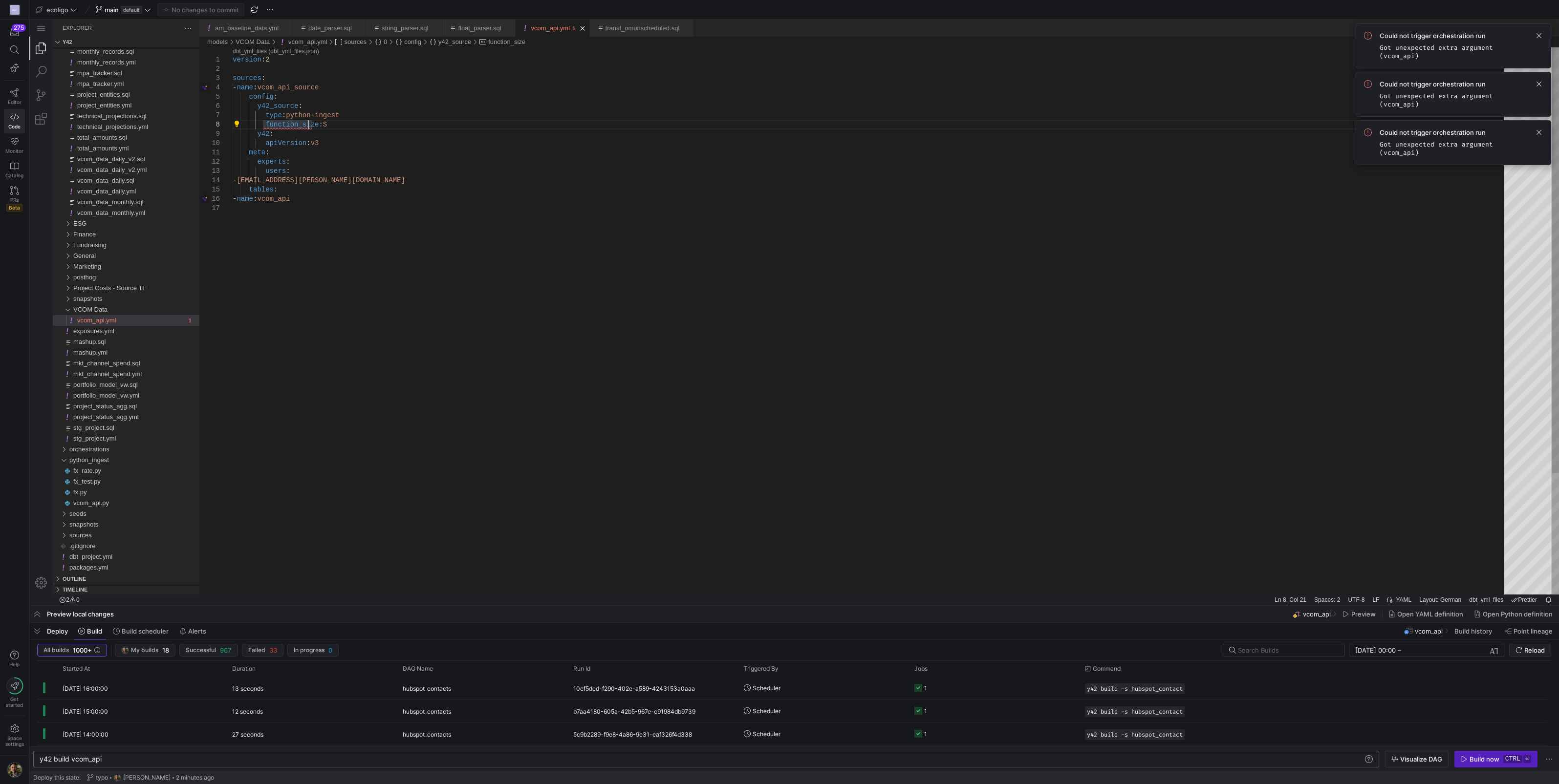
click at [433, 130] on div "1 2 3 4 5 6 7 8 9 10 11 12 13 14 15 16 17 version : 2 sources : - name : vcom_a…" at bounding box center [879, 321] width 1360 height 547
click at [410, 316] on div "version : 2 sources : - name : vcom_api_source config : y42_source : type : pyt…" at bounding box center [871, 399] width 1278 height 704
type textarea "meta: experts: users: - [PERSON_NAME][EMAIL_ADDRESS][PERSON_NAME][DOMAIN_NAME] …"
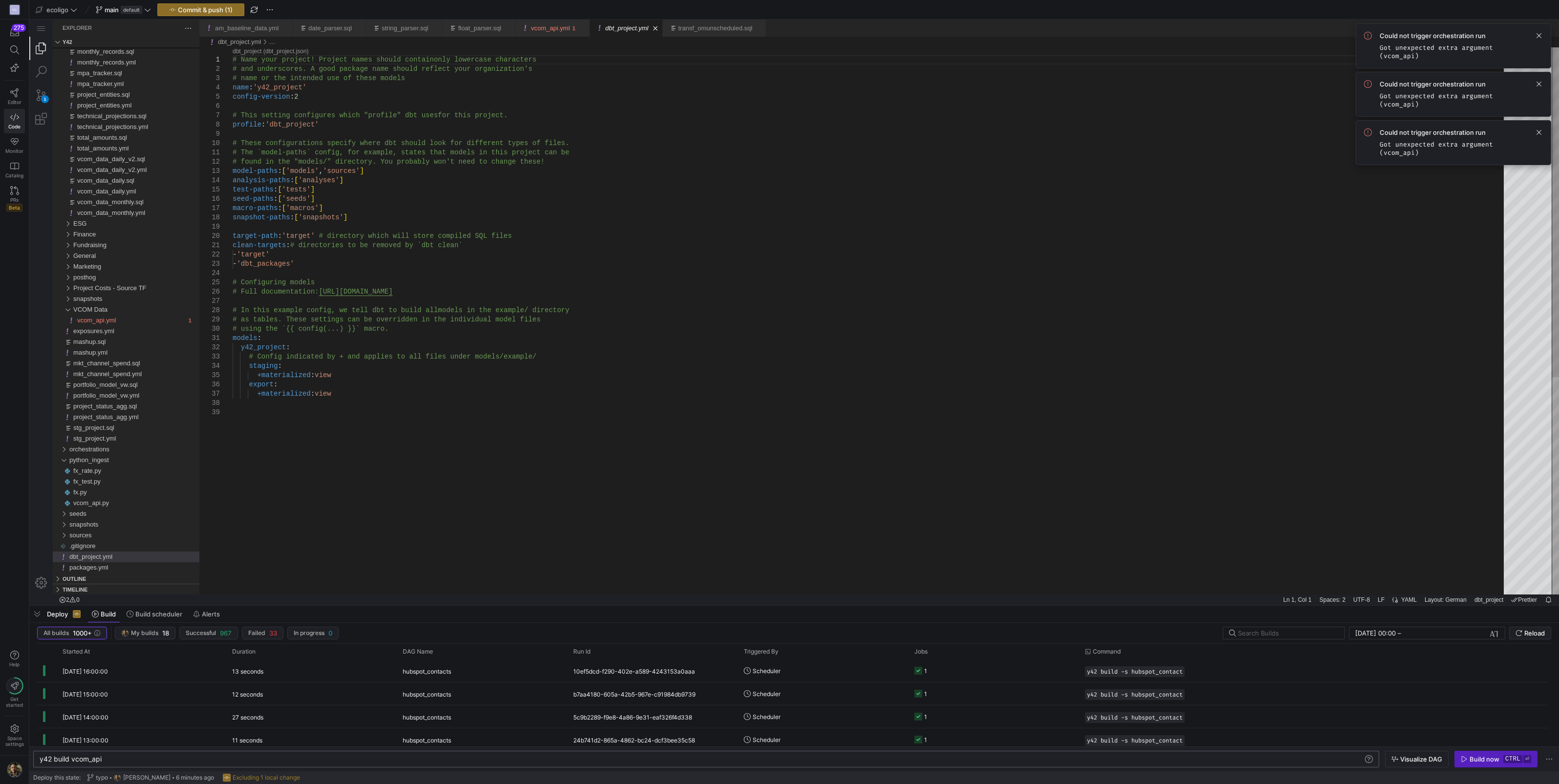
type textarea "models: y42_project: # Config indicated by + and applies to all files under mod…"
click at [323, 495] on div "# Name your project! Project names should contain only lowercase characters # a…" at bounding box center [871, 501] width 1278 height 907
click at [108, 322] on span "vcom_api.yml" at bounding box center [97, 320] width 39 height 7
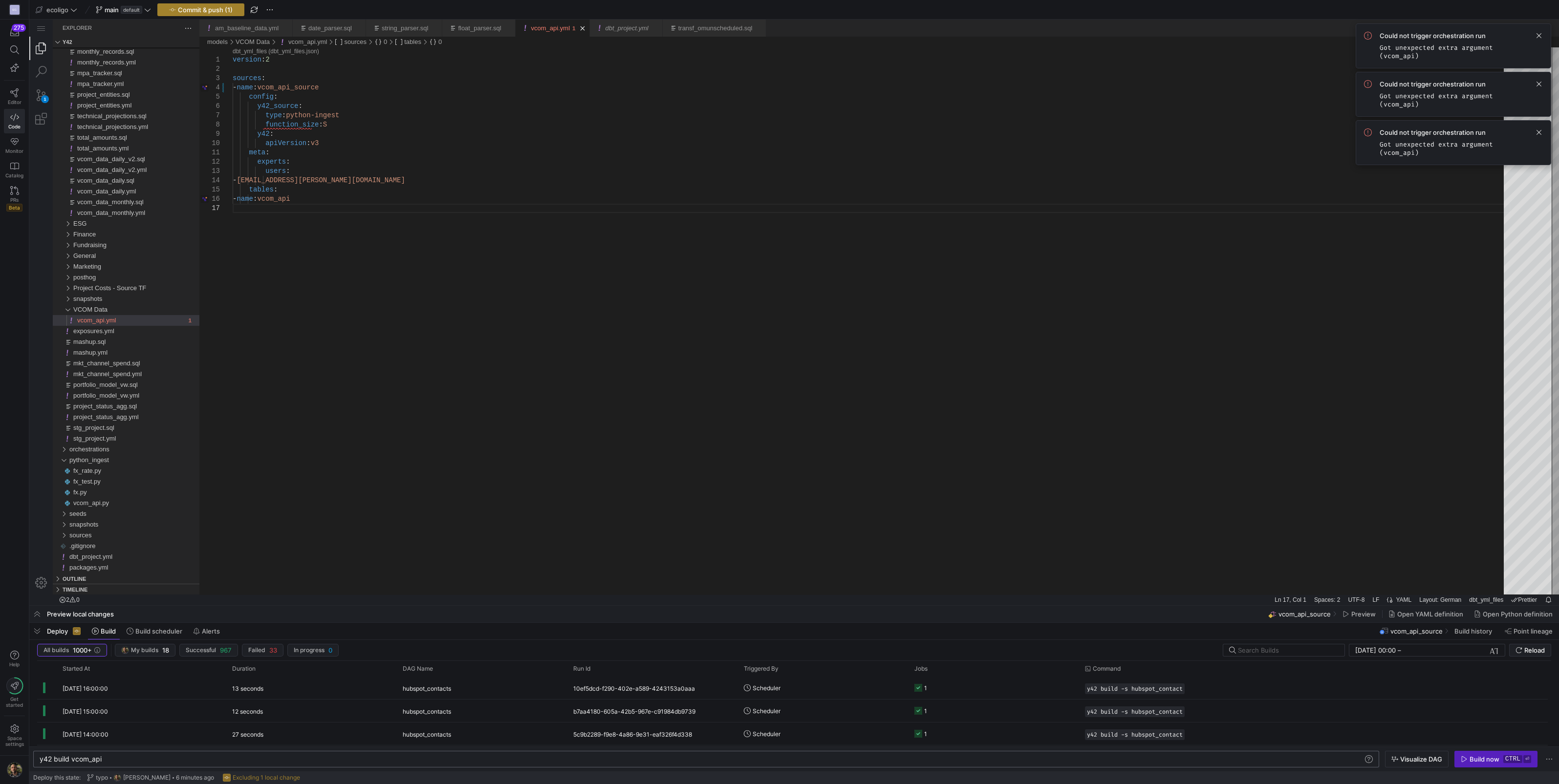
click at [225, 10] on span "Commit & push (1)" at bounding box center [205, 10] width 54 height 8
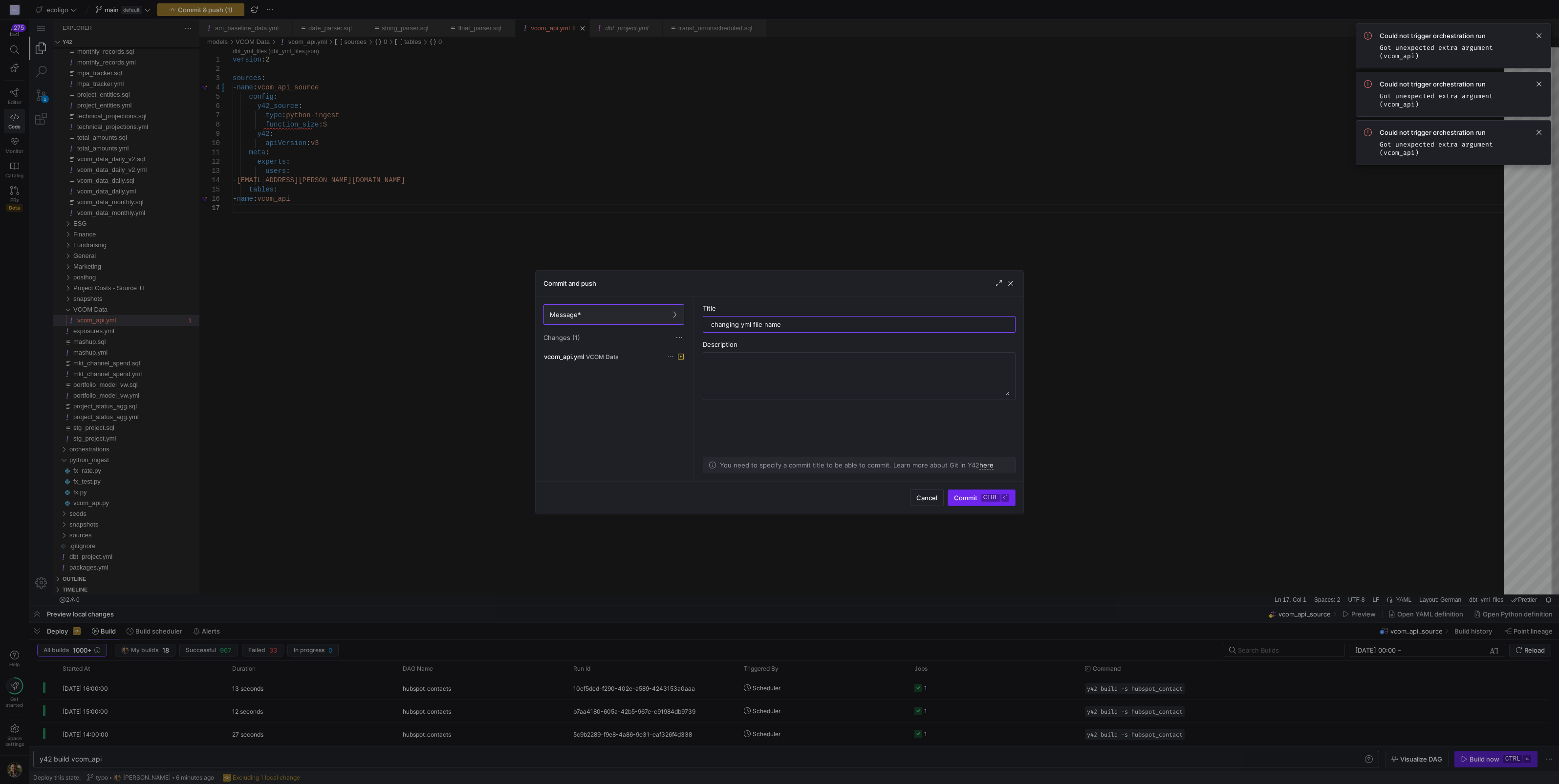
type input "changing yml file name"
click at [984, 501] on kbd "ctrl" at bounding box center [991, 497] width 19 height 8
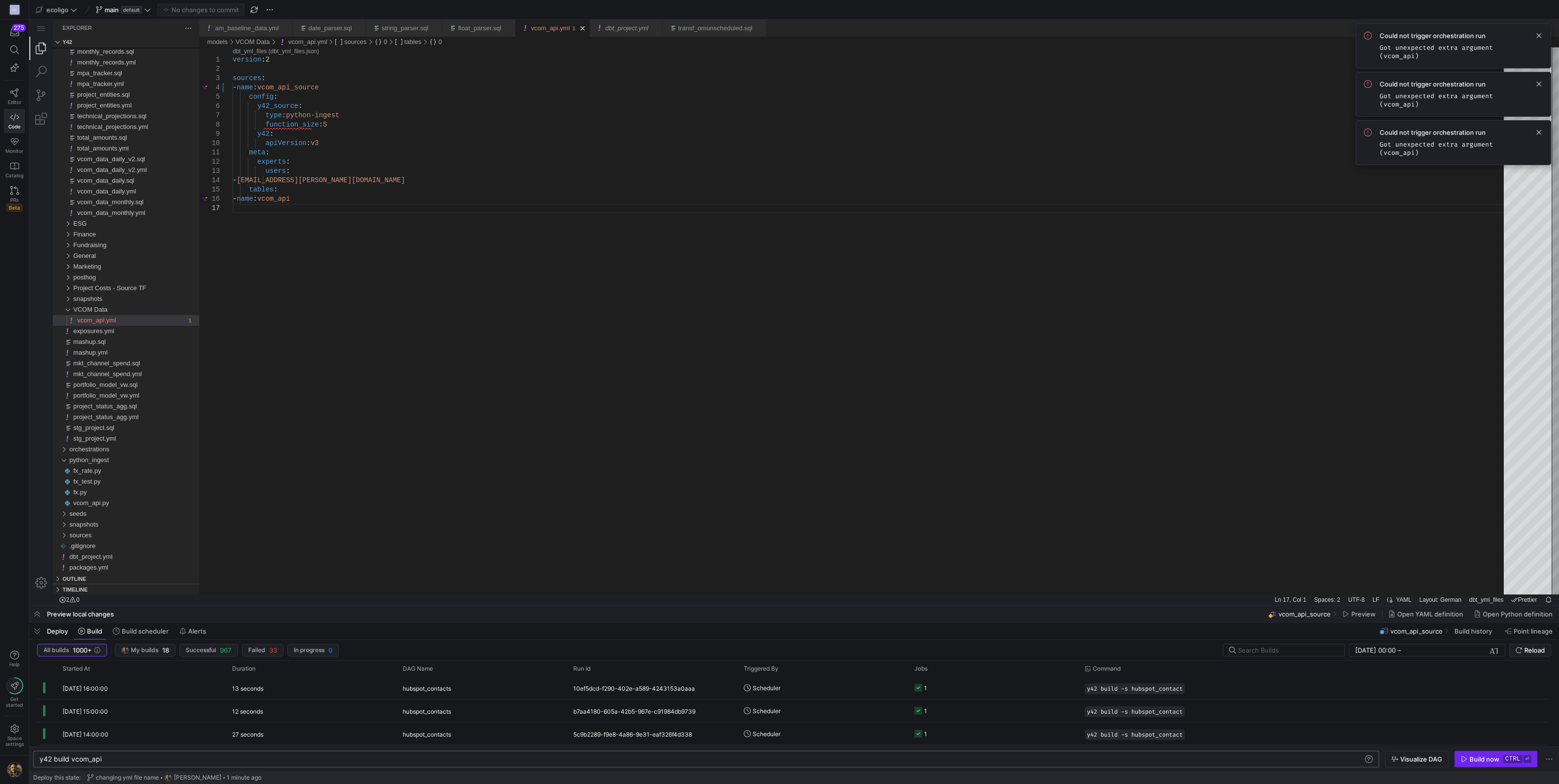
click at [1471, 757] on div "Build now" at bounding box center [1484, 759] width 30 height 8
